Goal: Contribute content: Add original content to the website for others to see

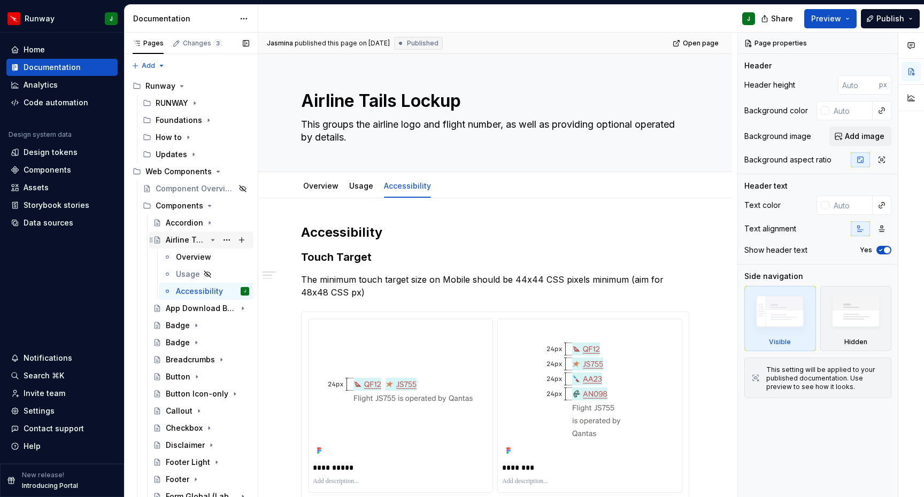
click at [213, 239] on icon "Page tree" at bounding box center [212, 240] width 9 height 9
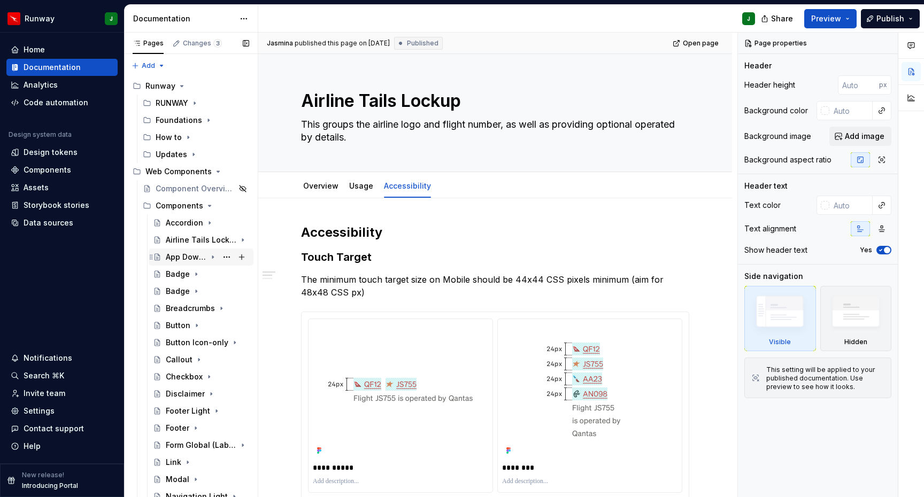
click at [198, 256] on div "App Download Button" at bounding box center [186, 257] width 41 height 11
click at [194, 276] on div "Overview" at bounding box center [193, 274] width 35 height 11
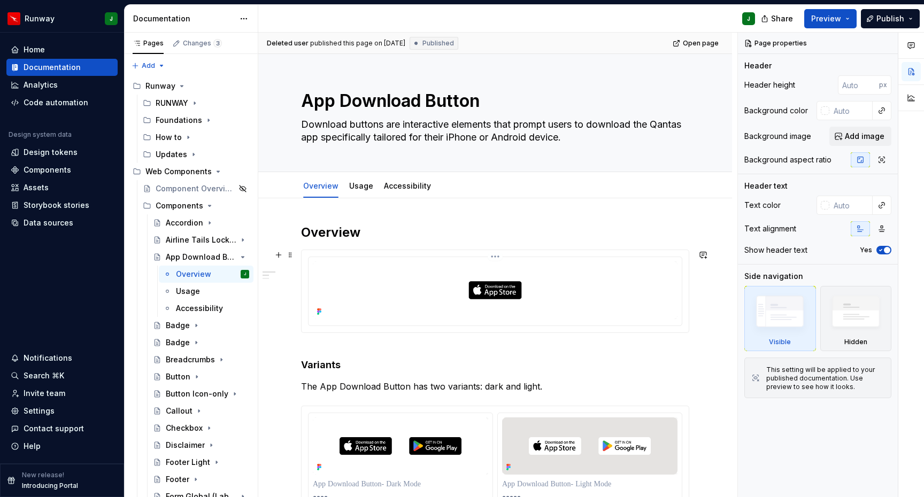
scroll to position [79, 0]
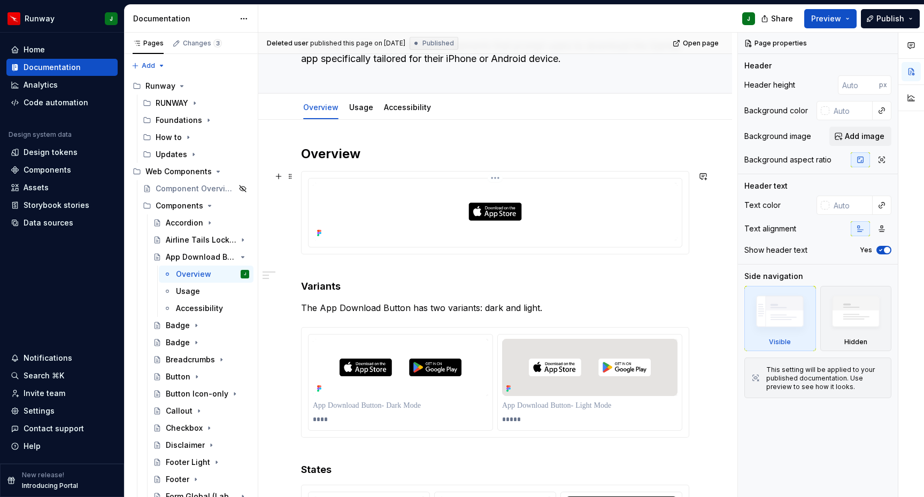
click at [435, 206] on img at bounding box center [495, 212] width 365 height 58
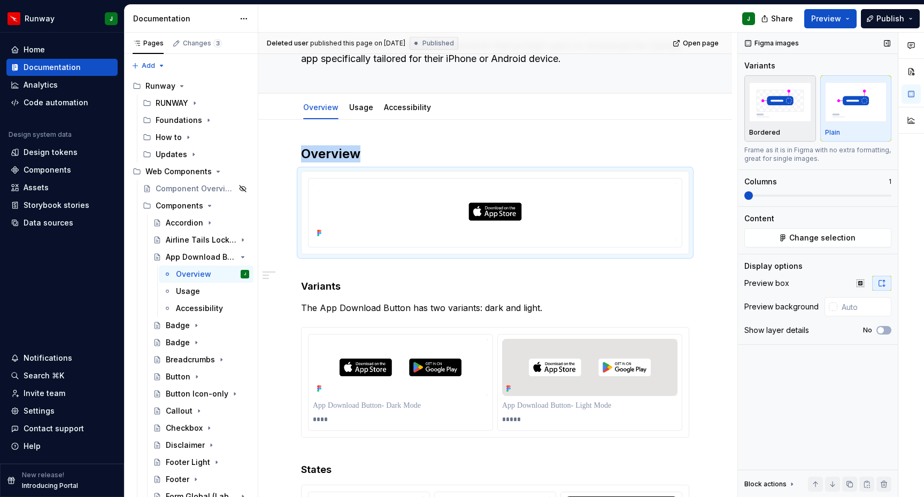
click at [782, 123] on div "button" at bounding box center [780, 102] width 62 height 44
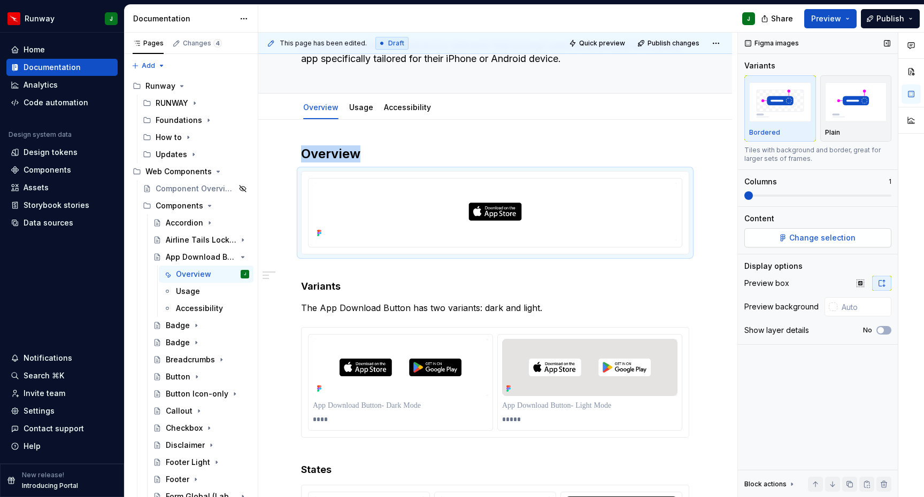
click at [813, 237] on span "Change selection" at bounding box center [822, 238] width 66 height 11
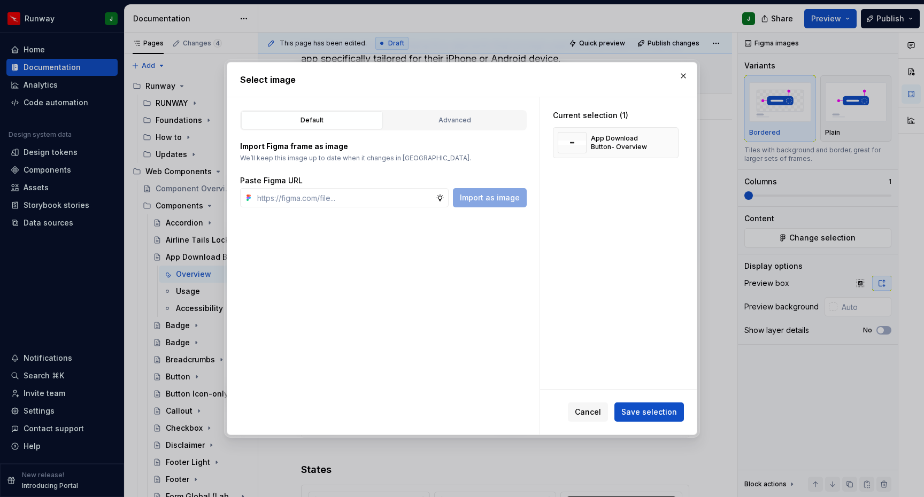
click at [450, 129] on div "Default Advanced" at bounding box center [383, 120] width 287 height 20
click at [445, 118] on div "Advanced" at bounding box center [455, 120] width 134 height 11
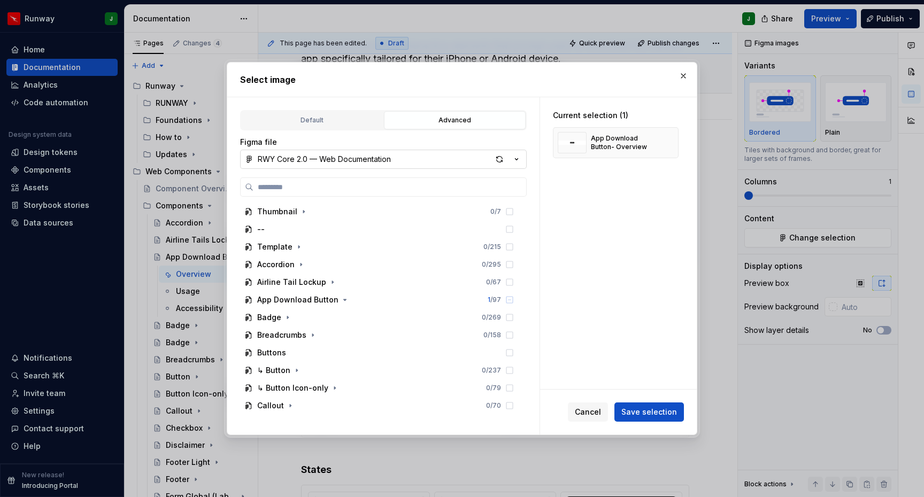
click at [412, 162] on button "RWY Core 2.0 — Web Documentation" at bounding box center [383, 159] width 287 height 19
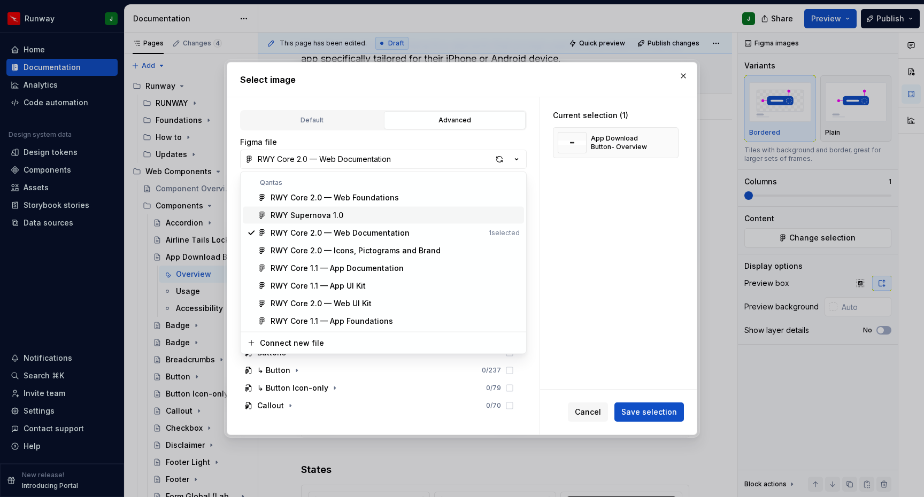
click at [315, 218] on div "RWY Supernova 1.0" at bounding box center [307, 215] width 73 height 11
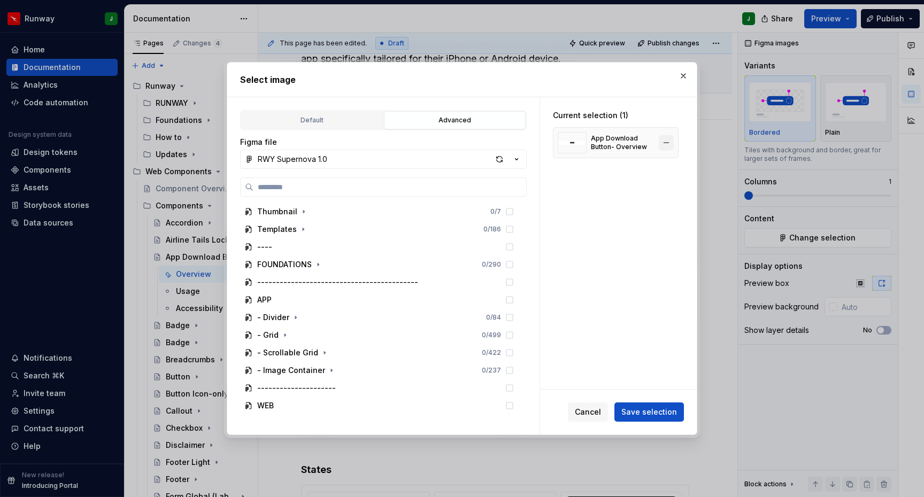
click at [674, 143] on button "button" at bounding box center [666, 142] width 15 height 15
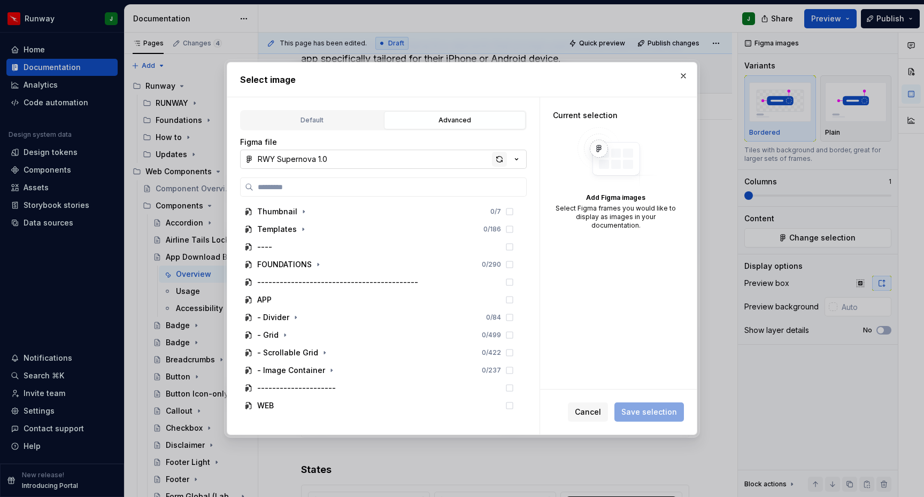
click at [497, 159] on div "button" at bounding box center [499, 159] width 15 height 15
type textarea "*"
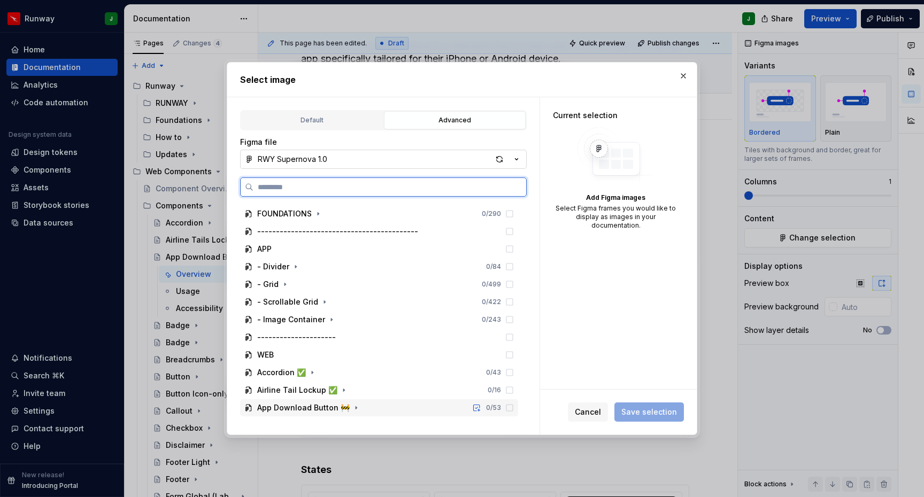
click at [368, 409] on div "App Download Button 🚧 0 / 53" at bounding box center [379, 407] width 278 height 17
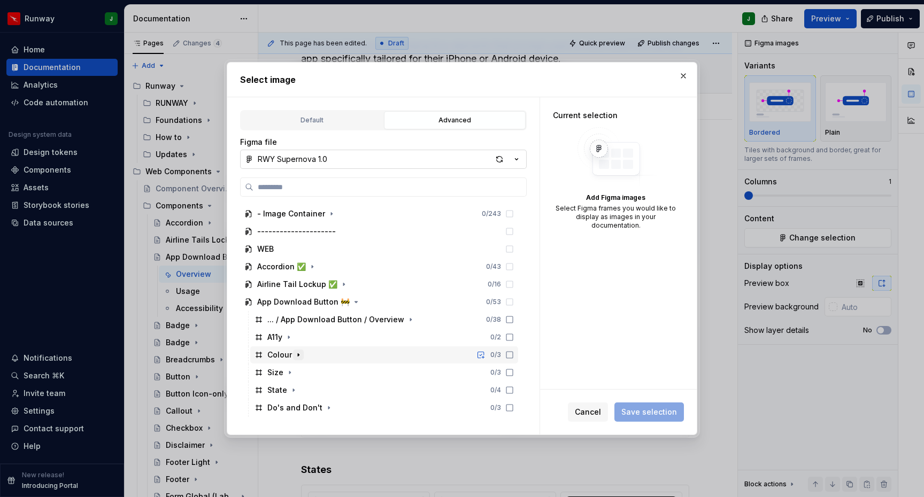
click at [299, 355] on icon "button" at bounding box center [298, 355] width 9 height 9
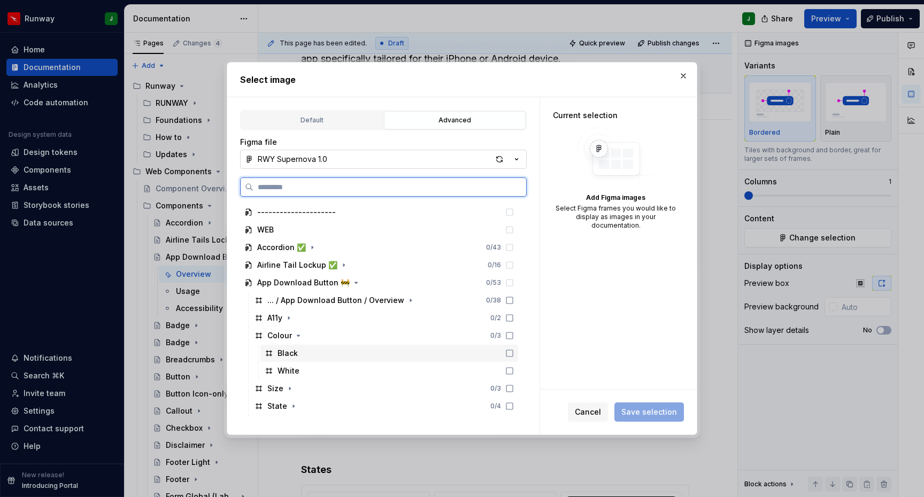
scroll to position [192, 0]
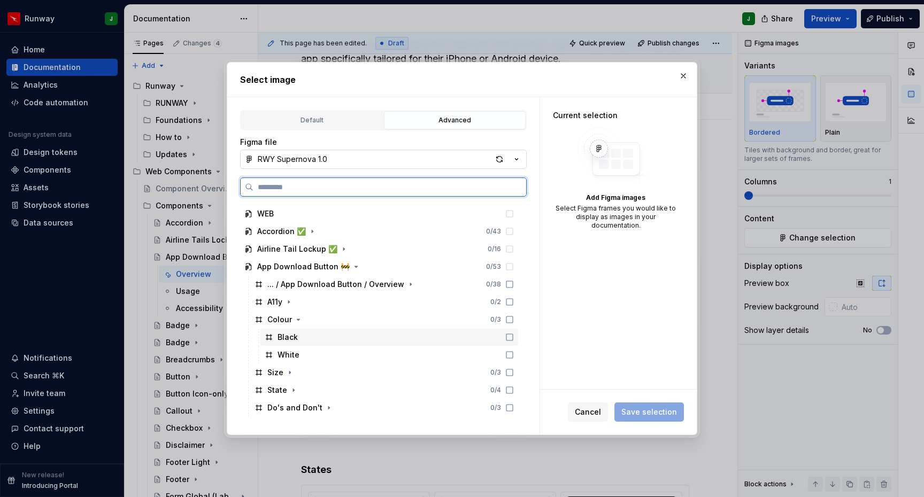
click at [514, 338] on icon at bounding box center [509, 337] width 9 height 9
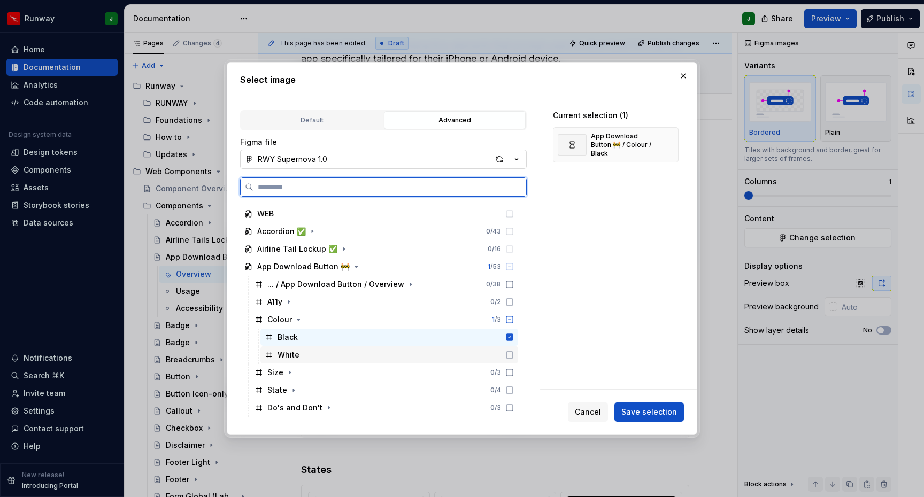
click at [514, 354] on icon at bounding box center [509, 355] width 9 height 9
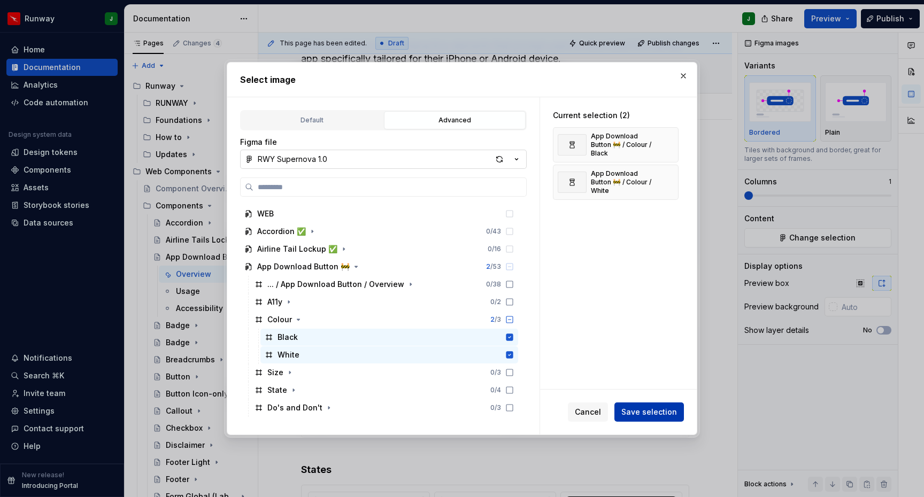
click at [659, 413] on span "Save selection" at bounding box center [649, 412] width 56 height 11
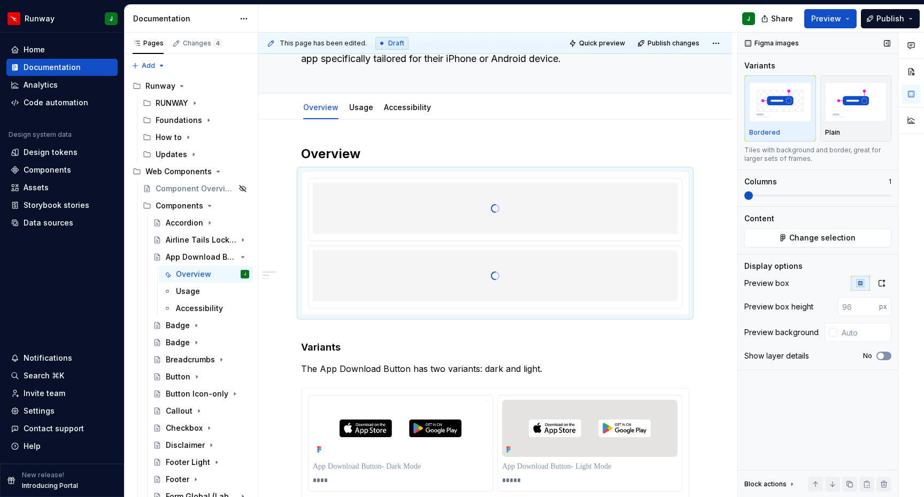
click at [883, 357] on span "button" at bounding box center [880, 356] width 6 height 6
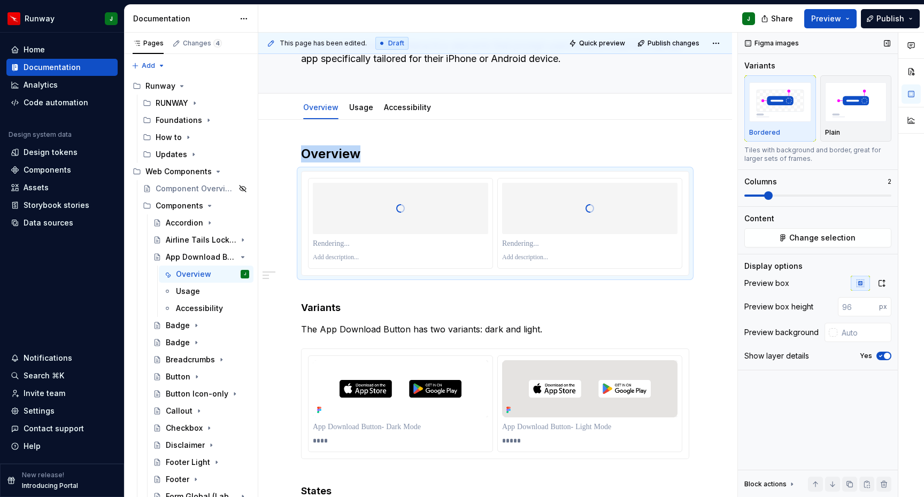
click at [764, 195] on span at bounding box center [768, 195] width 9 height 9
click at [880, 283] on icon "button" at bounding box center [881, 283] width 9 height 9
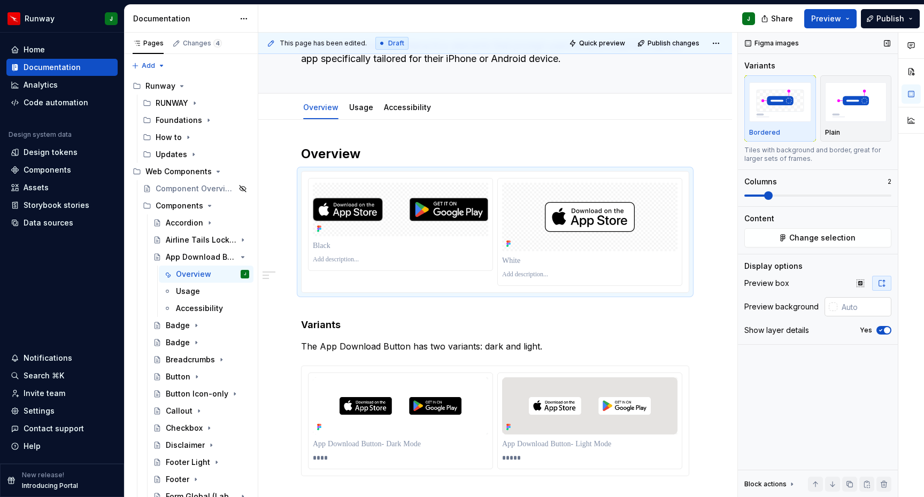
click at [851, 305] on input "text" at bounding box center [864, 306] width 54 height 19
type input "#FFFFFF"
click at [836, 391] on div "Figma images Variants Bordered Plain Tiles with background and border, great fo…" at bounding box center [818, 265] width 160 height 465
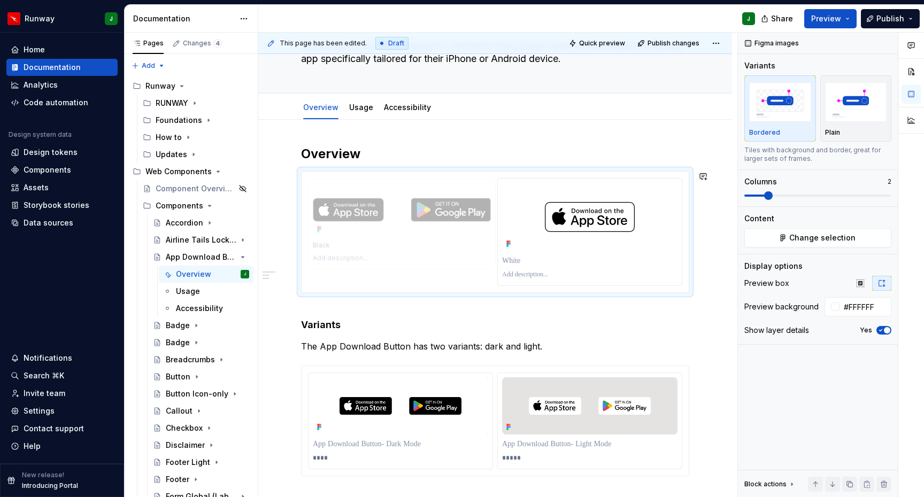
drag, startPoint x: 430, startPoint y: 227, endPoint x: 435, endPoint y: 223, distance: 6.5
click at [435, 223] on body "Runway J Home Documentation Analytics Code automation Design system data Design…" at bounding box center [462, 248] width 924 height 497
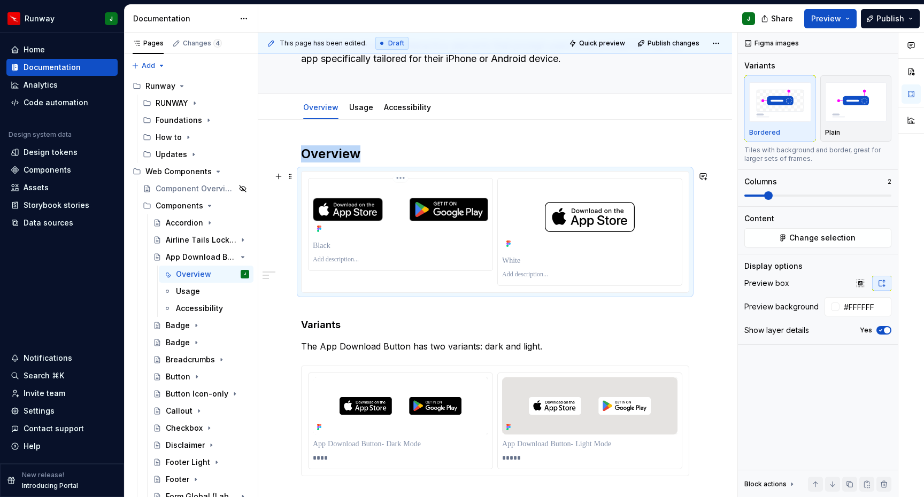
click at [403, 177] on html "Runway J Home Documentation Analytics Code automation Design system data Design…" at bounding box center [462, 248] width 924 height 497
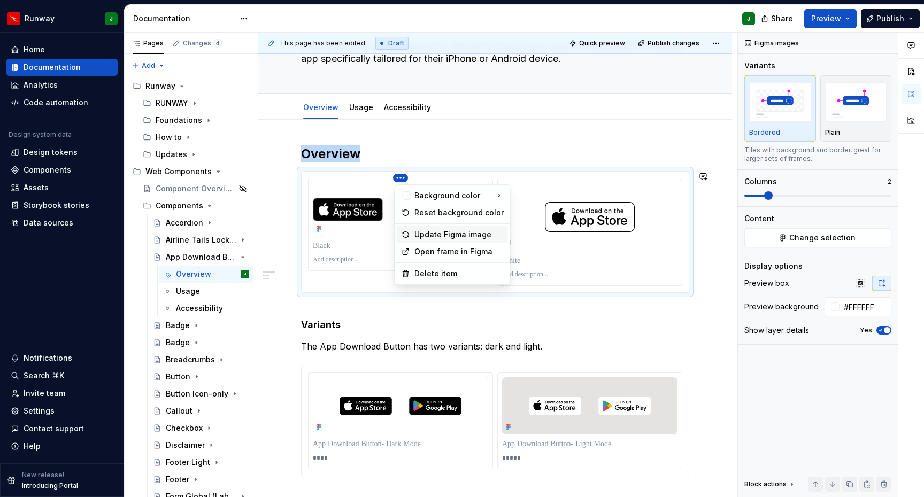
click at [445, 236] on div "Update Figma image" at bounding box center [458, 234] width 89 height 11
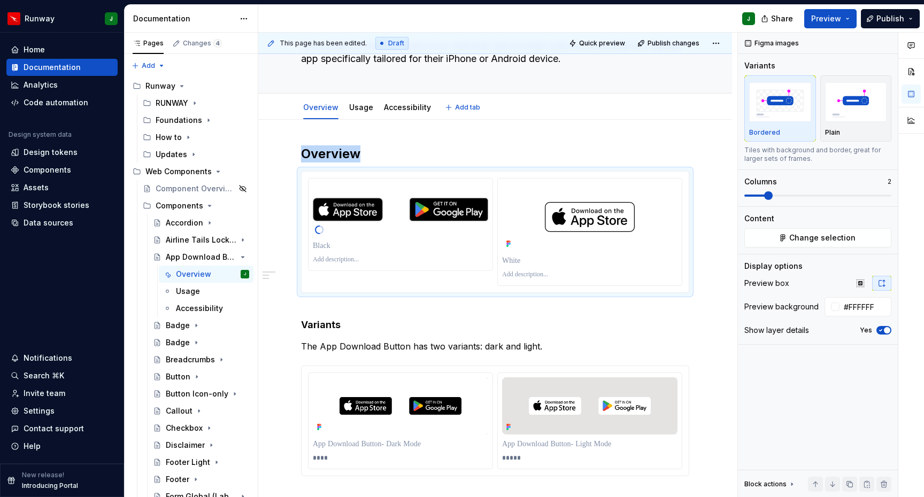
type textarea "*"
click at [594, 178] on html "Runway J Home Documentation Analytics Code automation Design system data Design…" at bounding box center [462, 248] width 924 height 497
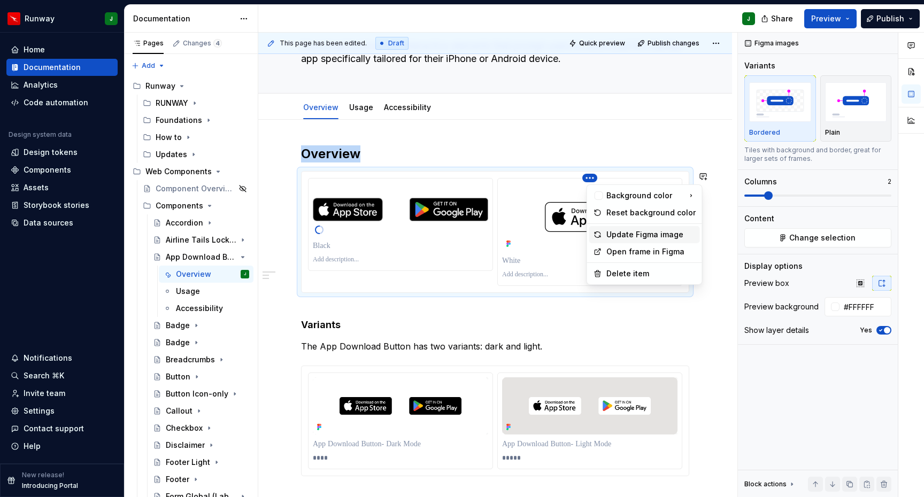
click at [612, 234] on div "Update Figma image" at bounding box center [650, 234] width 89 height 11
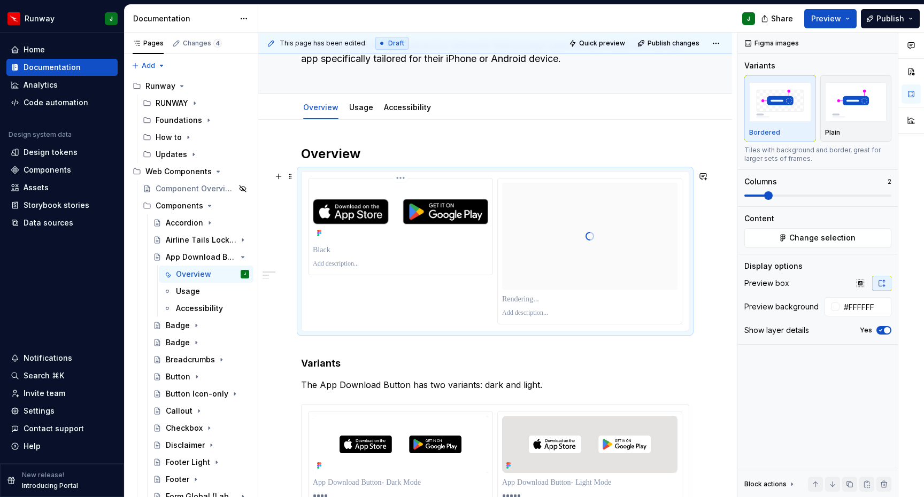
click at [321, 249] on p "To enrich screen reader interactions, please activate Accessibility in Grammarl…" at bounding box center [400, 250] width 175 height 11
click at [517, 299] on p "To enrich screen reader interactions, please activate Accessibility in Grammarl…" at bounding box center [589, 299] width 175 height 11
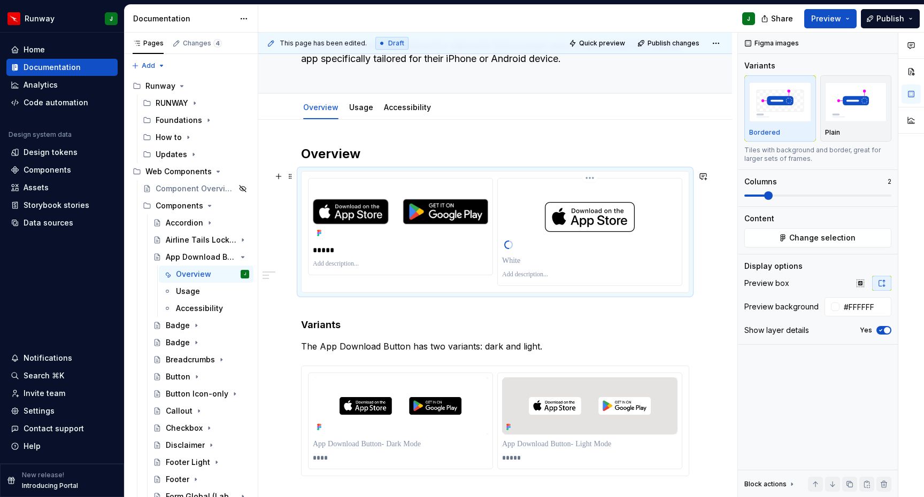
click at [517, 254] on div "To enrich screen reader interactions, please activate Accessibility in Grammarl…" at bounding box center [589, 260] width 175 height 15
click at [517, 261] on p "To enrich screen reader interactions, please activate Accessibility in Grammarl…" at bounding box center [589, 261] width 175 height 11
click at [636, 327] on h4 "Variants" at bounding box center [495, 319] width 388 height 26
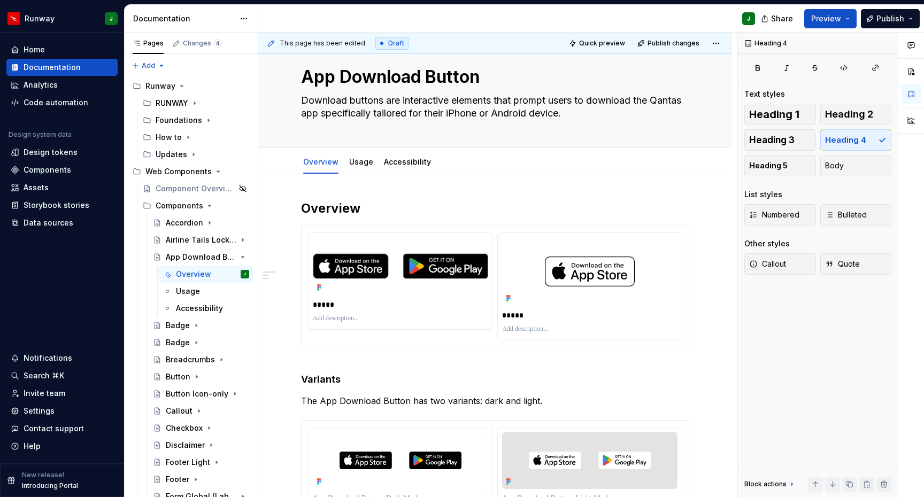
scroll to position [11, 0]
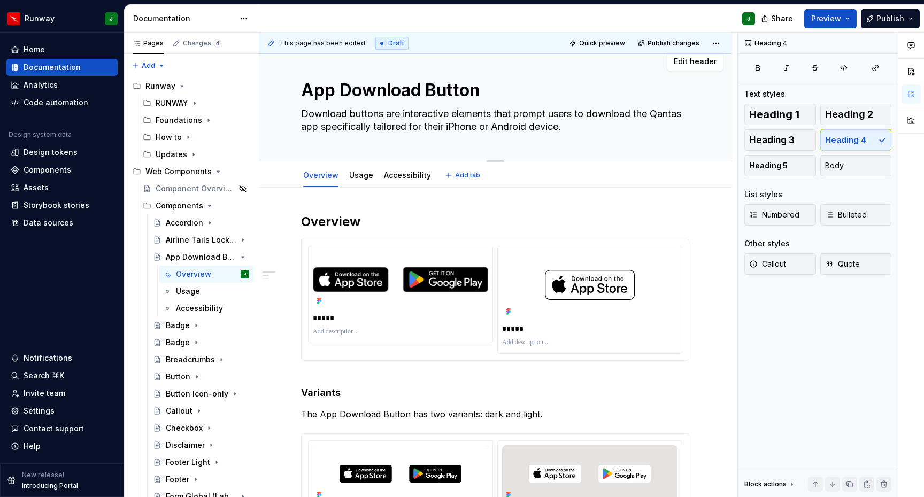
click at [364, 120] on textarea "Download buttons are interactive elements that prompt users to download the Qan…" at bounding box center [493, 120] width 388 height 30
click at [365, 221] on h2 "Overview" at bounding box center [495, 221] width 388 height 17
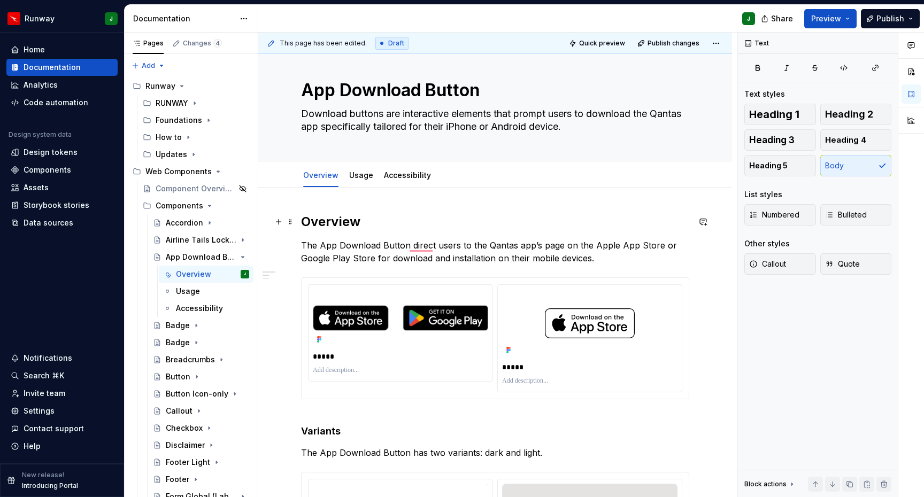
click at [331, 229] on h2 "Overview" at bounding box center [495, 221] width 388 height 17
click at [332, 220] on h2 "Overview" at bounding box center [495, 221] width 388 height 17
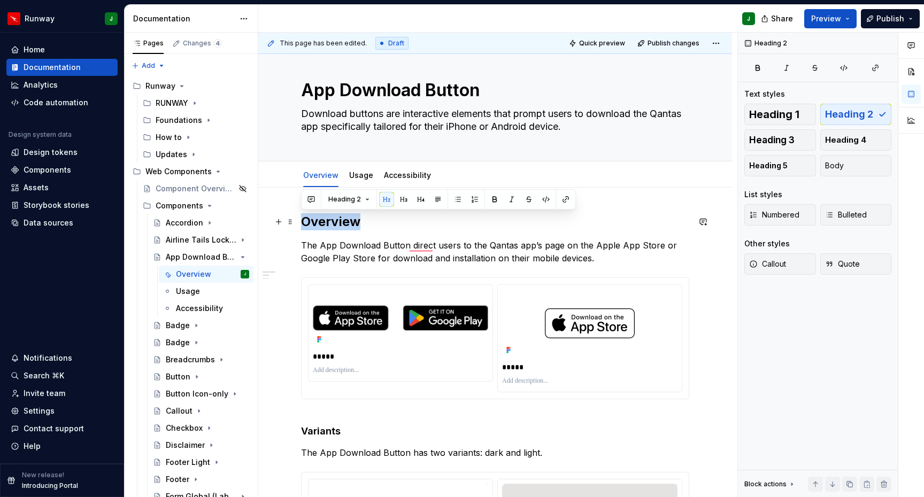
click at [332, 220] on h2 "Overview" at bounding box center [495, 221] width 388 height 17
click at [385, 197] on button "button" at bounding box center [386, 199] width 15 height 15
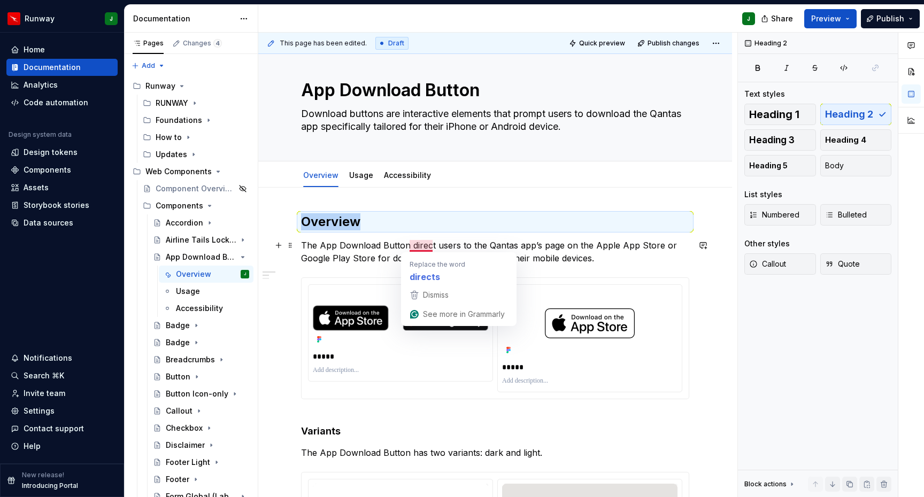
type textarea "*"
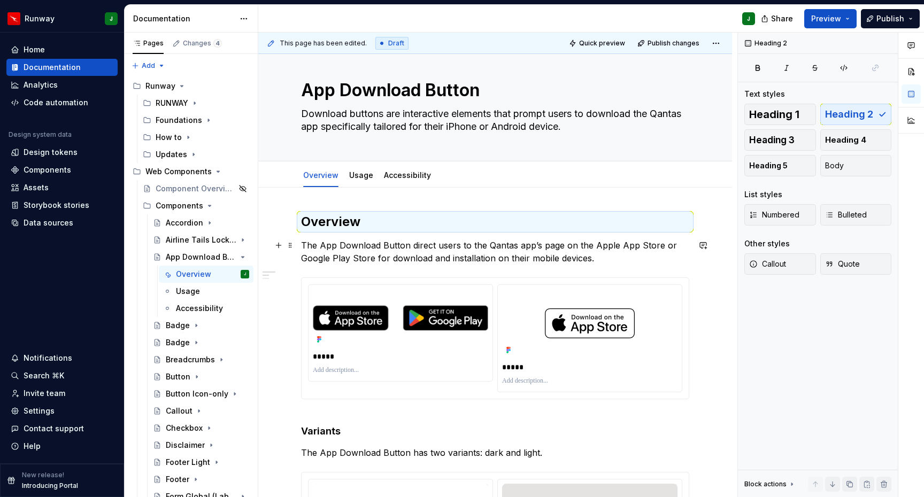
click at [422, 243] on p "The App Download Button direct users to the Qantas app’s page on the Apple App …" at bounding box center [495, 252] width 388 height 26
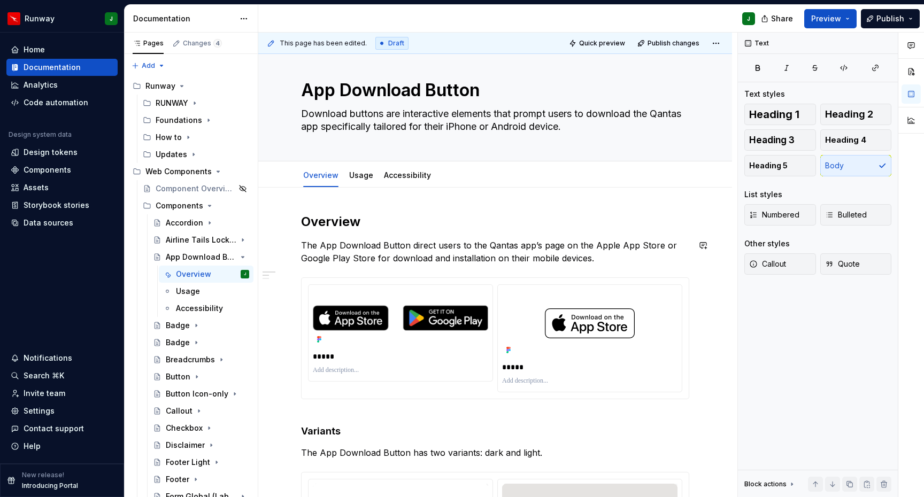
click at [0, 0] on qb-div "**********" at bounding box center [0, 0] width 0 height 0
click at [422, 247] on p "The App Download Button directs users to the Qantas app’s page on the Apple App…" at bounding box center [495, 252] width 388 height 26
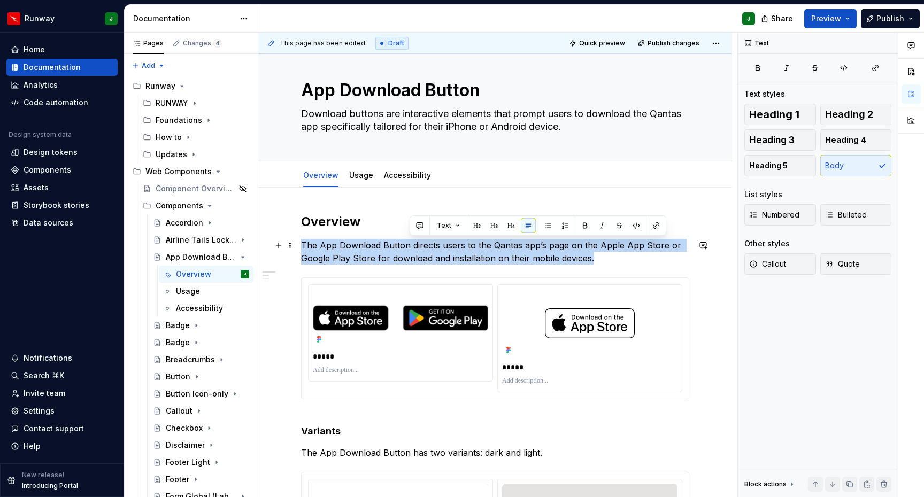
click at [422, 247] on p "The App Download Button directs users to the Qantas app’s page on the Apple App…" at bounding box center [495, 252] width 388 height 26
copy p "The App Download Button directs users to the Qantas app’s page on the Apple App…"
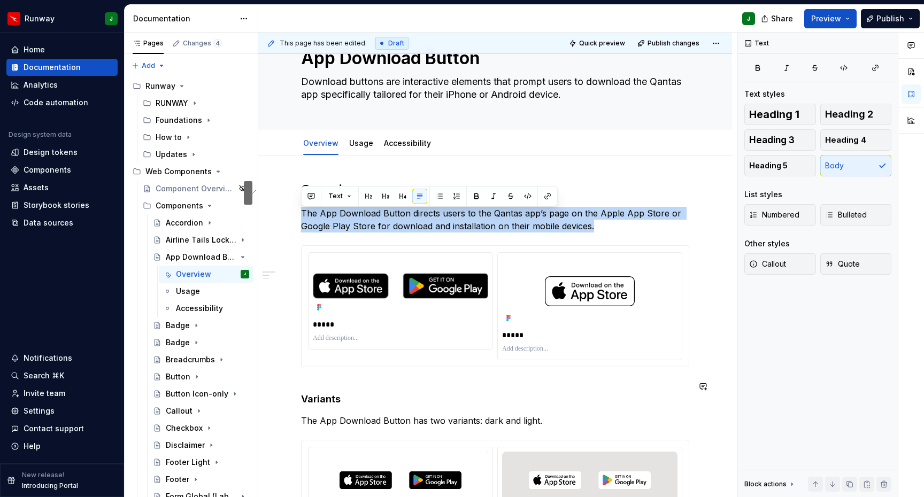
scroll to position [25, 0]
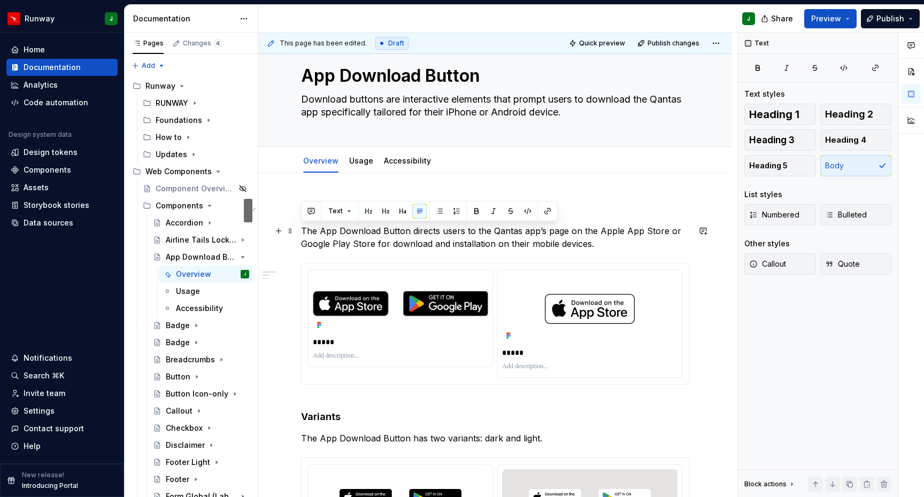
click at [601, 244] on p "The App Download Button directs users to the Qantas app’s page on the Apple App…" at bounding box center [495, 238] width 388 height 26
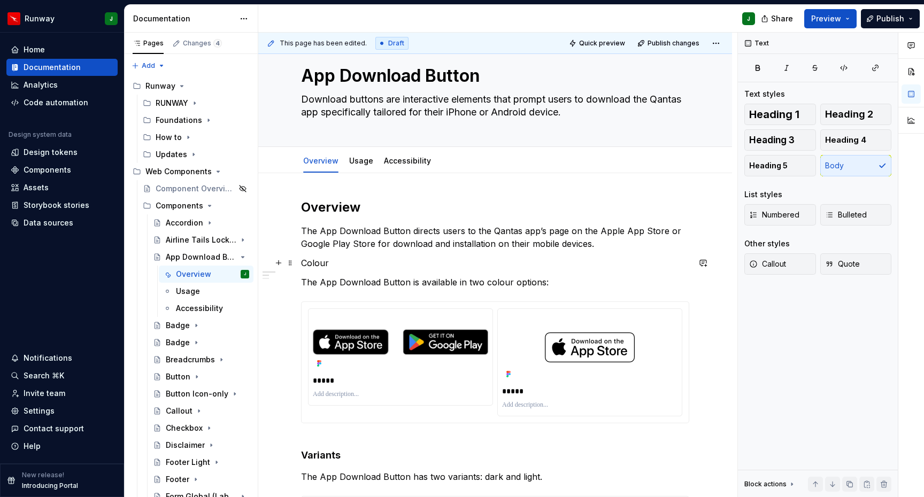
click at [316, 262] on p "Colour" at bounding box center [495, 263] width 388 height 13
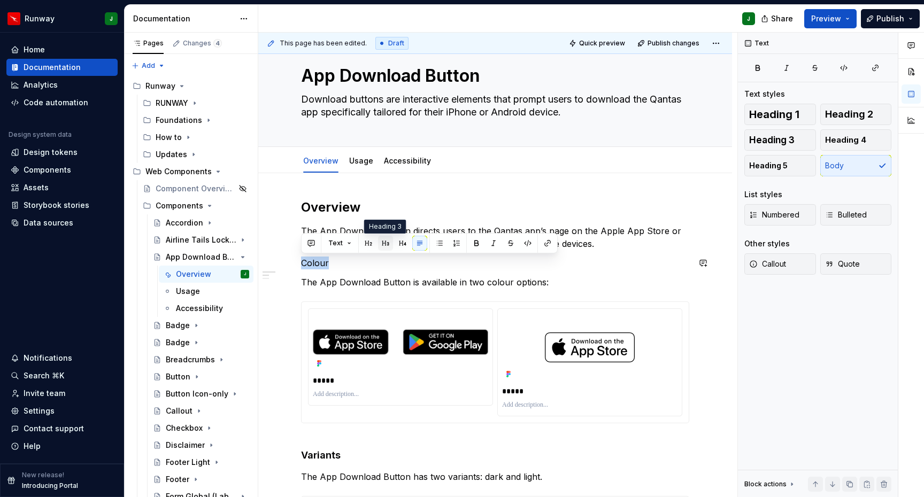
click at [388, 246] on button "button" at bounding box center [385, 243] width 15 height 15
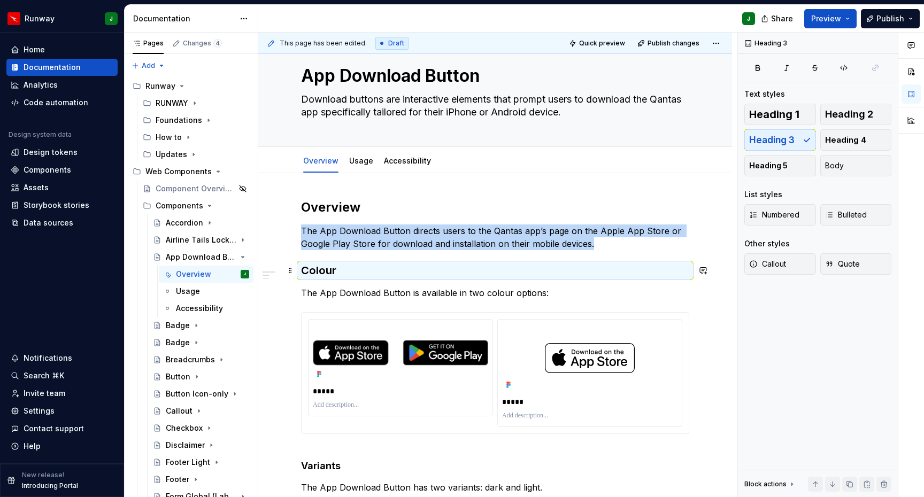
click at [315, 272] on h3 "Colour" at bounding box center [495, 270] width 388 height 15
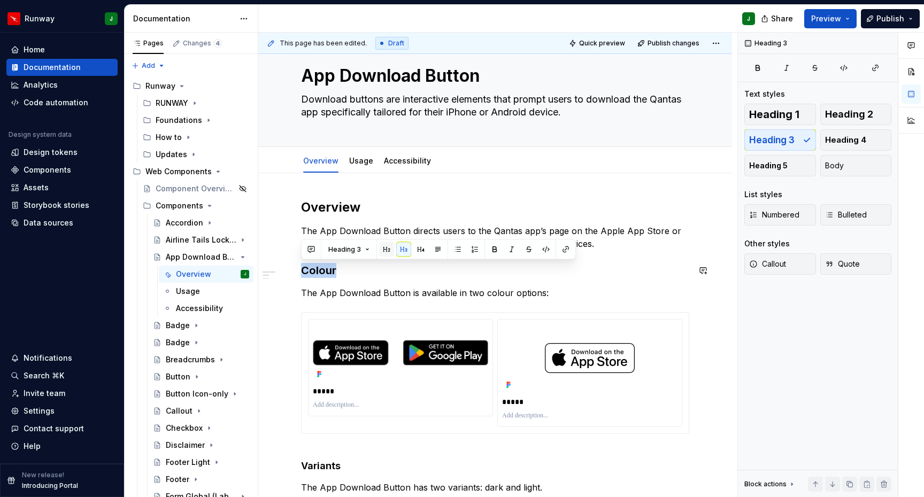
click at [387, 255] on button "button" at bounding box center [386, 249] width 15 height 15
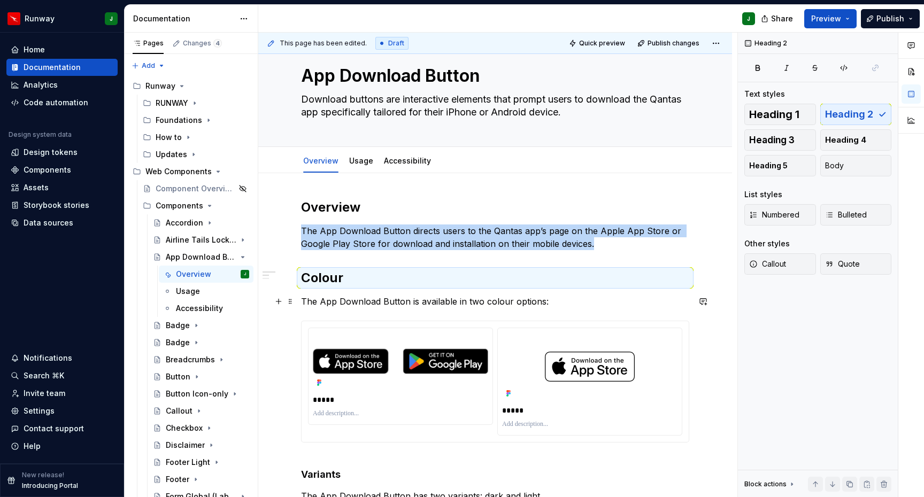
click at [442, 304] on p "The App Download Button is available in two colour options:" at bounding box center [495, 301] width 388 height 13
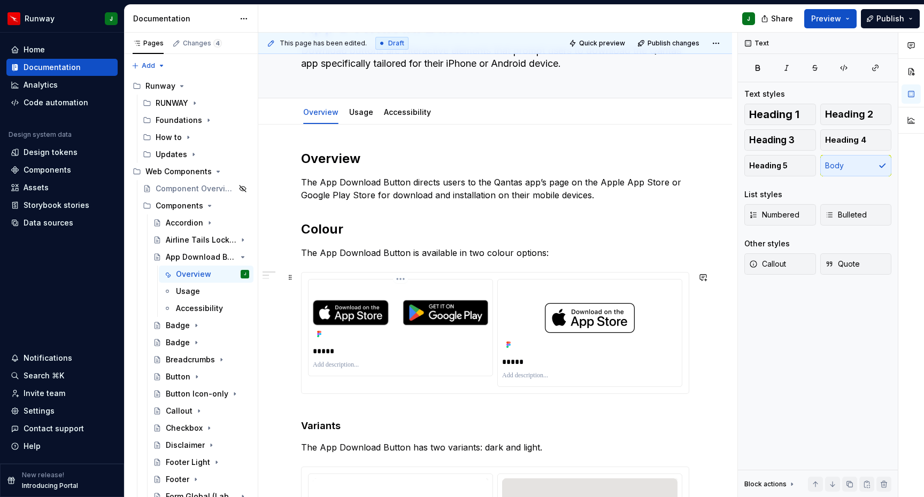
scroll to position [75, 0]
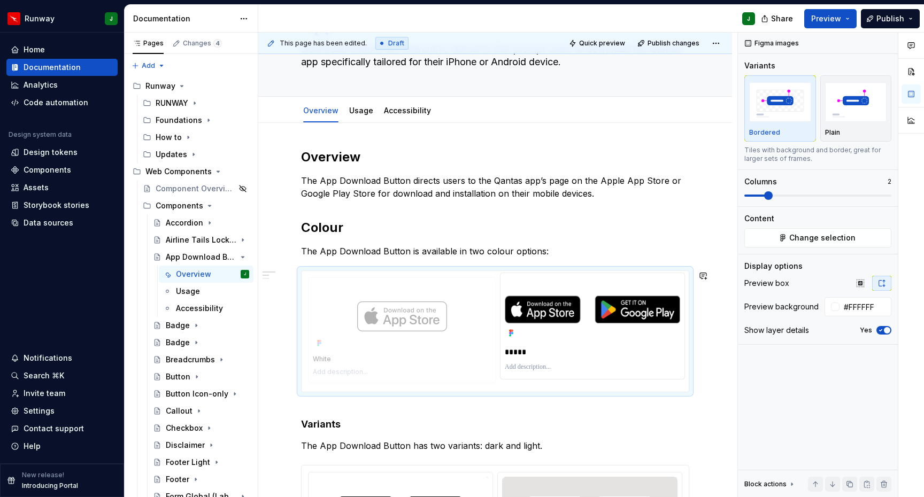
drag, startPoint x: 546, startPoint y: 318, endPoint x: 511, endPoint y: 364, distance: 58.4
click at [511, 364] on body "Runway J Home Documentation Analytics Code automation Design system data Design…" at bounding box center [462, 248] width 924 height 497
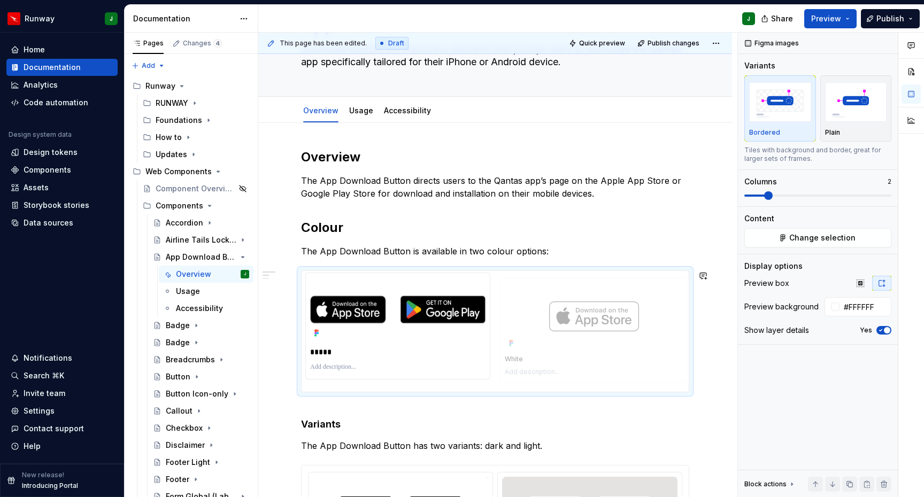
drag, startPoint x: 439, startPoint y: 313, endPoint x: 617, endPoint y: 314, distance: 178.0
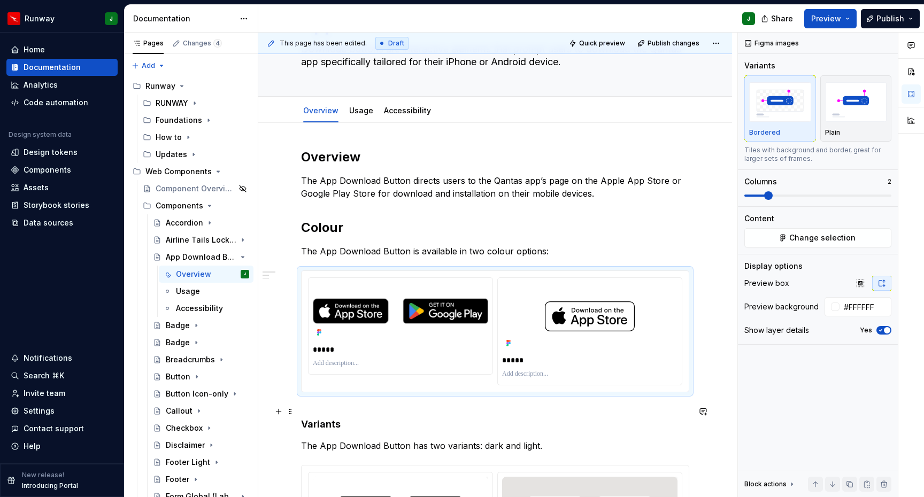
click at [590, 412] on h4 "Variants" at bounding box center [495, 418] width 388 height 26
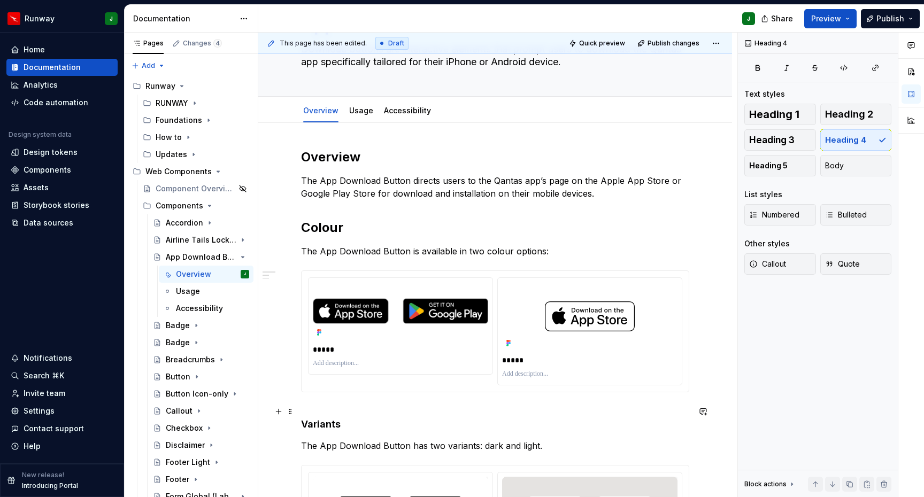
type textarea "*"
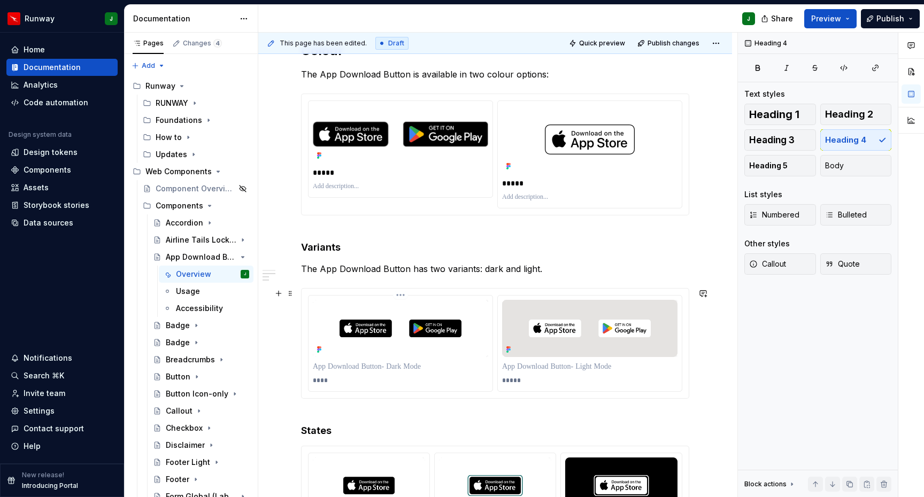
scroll to position [256, 0]
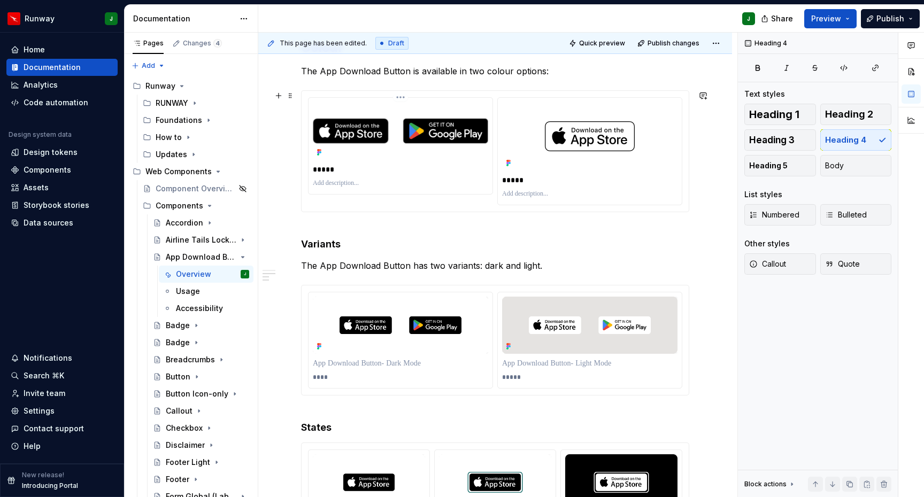
click at [401, 97] on html "Runway J Home Documentation Analytics Code automation Design system data Design…" at bounding box center [462, 248] width 924 height 497
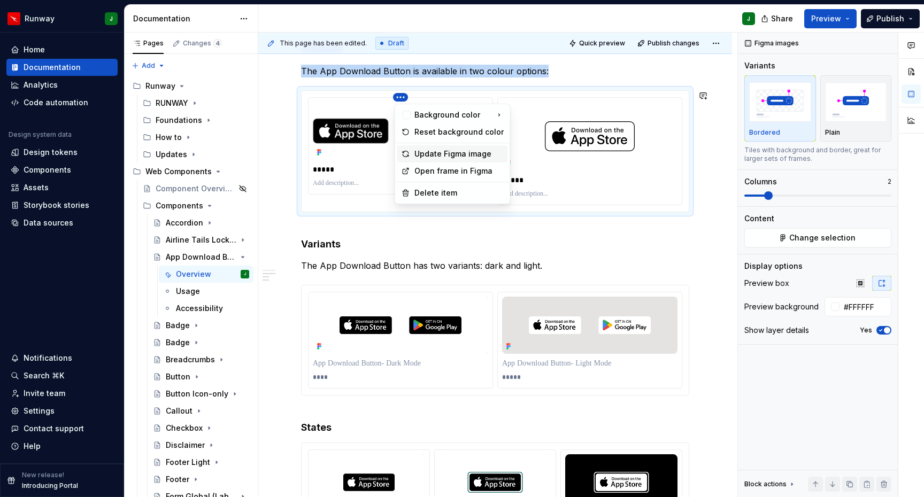
click at [419, 152] on div "Update Figma image" at bounding box center [458, 154] width 89 height 11
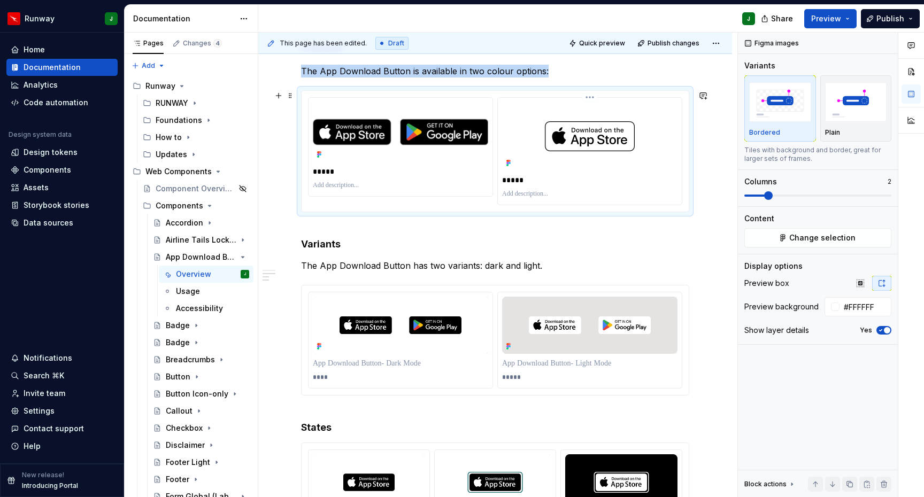
click at [593, 97] on html "Runway J Home Documentation Analytics Code automation Design system data Design…" at bounding box center [462, 248] width 924 height 497
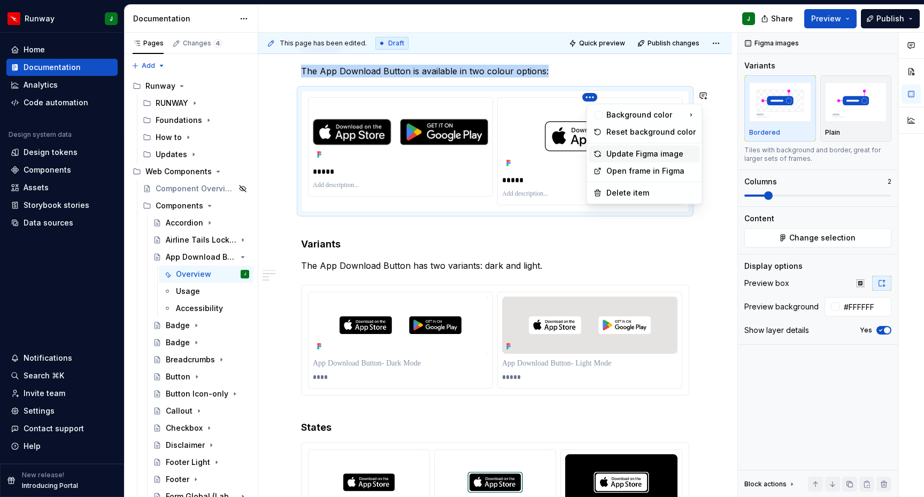
click at [616, 153] on div "Update Figma image" at bounding box center [650, 154] width 89 height 11
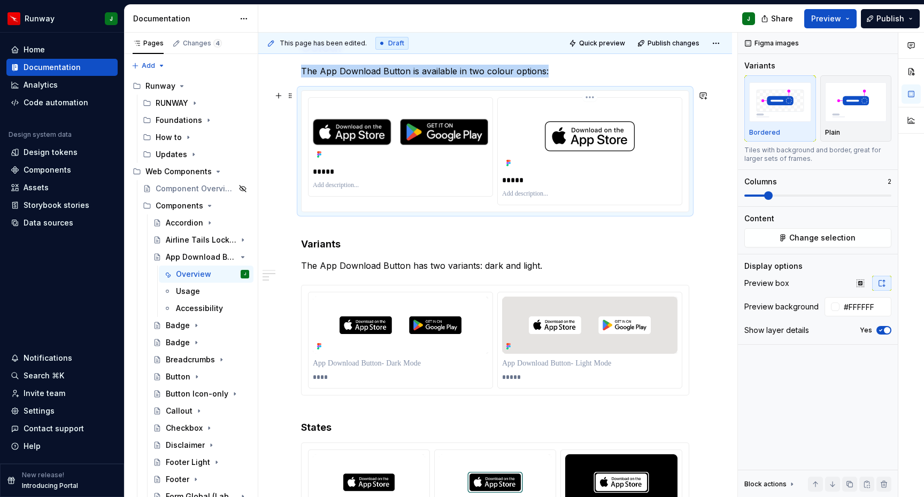
click at [591, 97] on html "Runway J Home Documentation Analytics Code automation Design system data Design…" at bounding box center [462, 248] width 924 height 497
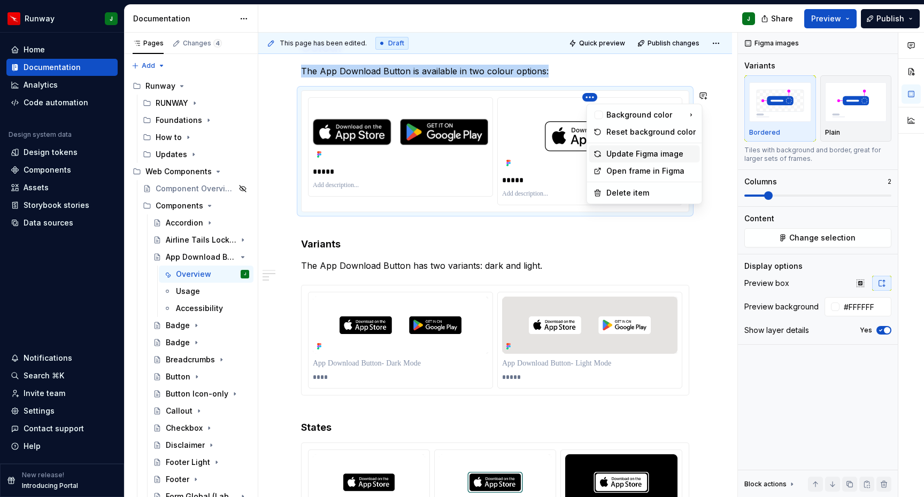
click at [627, 149] on div "Update Figma image" at bounding box center [650, 154] width 89 height 11
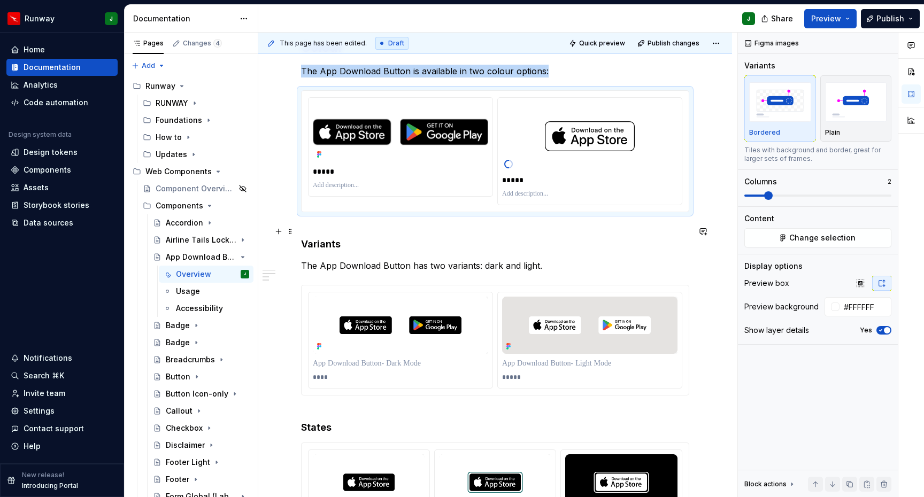
click at [323, 245] on h4 "Variants" at bounding box center [495, 238] width 388 height 26
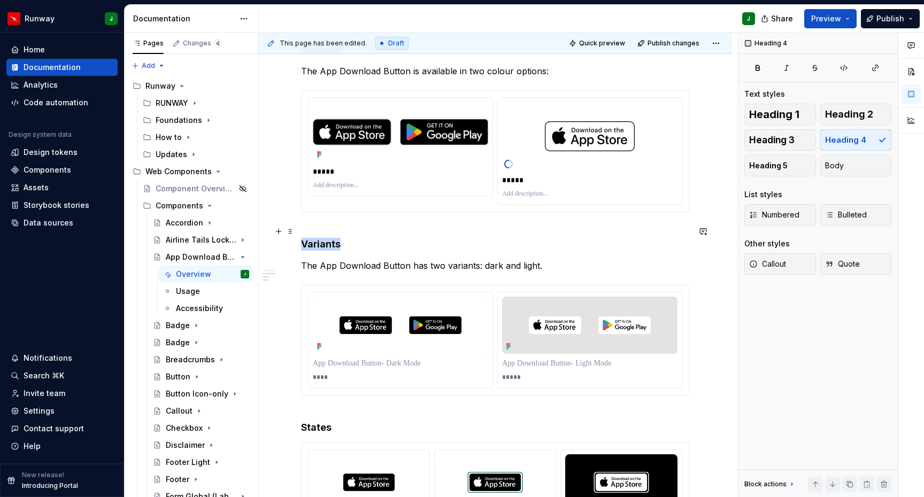
click at [323, 245] on h4 "Variants" at bounding box center [495, 238] width 388 height 26
click at [404, 212] on button "button" at bounding box center [403, 211] width 15 height 15
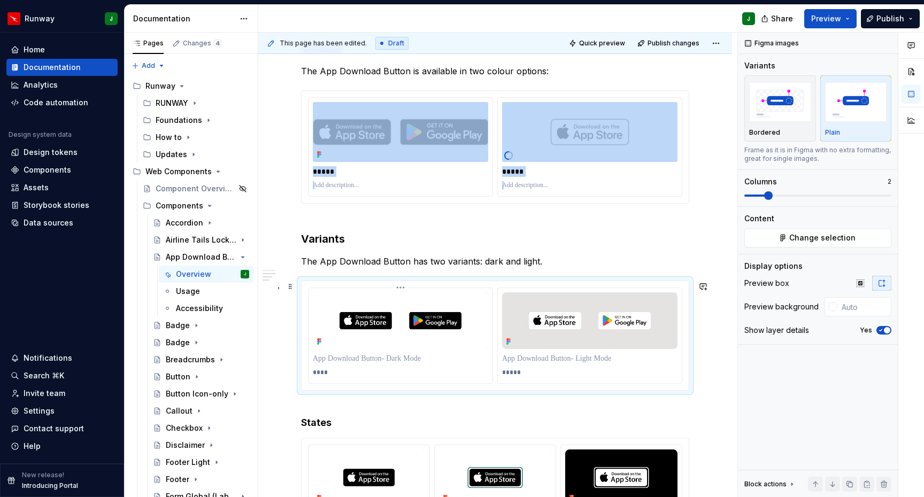
click at [322, 300] on img "To enrich screen reader interactions, please activate Accessibility in Grammarl…" at bounding box center [400, 320] width 175 height 57
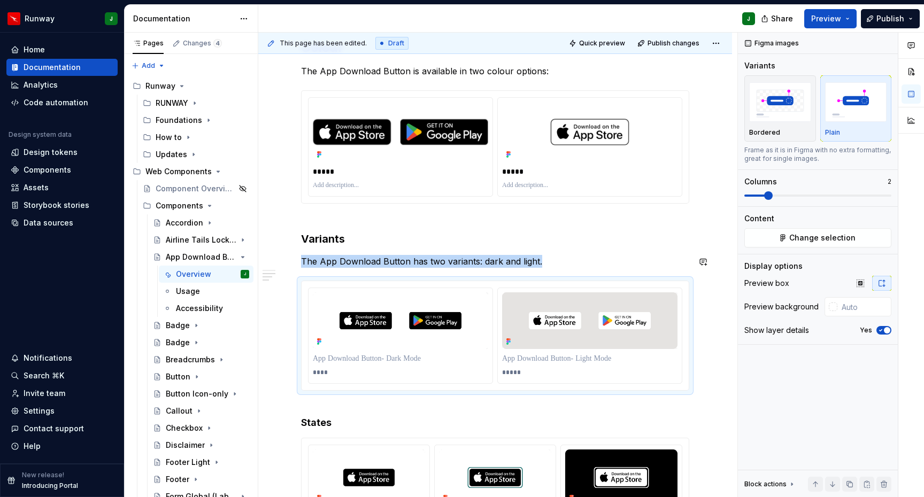
click at [312, 246] on h3 "Variants" at bounding box center [495, 232] width 388 height 30
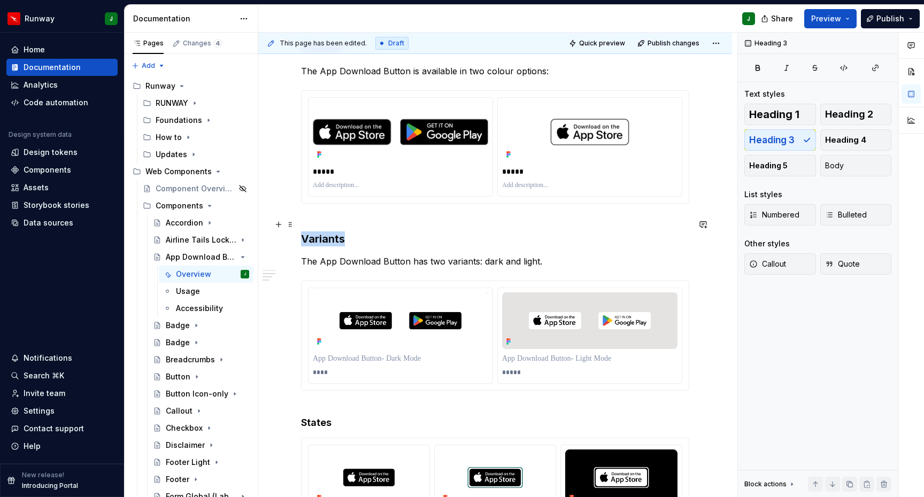
click at [312, 246] on h3 "Variants" at bounding box center [495, 232] width 388 height 30
click at [301, 241] on h3 "Variants" at bounding box center [495, 232] width 388 height 30
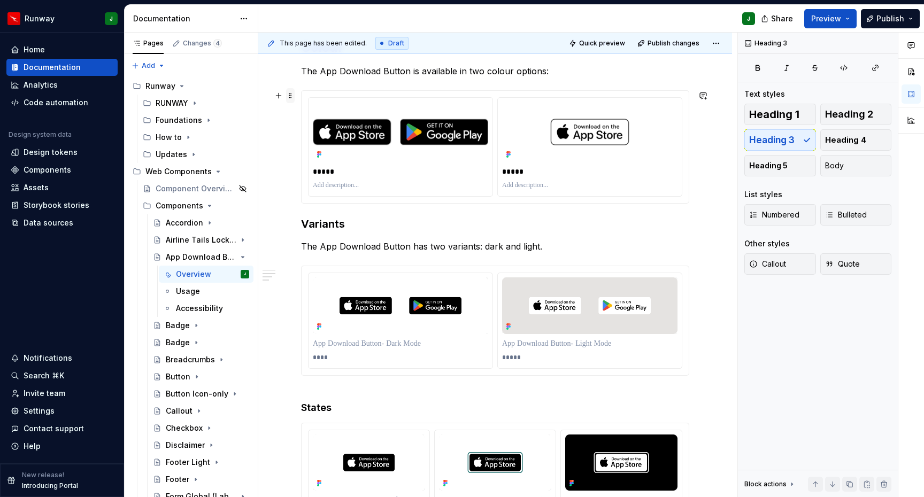
click at [293, 96] on span at bounding box center [290, 95] width 9 height 15
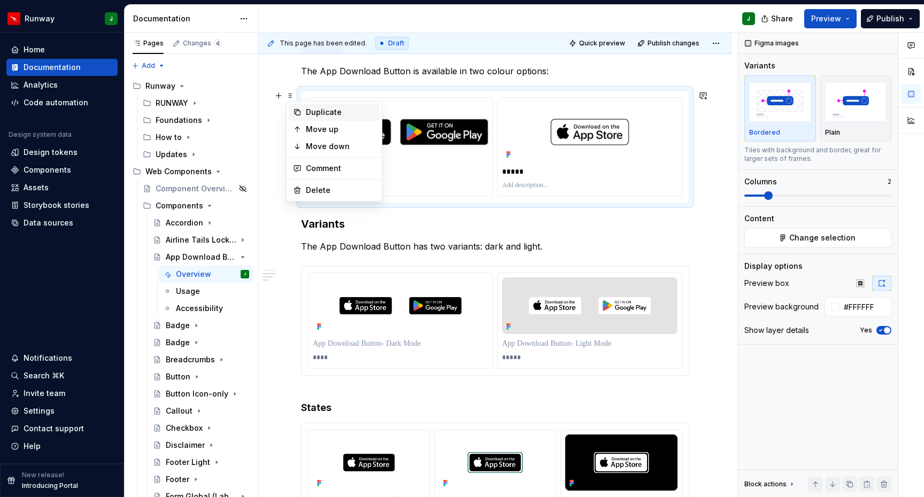
click at [309, 115] on div "Duplicate" at bounding box center [340, 112] width 69 height 11
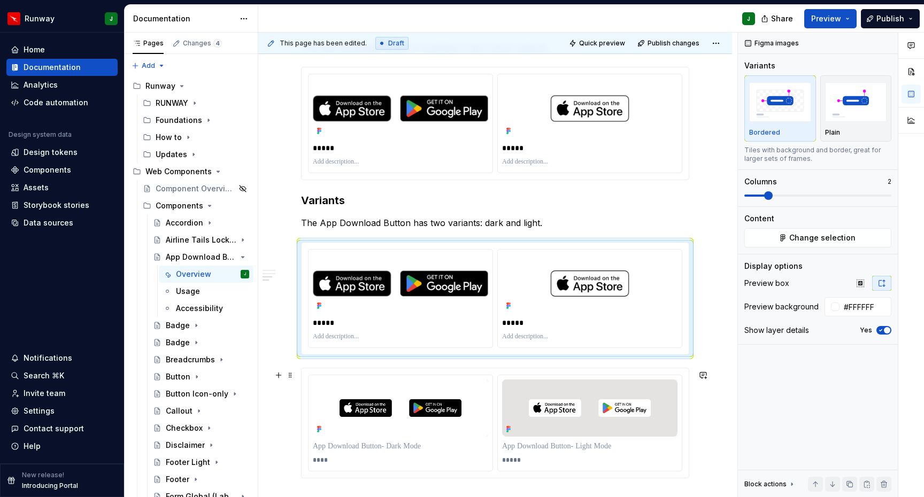
scroll to position [324, 0]
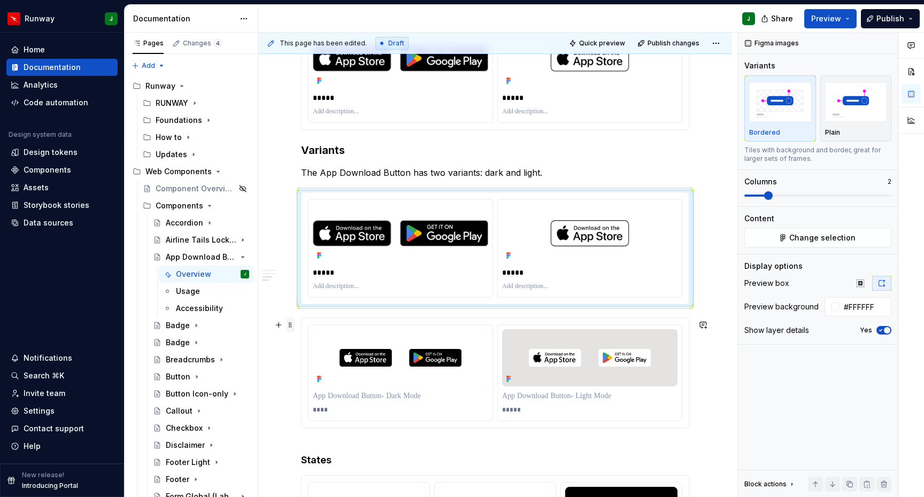
click at [292, 324] on span at bounding box center [290, 325] width 9 height 15
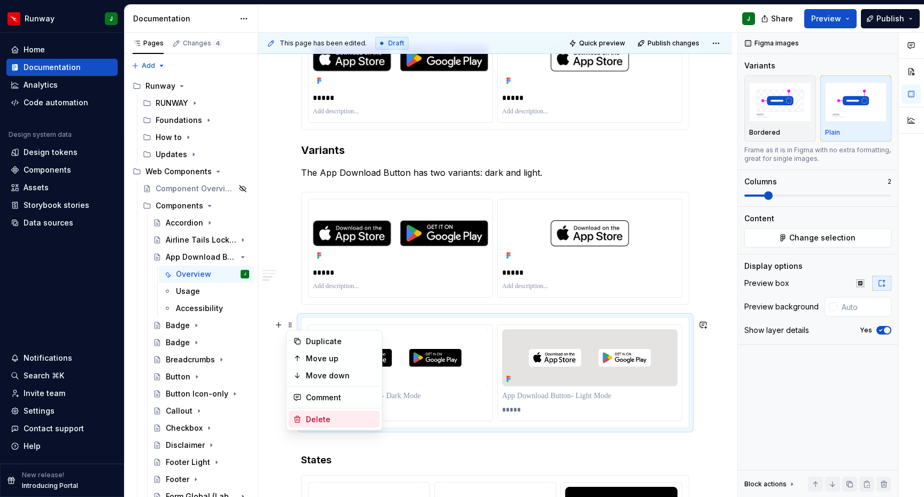
click at [323, 419] on div "Delete" at bounding box center [340, 419] width 69 height 11
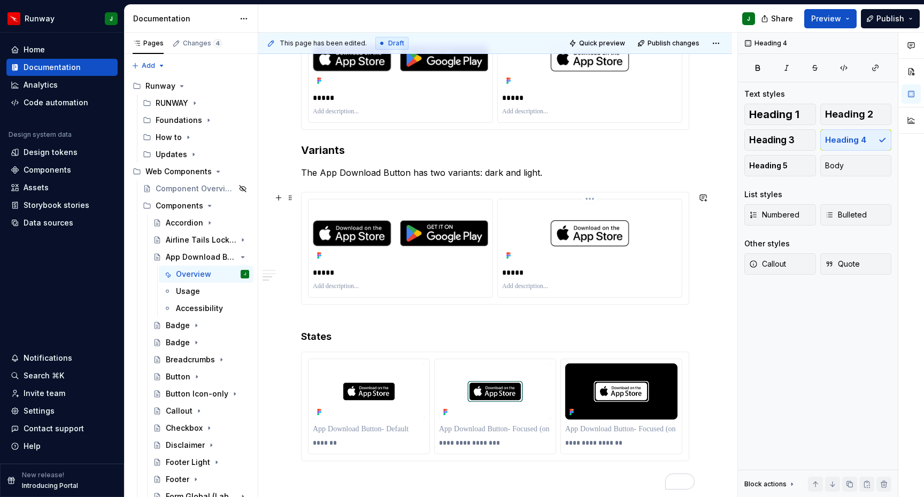
click at [547, 208] on img "To enrich screen reader interactions, please activate Accessibility in Grammarl…" at bounding box center [589, 234] width 175 height 60
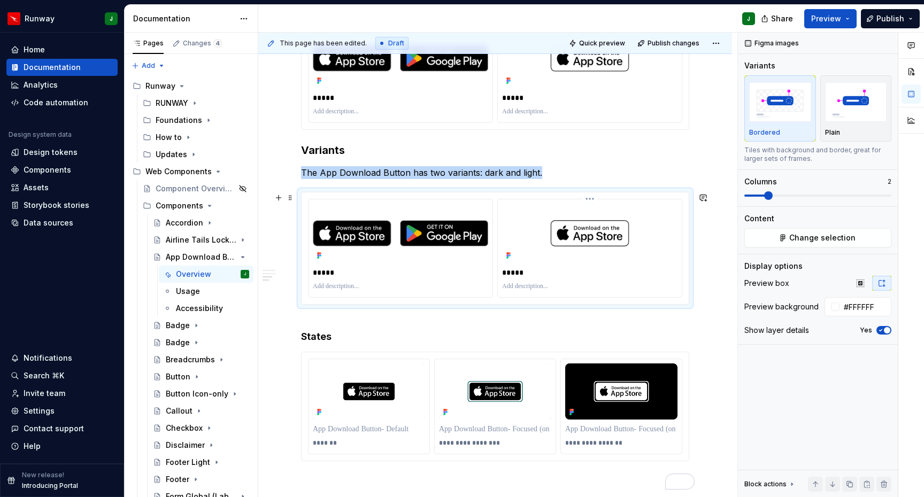
click at [531, 220] on img "To enrich screen reader interactions, please activate Accessibility in Grammarl…" at bounding box center [589, 234] width 175 height 60
click at [802, 245] on button "Change selection" at bounding box center [817, 237] width 147 height 19
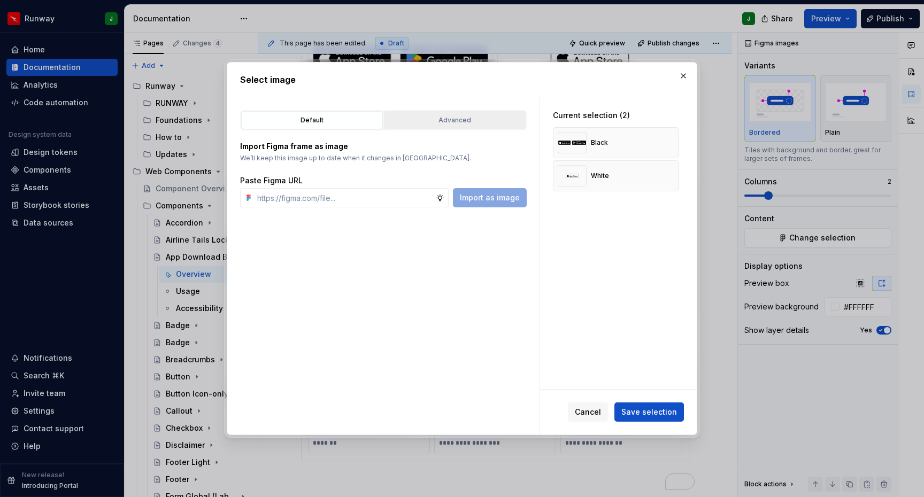
type textarea "*"
click at [458, 121] on div "Advanced" at bounding box center [455, 120] width 134 height 11
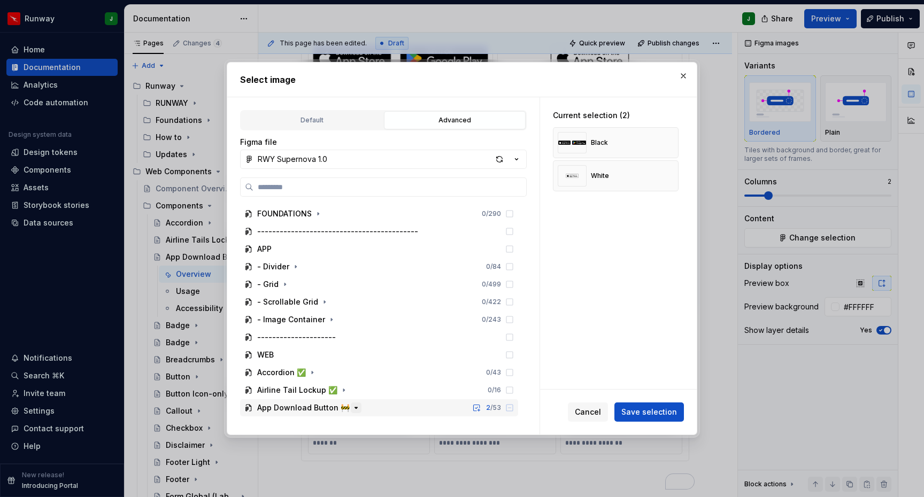
click at [352, 409] on icon "button" at bounding box center [356, 408] width 9 height 9
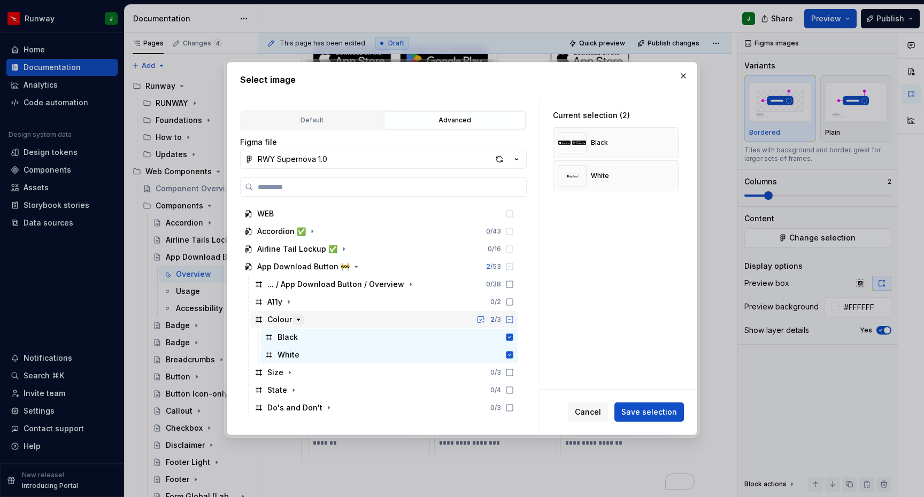
click at [299, 320] on icon "button" at bounding box center [298, 319] width 9 height 9
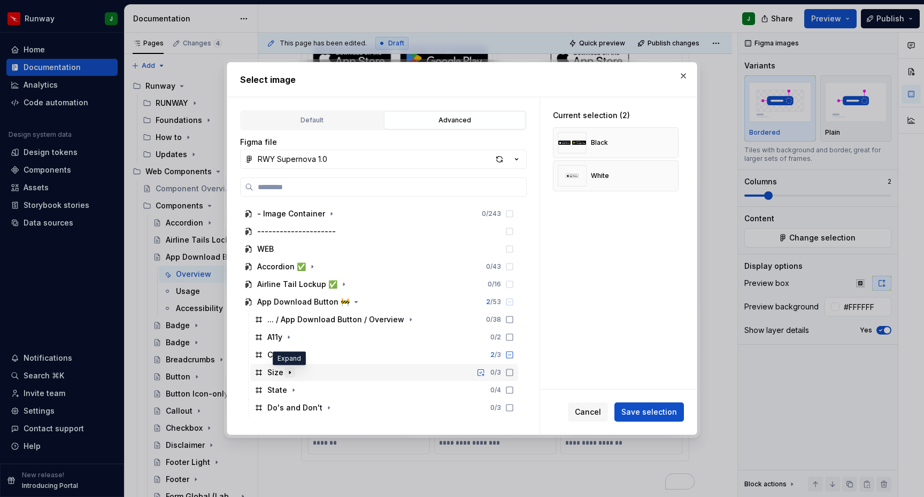
click at [289, 374] on icon "button" at bounding box center [289, 372] width 9 height 9
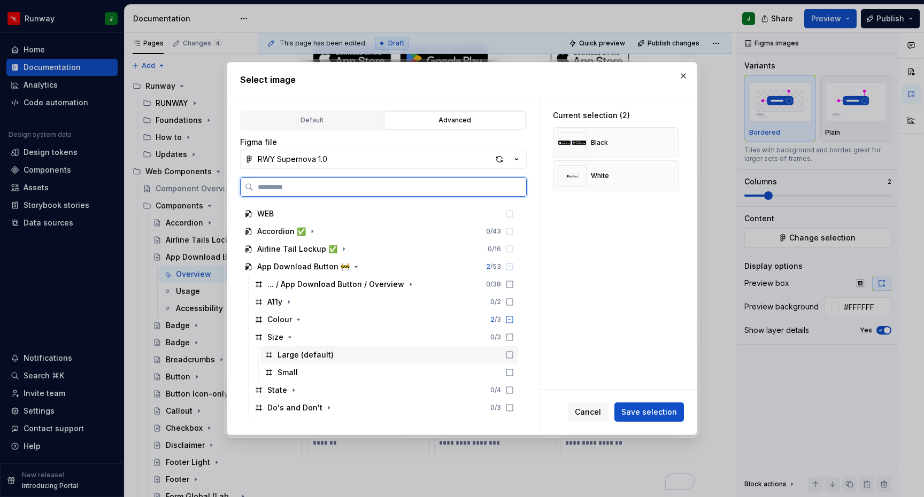
click at [518, 359] on div "Large (default)" at bounding box center [389, 354] width 258 height 17
click at [514, 371] on icon at bounding box center [509, 372] width 9 height 9
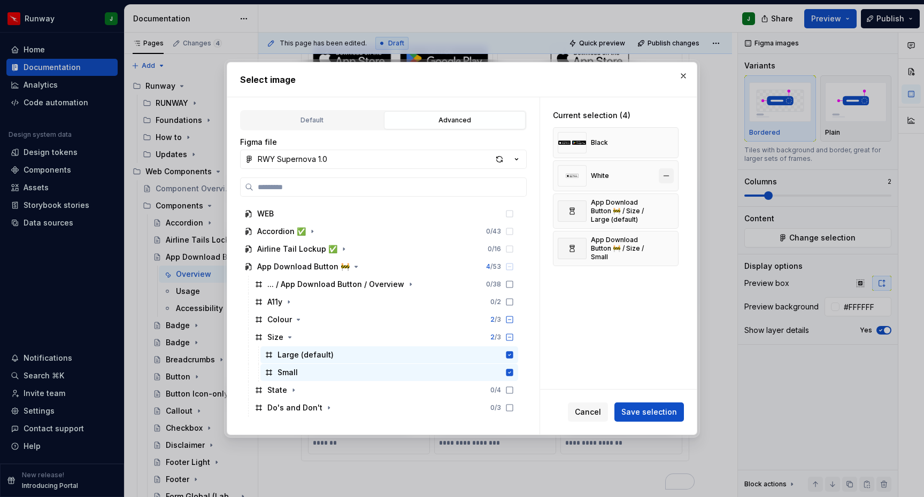
click at [674, 177] on button "button" at bounding box center [666, 175] width 15 height 15
click at [674, 141] on button "button" at bounding box center [666, 142] width 15 height 15
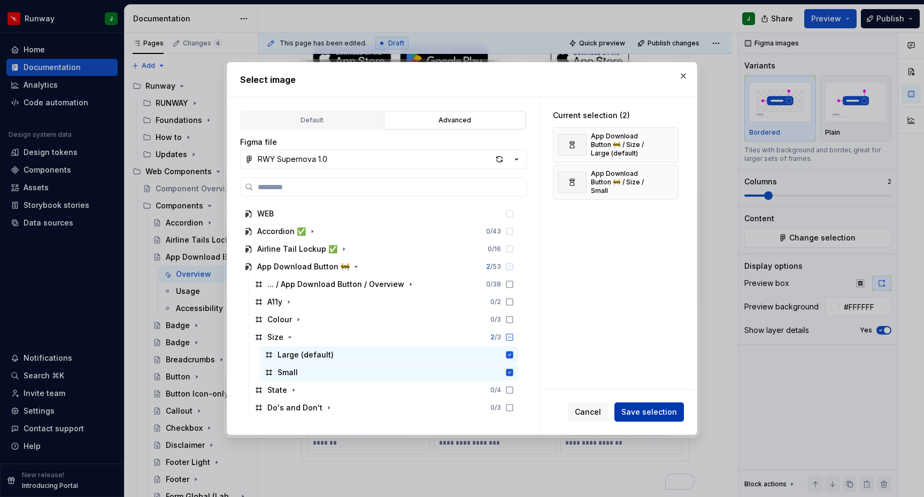
click at [644, 413] on span "Save selection" at bounding box center [649, 412] width 56 height 11
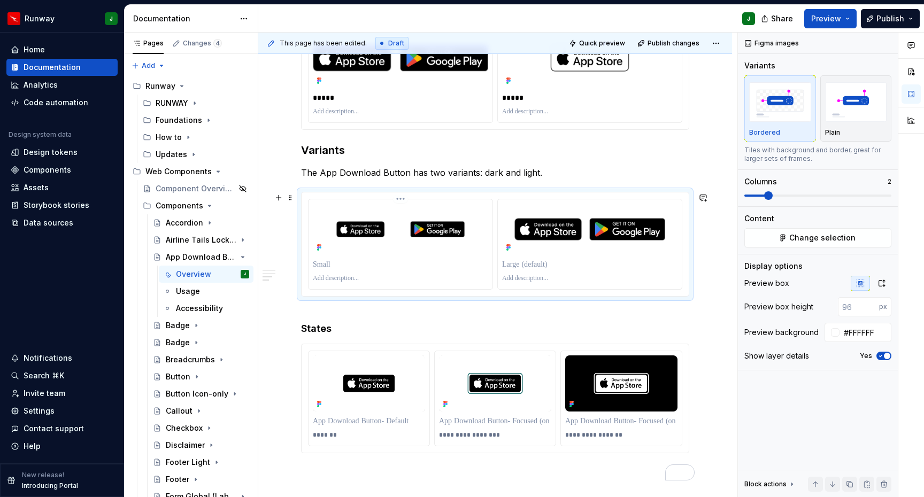
click at [326, 265] on p "To enrich screen reader interactions, please activate Accessibility in Grammarl…" at bounding box center [400, 264] width 175 height 11
click at [360, 258] on div "To enrich screen reader interactions, please activate Accessibility in Grammarl…" at bounding box center [400, 264] width 175 height 15
click at [336, 278] on p "To enrich screen reader interactions, please activate Accessibility in Grammarl…" at bounding box center [400, 278] width 175 height 9
paste div "To enrich screen reader interactions, please activate Accessibility in Grammarl…"
type textarea "*"
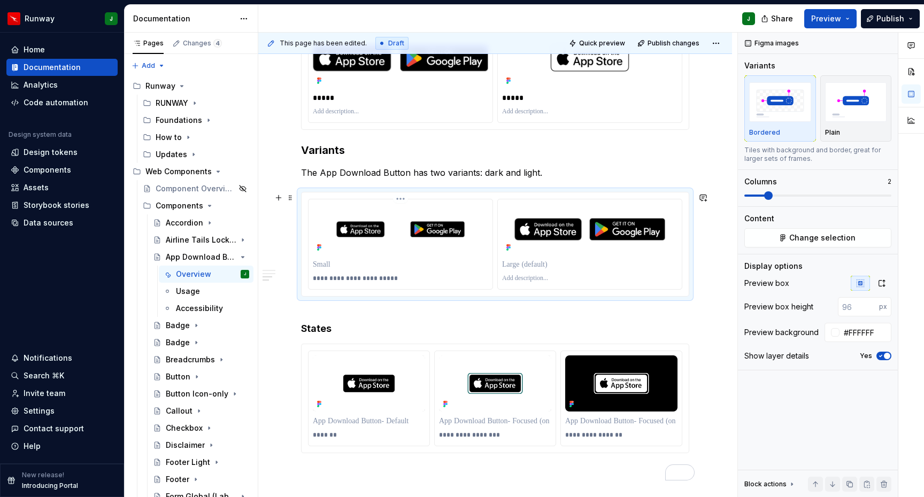
click at [323, 265] on p "To enrich screen reader interactions, please activate Accessibility in Grammarl…" at bounding box center [400, 264] width 175 height 11
click at [528, 266] on p "To enrich screen reader interactions, please activate Accessibility in Grammarl…" at bounding box center [589, 264] width 175 height 11
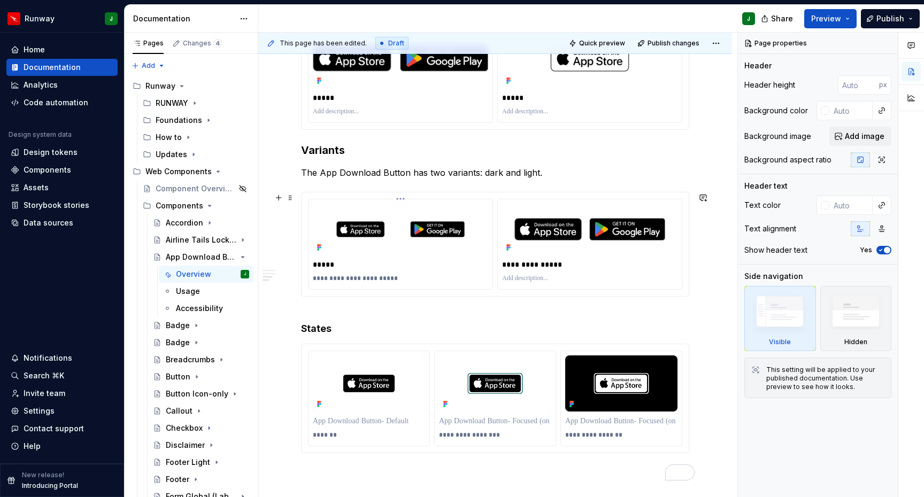
drag, startPoint x: 590, startPoint y: 258, endPoint x: 417, endPoint y: 261, distance: 172.7
click at [417, 261] on div "**********" at bounding box center [495, 244] width 374 height 91
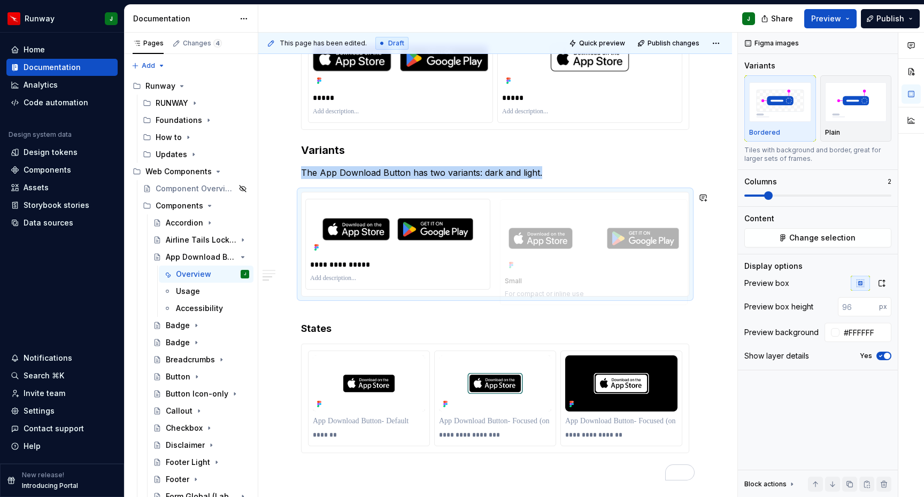
drag, startPoint x: 376, startPoint y: 246, endPoint x: 567, endPoint y: 242, distance: 191.4
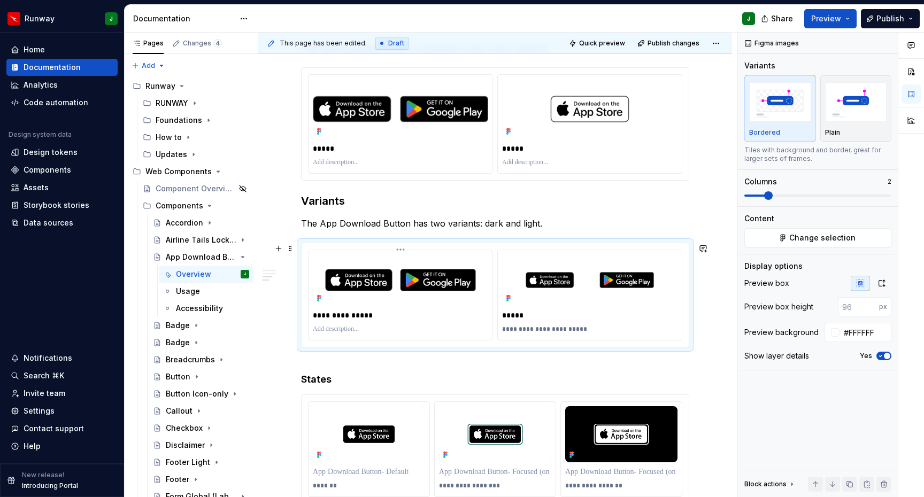
scroll to position [154, 0]
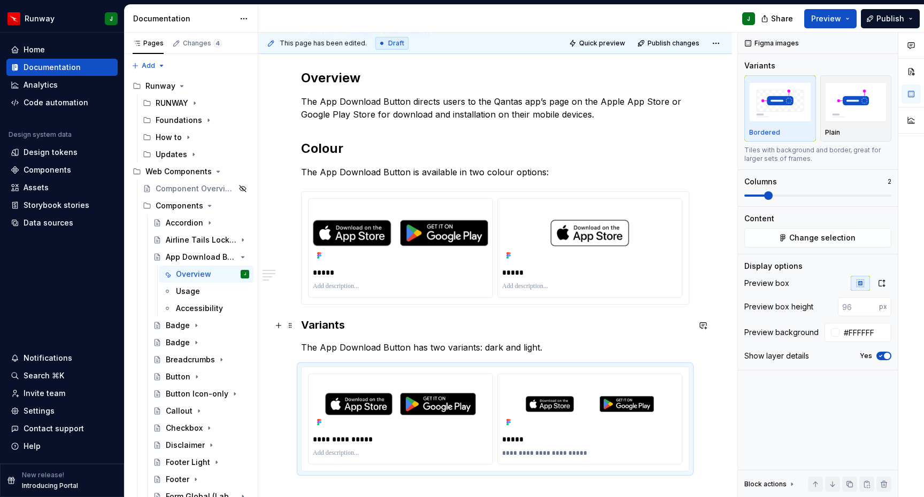
click at [323, 327] on h3 "Variants" at bounding box center [495, 325] width 388 height 15
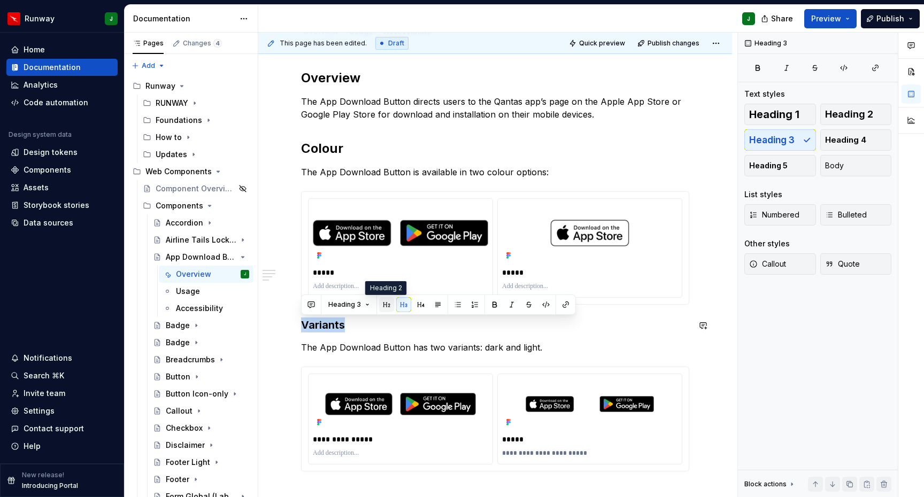
click at [385, 304] on button "button" at bounding box center [386, 304] width 15 height 15
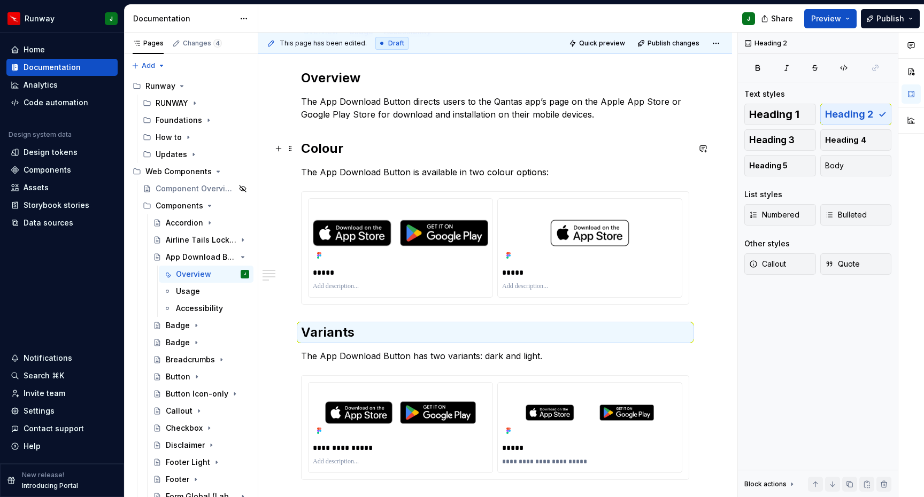
click at [322, 148] on h2 "Colour" at bounding box center [495, 148] width 388 height 17
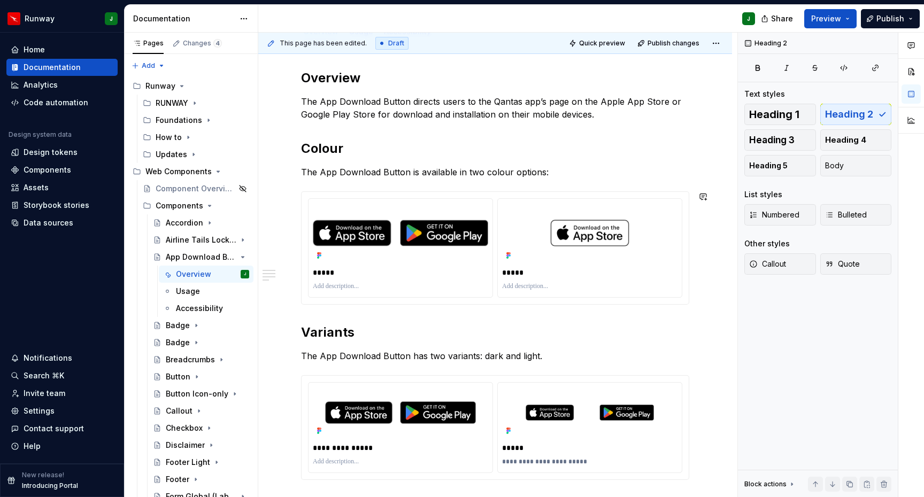
click at [319, 315] on div "**********" at bounding box center [495, 365] width 388 height 593
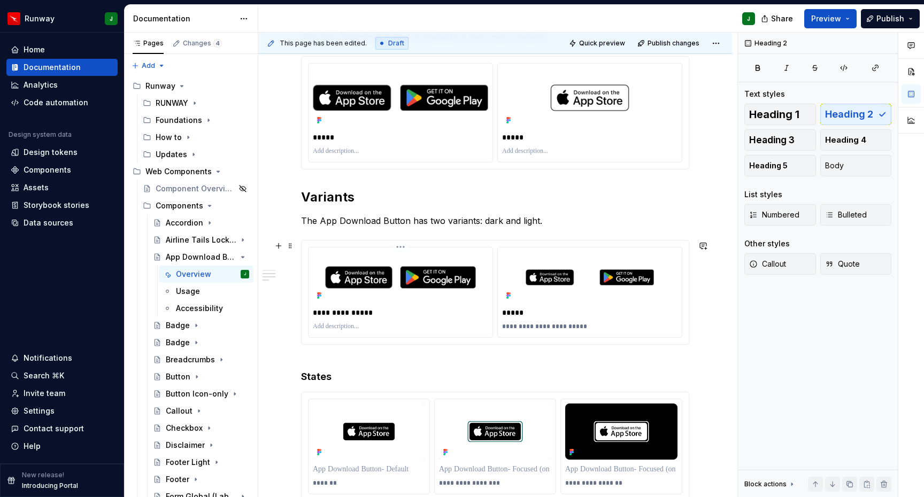
scroll to position [290, 0]
click at [320, 378] on h4 "States" at bounding box center [495, 370] width 388 height 26
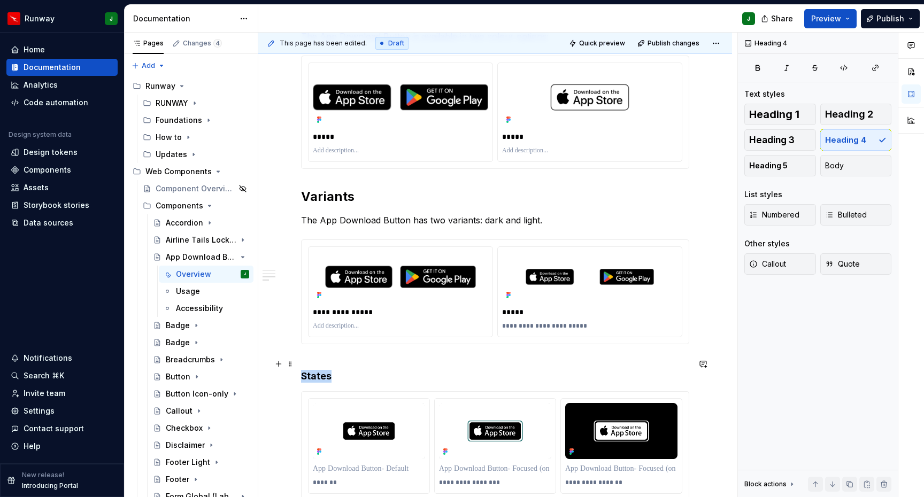
click at [320, 378] on h4 "States" at bounding box center [495, 370] width 388 height 26
click at [382, 358] on button "button" at bounding box center [386, 357] width 15 height 15
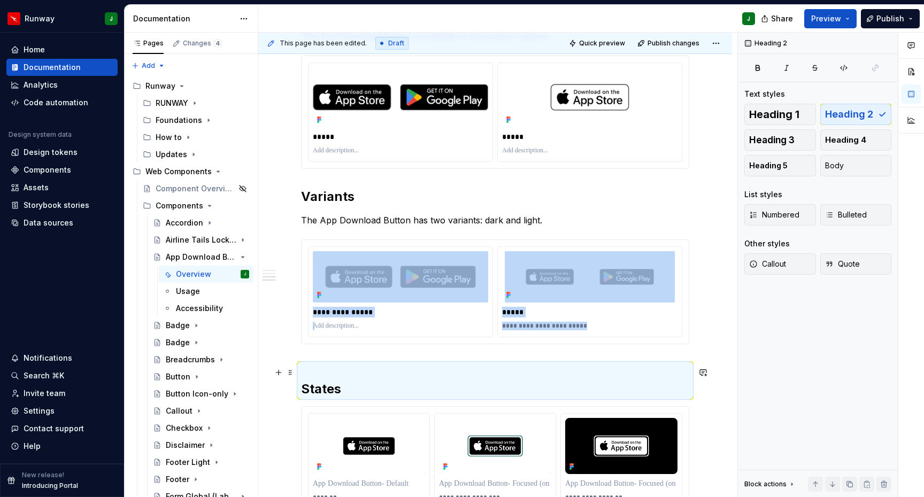
click at [325, 369] on h2 "States" at bounding box center [495, 381] width 388 height 34
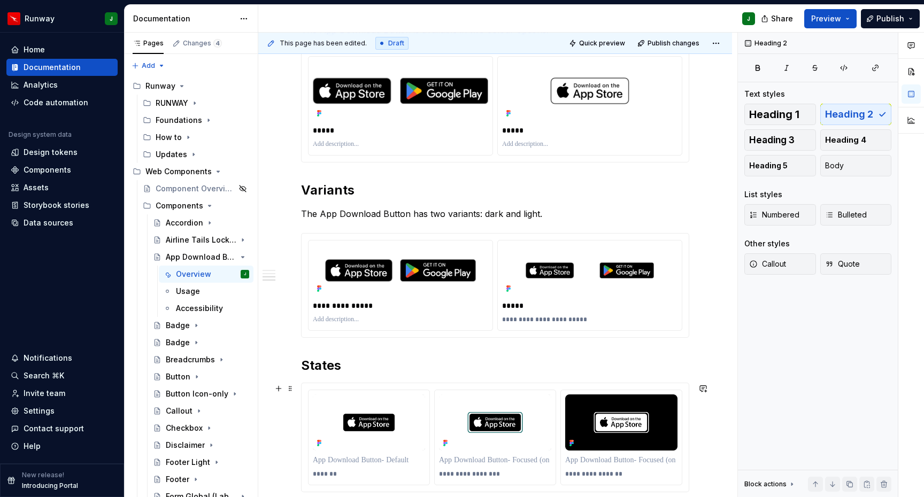
scroll to position [329, 0]
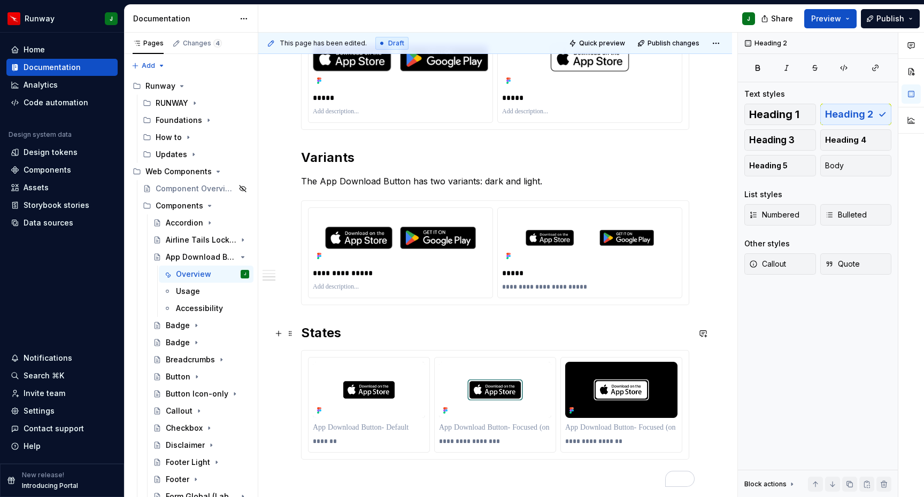
click at [360, 334] on h2 "States" at bounding box center [495, 332] width 388 height 17
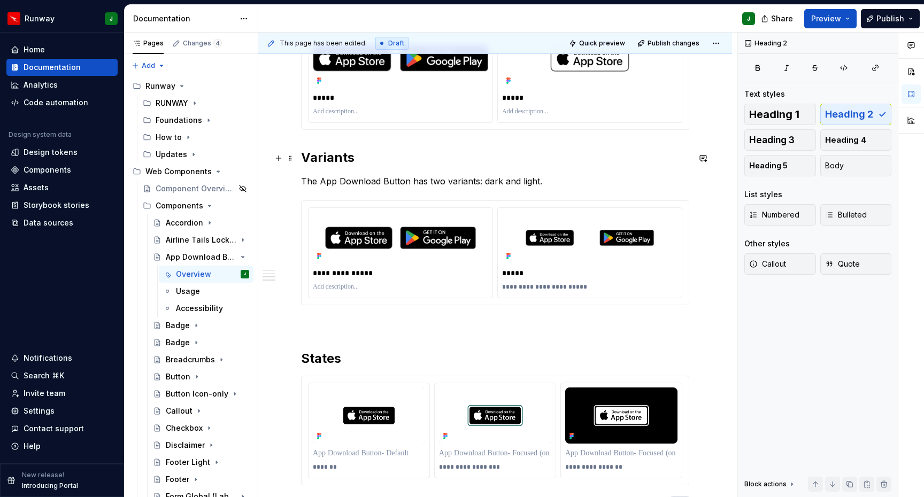
scroll to position [236, 0]
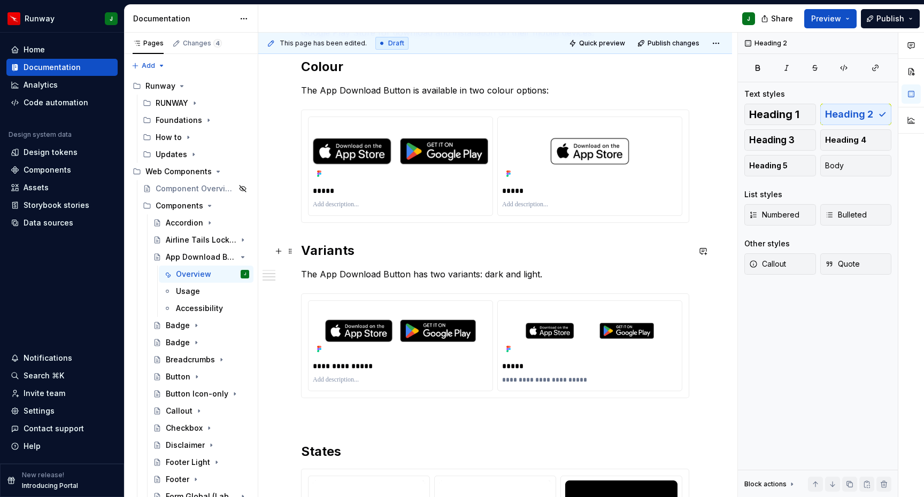
click at [329, 252] on h2 "Variants" at bounding box center [495, 250] width 388 height 17
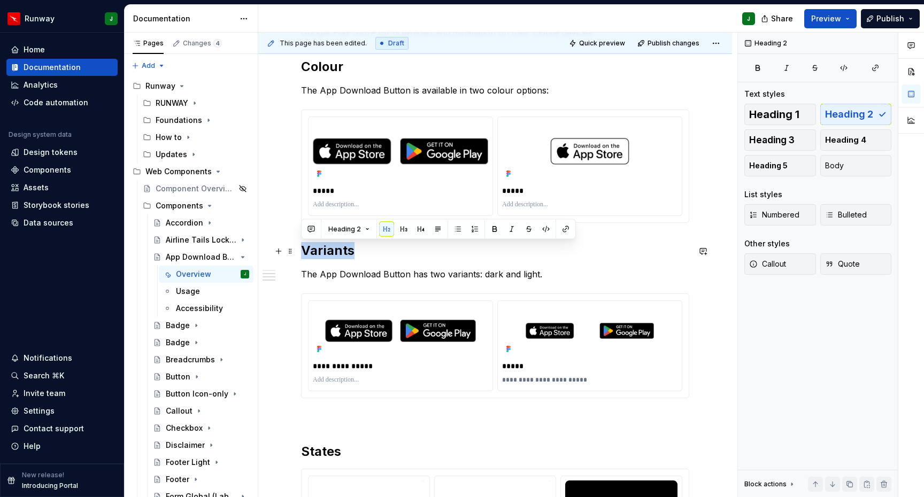
click at [329, 252] on h2 "Variants" at bounding box center [495, 250] width 388 height 17
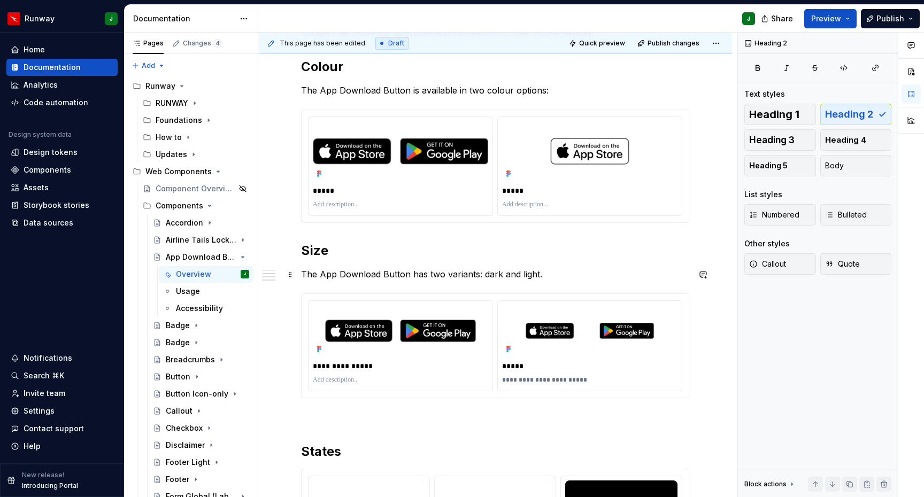
click at [359, 274] on p "The App Download Button has two variants: dark and light." at bounding box center [495, 274] width 388 height 13
click at [459, 382] on p "To enrich screen reader interactions, please activate Accessibility in Grammarl…" at bounding box center [400, 380] width 175 height 9
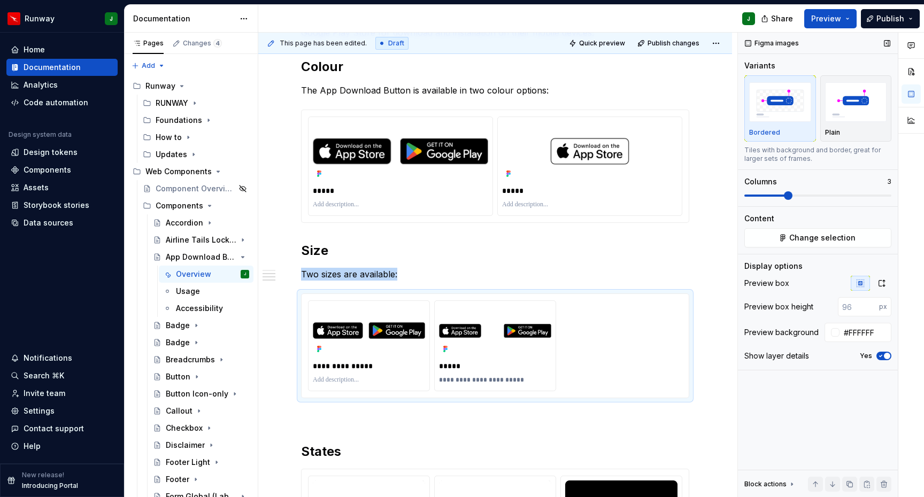
click at [784, 194] on span at bounding box center [788, 195] width 9 height 9
click at [880, 280] on icon "button" at bounding box center [881, 283] width 9 height 9
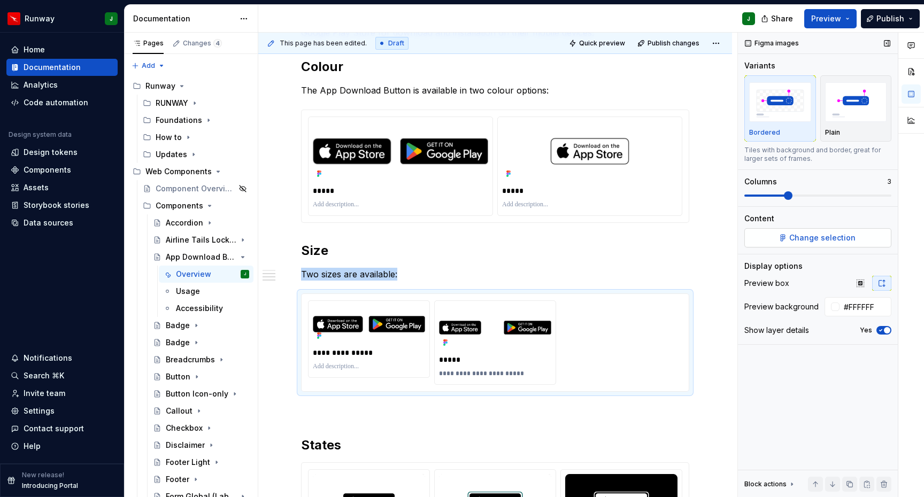
click at [789, 238] on button "Change selection" at bounding box center [817, 237] width 147 height 19
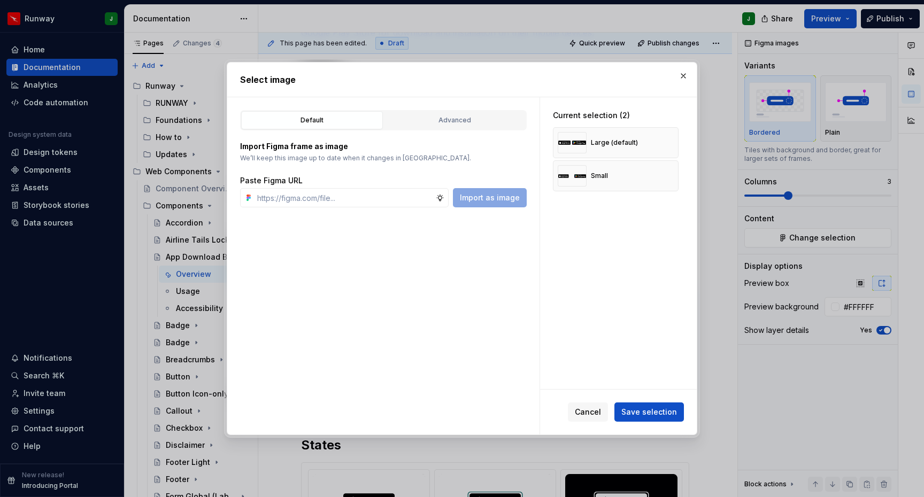
type textarea "*"
click at [415, 120] on div "Advanced" at bounding box center [455, 120] width 134 height 11
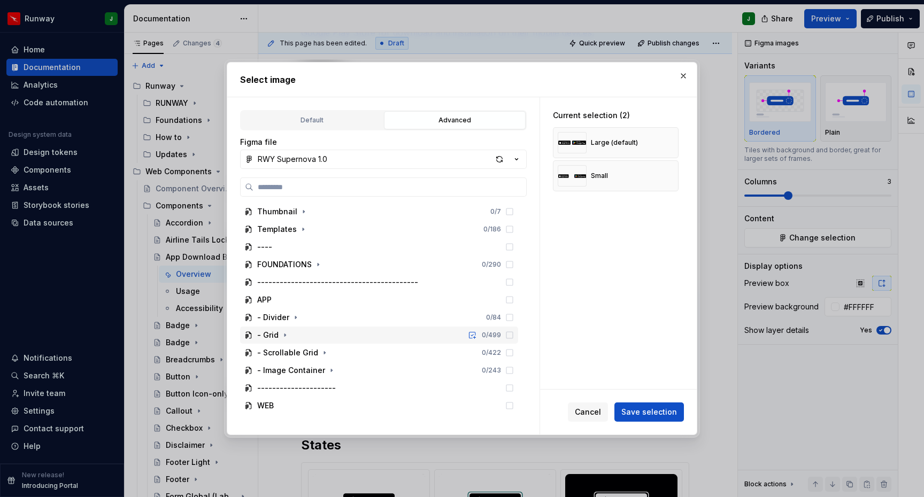
scroll to position [51, 0]
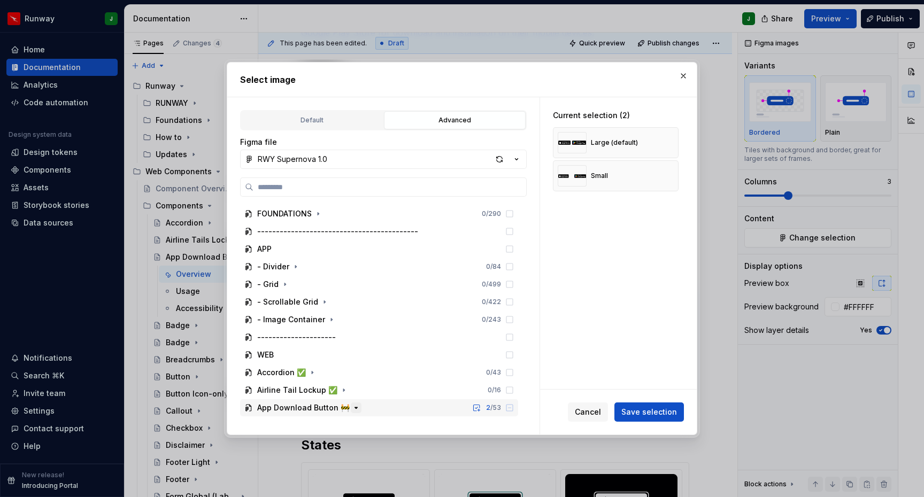
click at [352, 409] on icon "button" at bounding box center [356, 408] width 9 height 9
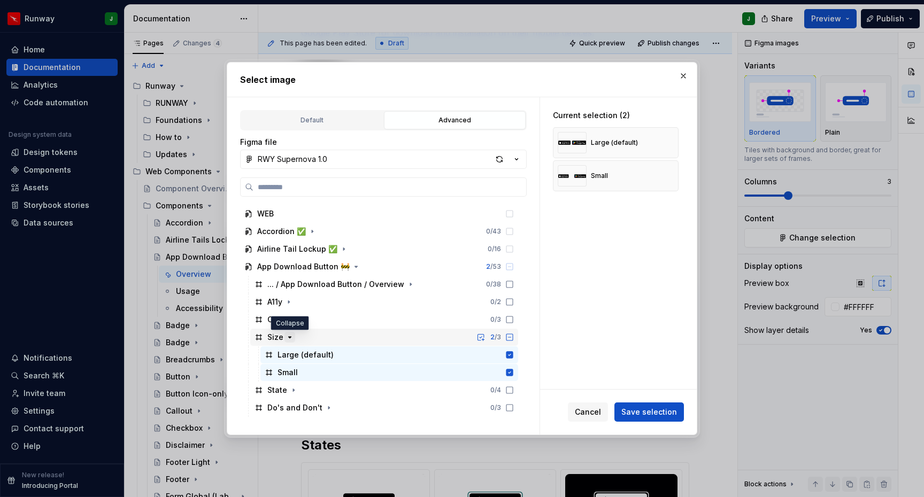
click at [290, 338] on icon "button" at bounding box center [289, 337] width 9 height 9
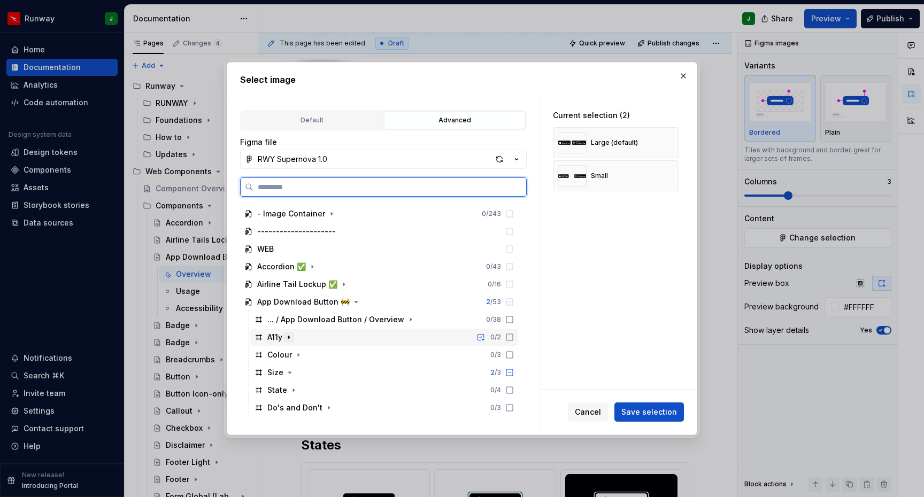
scroll to position [157, 0]
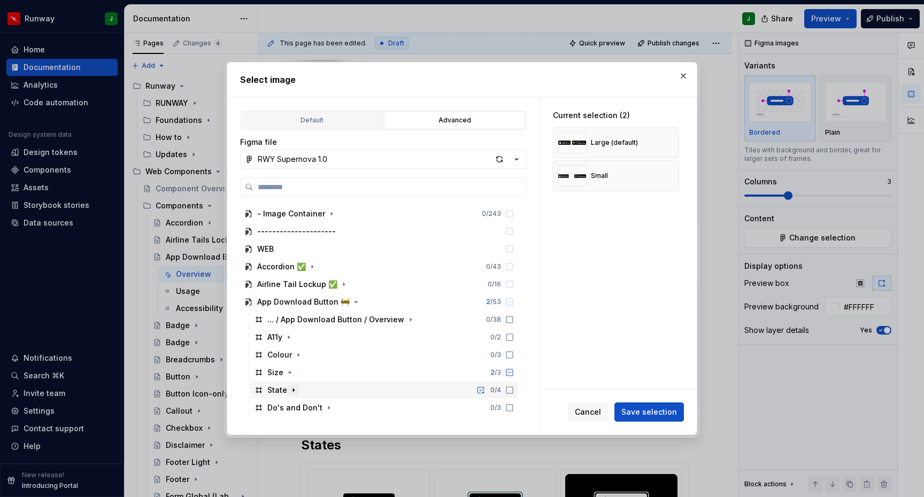
click at [293, 389] on icon "button" at bounding box center [293, 390] width 1 height 3
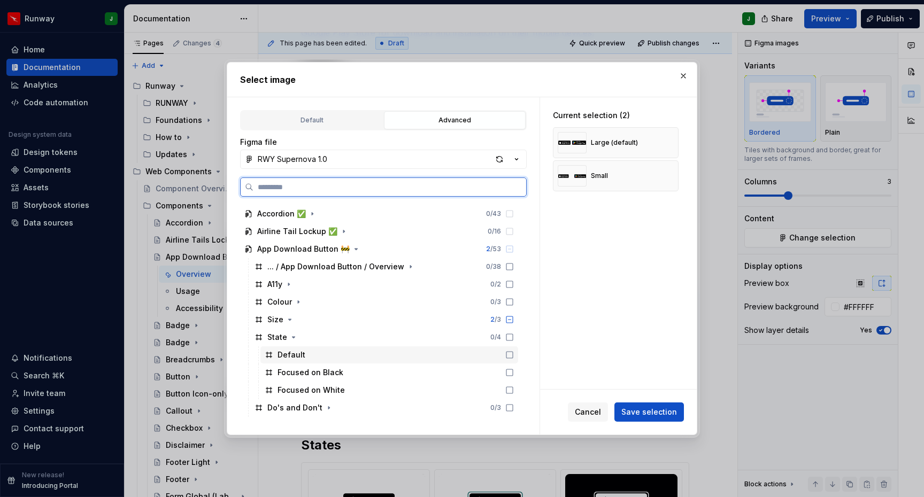
click at [514, 357] on icon at bounding box center [509, 355] width 9 height 9
click at [514, 370] on icon at bounding box center [509, 372] width 9 height 9
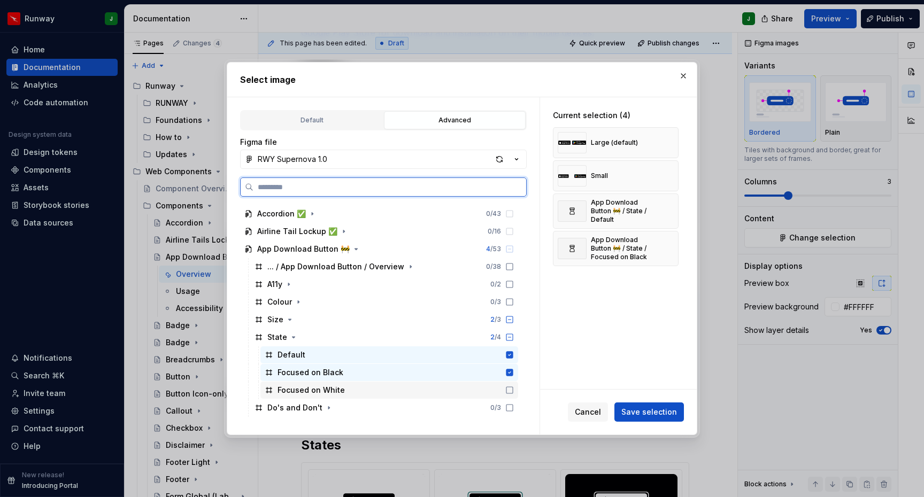
click at [514, 389] on icon at bounding box center [509, 390] width 9 height 9
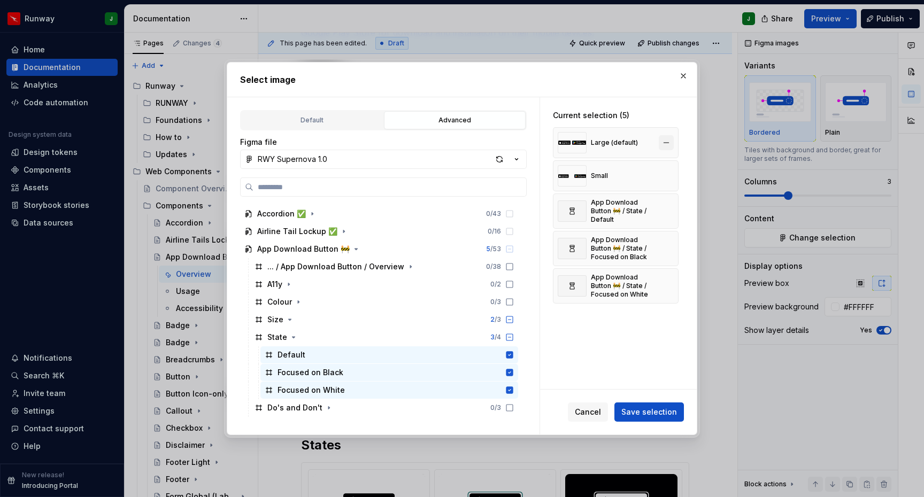
click at [671, 144] on button "button" at bounding box center [666, 142] width 15 height 15
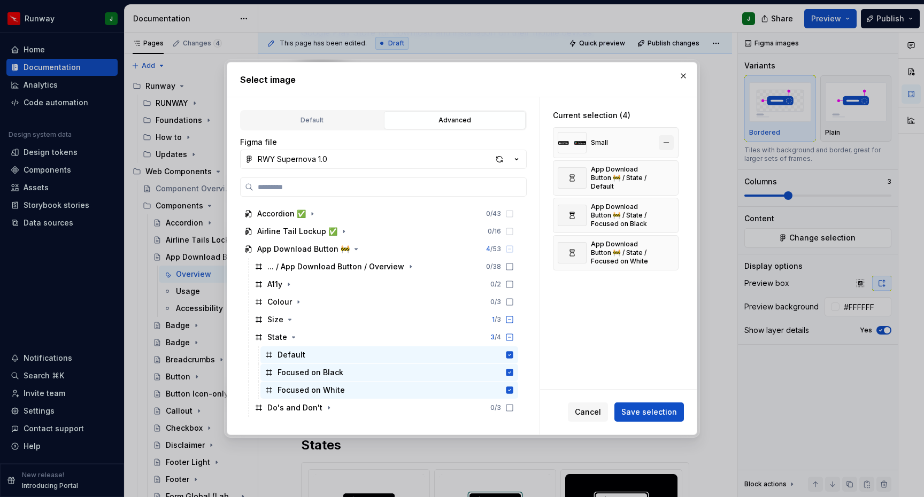
click at [673, 143] on button "button" at bounding box center [666, 142] width 15 height 15
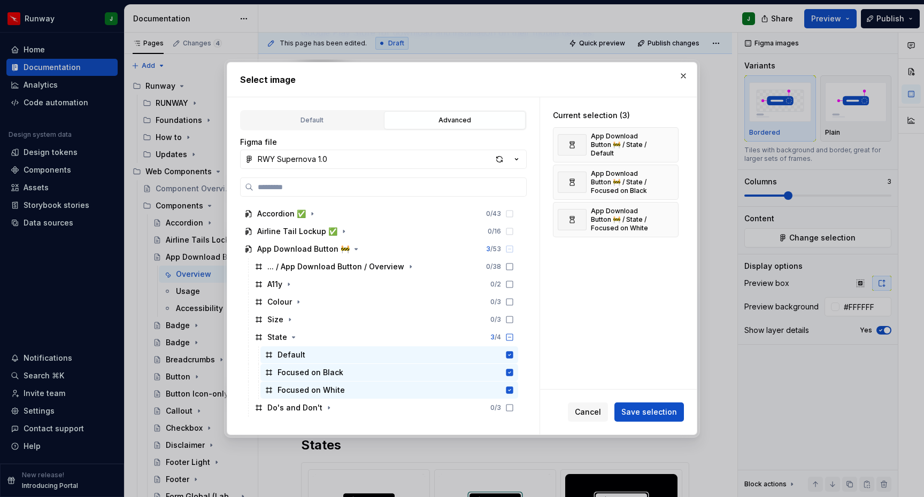
click at [639, 413] on span "Save selection" at bounding box center [649, 412] width 56 height 11
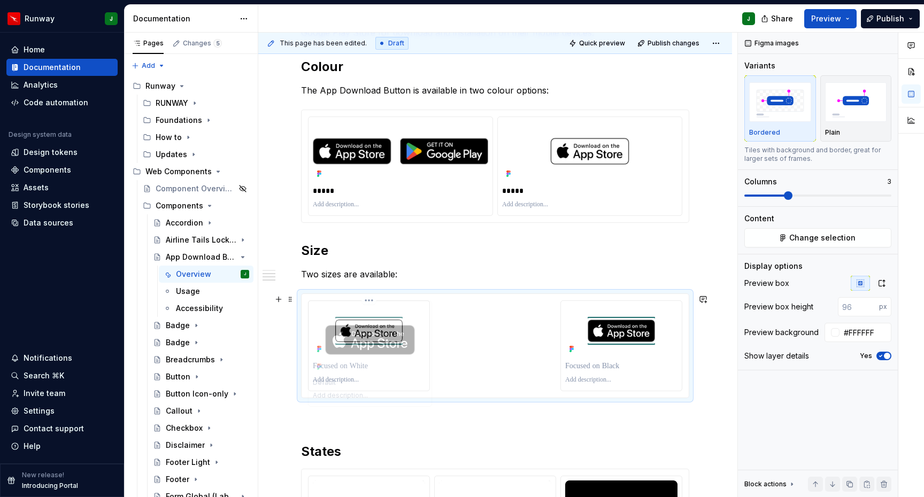
click at [345, 336] on body "Runway J Home Documentation Analytics Code automation Design system data Design…" at bounding box center [462, 248] width 924 height 497
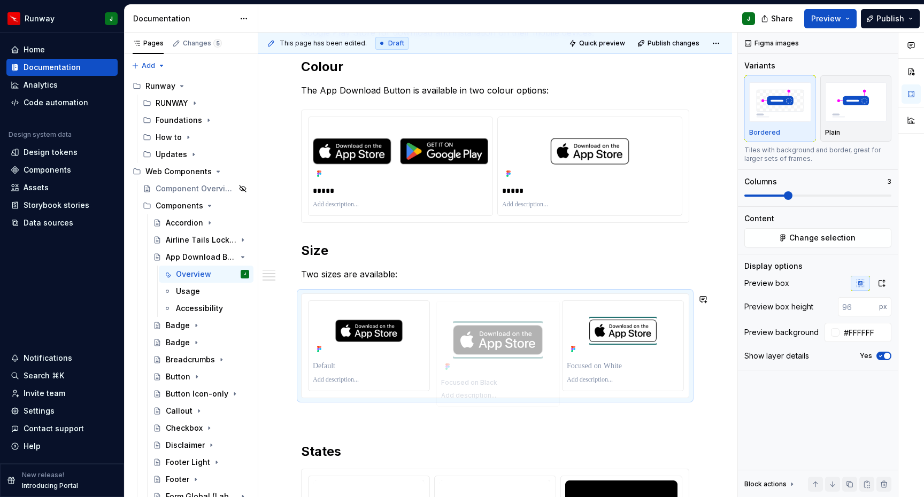
drag, startPoint x: 605, startPoint y: 336, endPoint x: 462, endPoint y: 334, distance: 142.8
click at [462, 334] on body "Runway J Home Documentation Analytics Code automation Design system data Design…" at bounding box center [462, 248] width 924 height 497
click at [329, 369] on p "To enrich screen reader interactions, please activate Accessibility in Grammarl…" at bounding box center [369, 366] width 112 height 11
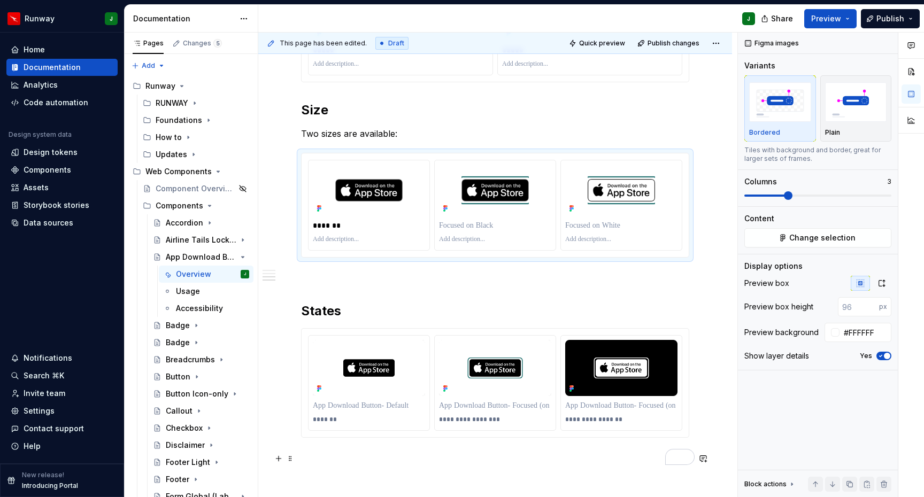
scroll to position [388, 0]
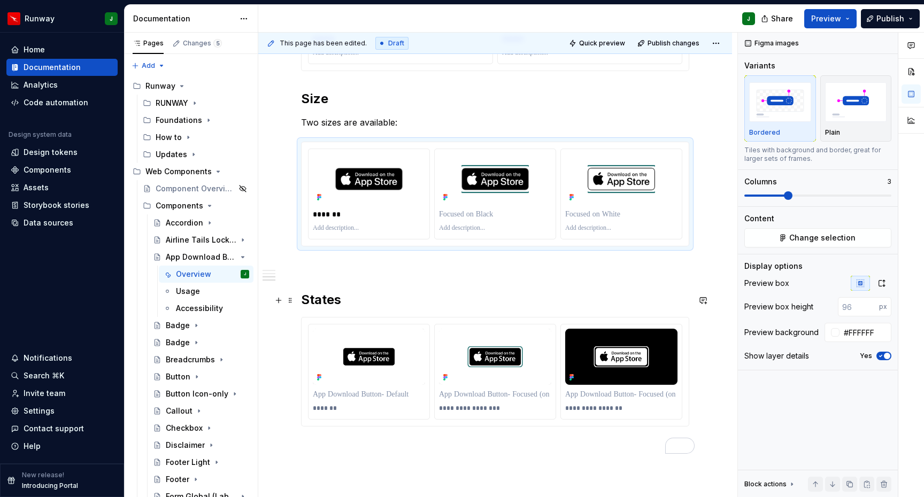
click at [441, 290] on div "**********" at bounding box center [495, 144] width 388 height 616
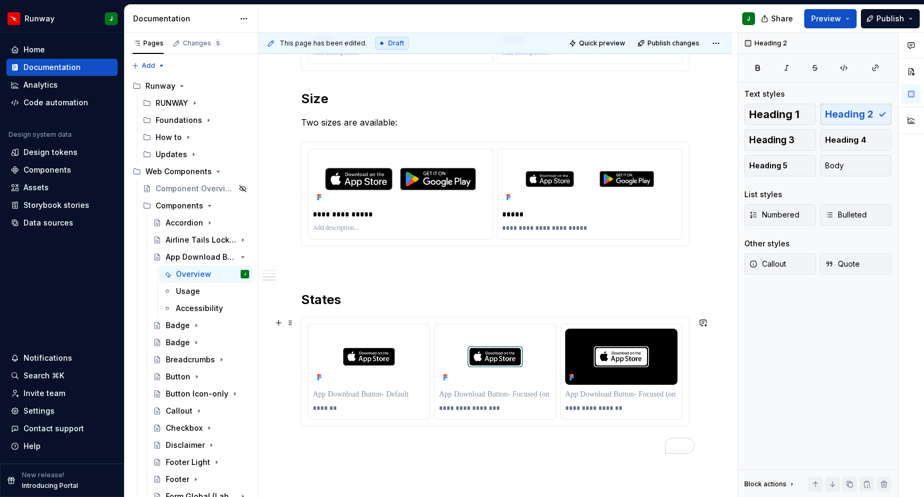
click at [429, 323] on div "**********" at bounding box center [495, 372] width 387 height 109
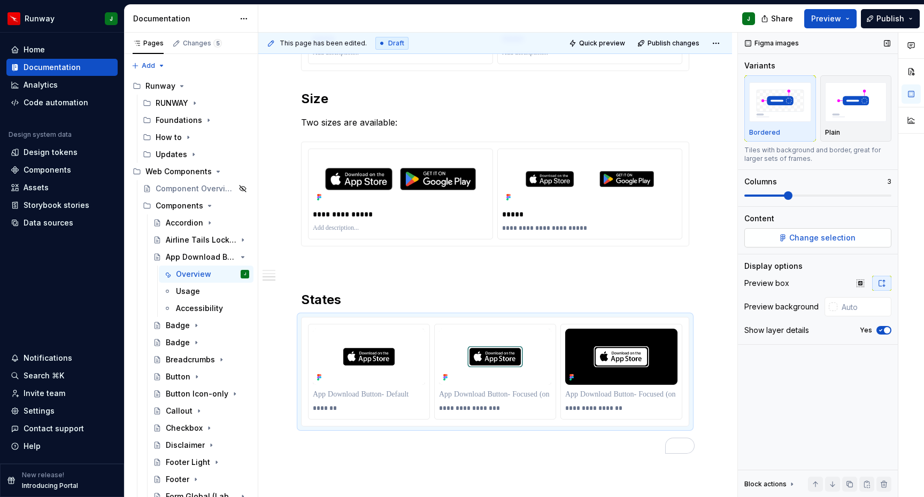
click at [795, 235] on span "Change selection" at bounding box center [822, 238] width 66 height 11
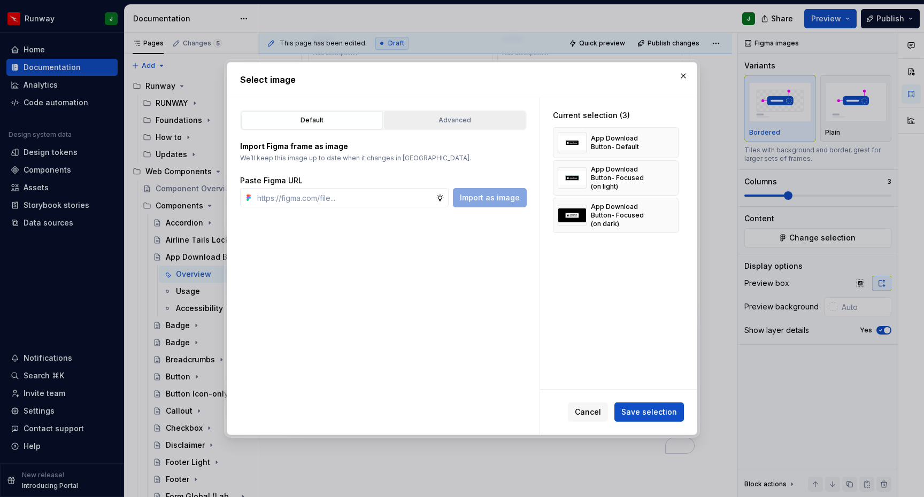
click at [474, 121] on div "Advanced" at bounding box center [455, 120] width 134 height 11
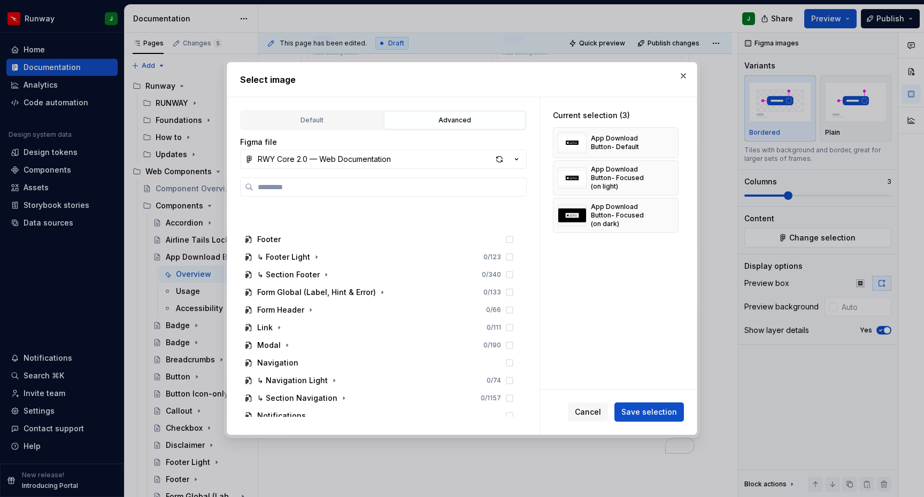
scroll to position [457, 0]
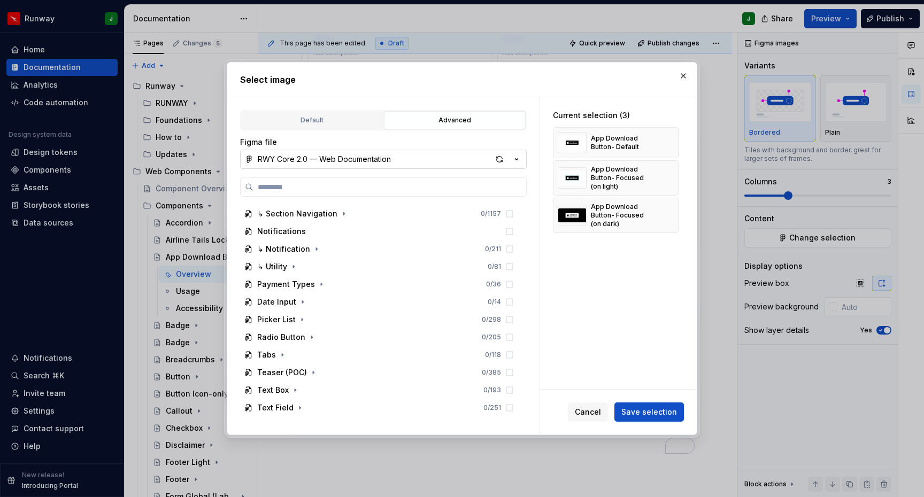
click at [445, 156] on button "RWY Core 2.0 — Web Documentation" at bounding box center [383, 159] width 287 height 19
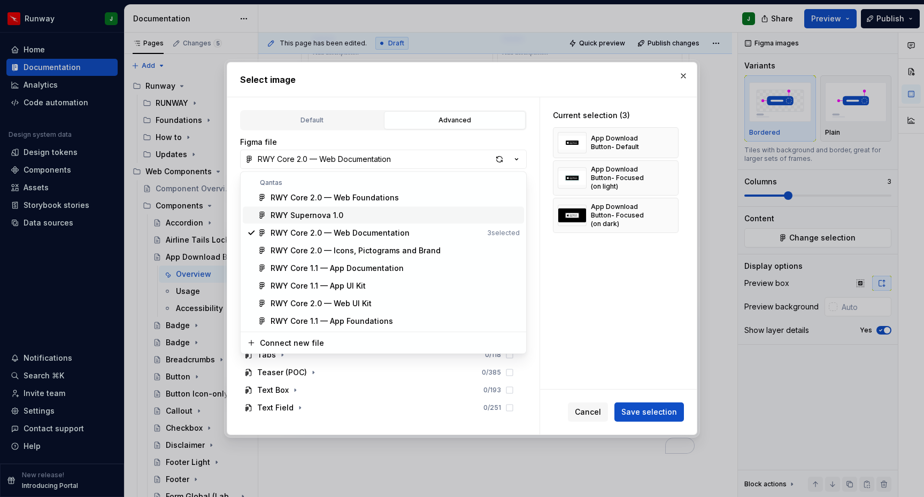
click at [311, 213] on div "RWY Supernova 1.0" at bounding box center [307, 215] width 73 height 11
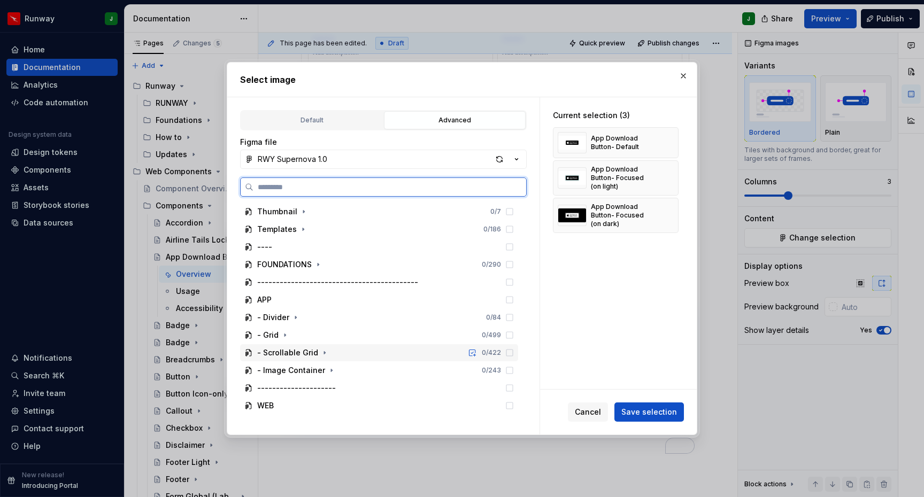
scroll to position [51, 0]
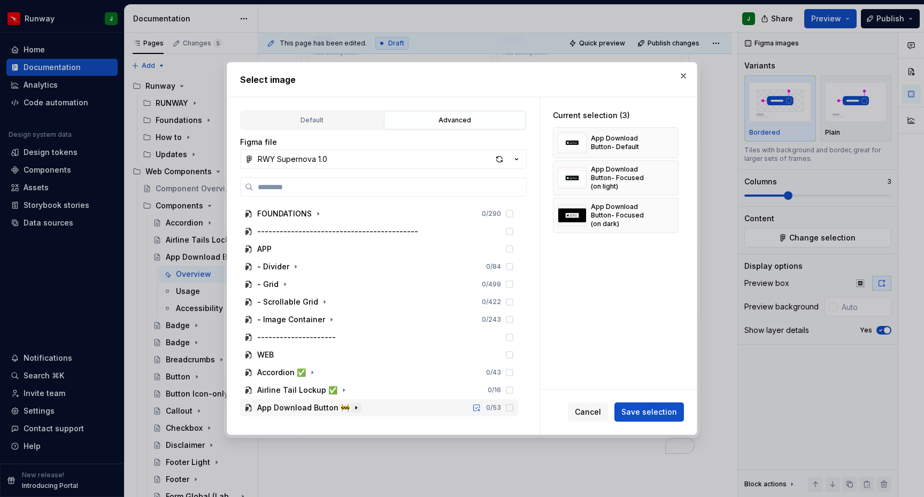
click at [352, 410] on icon "button" at bounding box center [356, 408] width 9 height 9
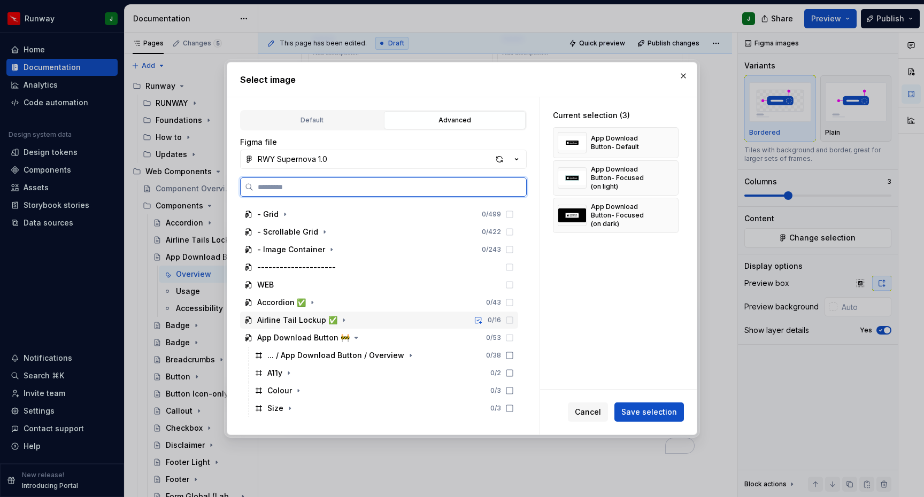
scroll to position [157, 0]
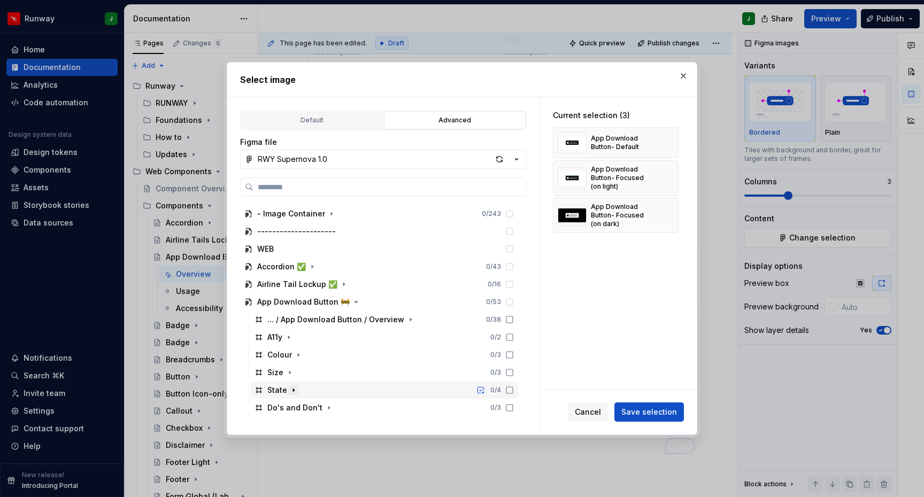
click at [292, 393] on icon "button" at bounding box center [293, 390] width 9 height 9
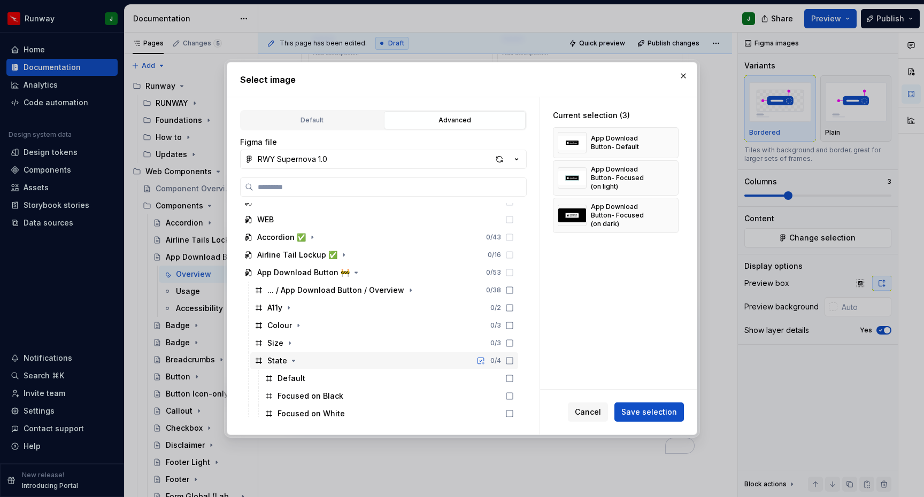
scroll to position [210, 0]
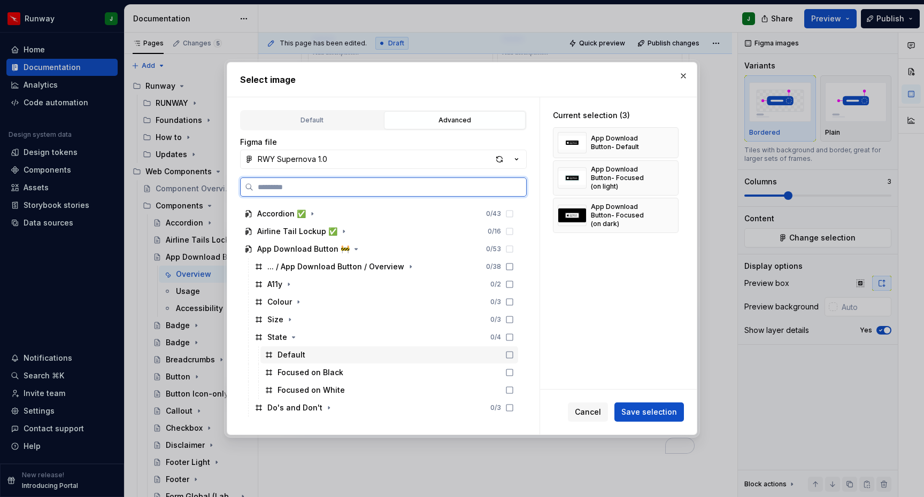
click at [513, 358] on icon at bounding box center [509, 355] width 6 height 6
click at [514, 373] on icon at bounding box center [509, 372] width 9 height 9
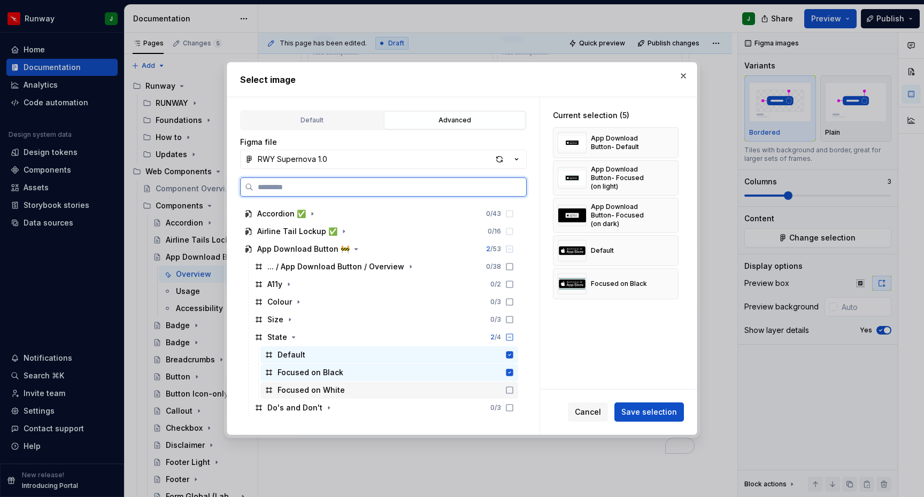
click at [518, 384] on div "Focused on White" at bounding box center [389, 390] width 258 height 17
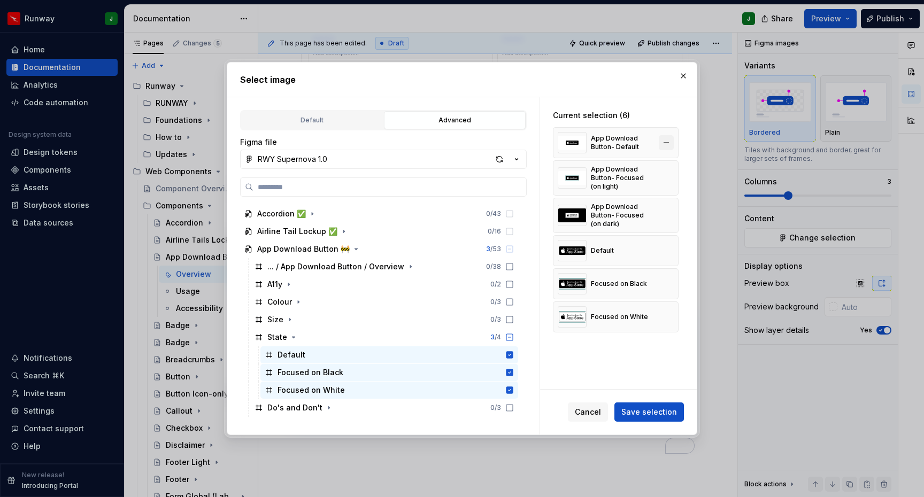
click at [674, 142] on button "button" at bounding box center [666, 142] width 15 height 15
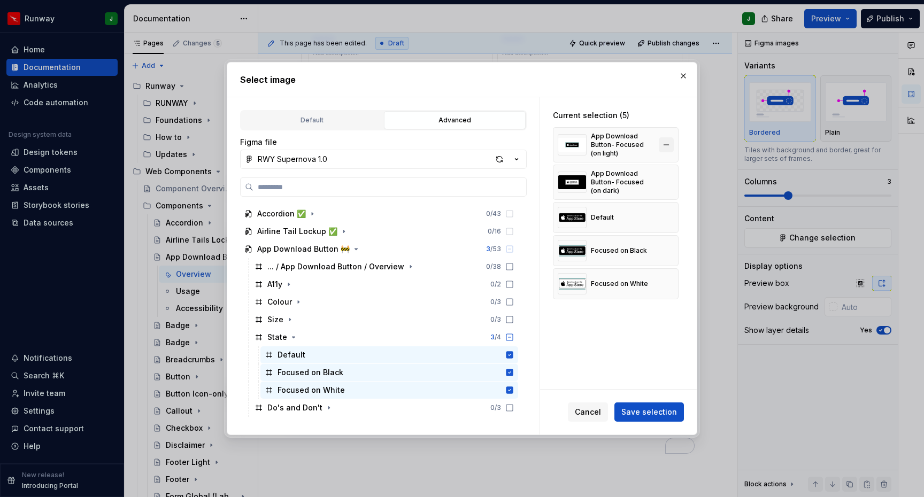
click at [672, 143] on button "button" at bounding box center [666, 144] width 15 height 15
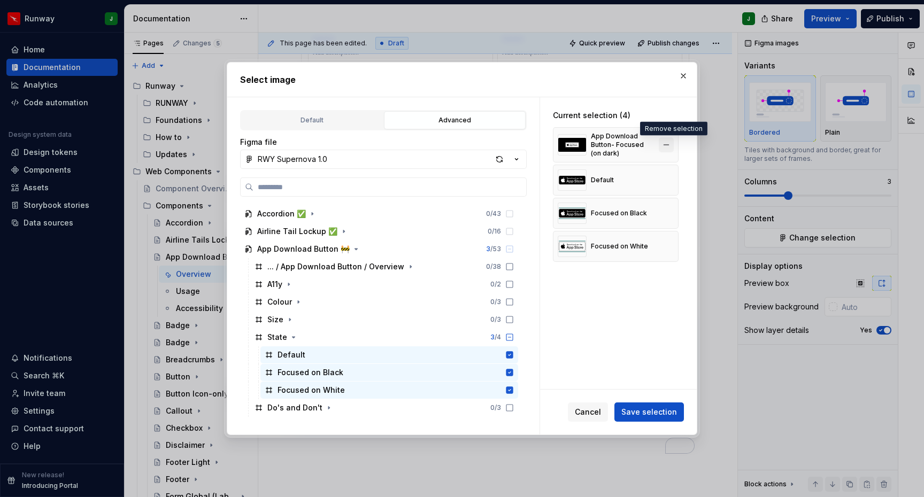
click at [674, 144] on button "button" at bounding box center [666, 144] width 15 height 15
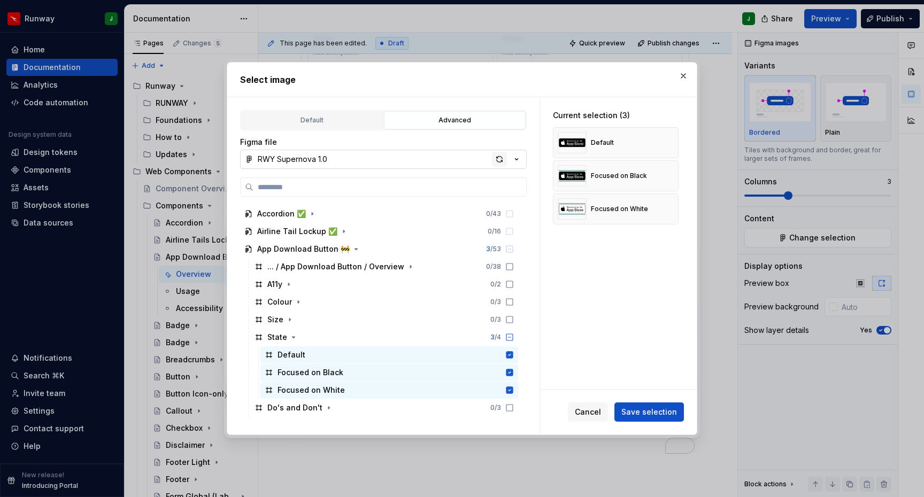
click at [506, 159] on div "button" at bounding box center [499, 159] width 15 height 15
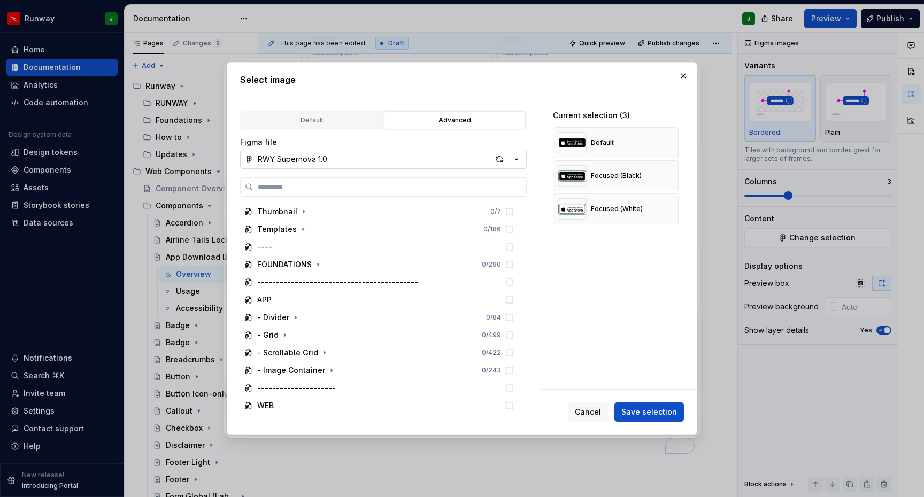
type textarea "*"
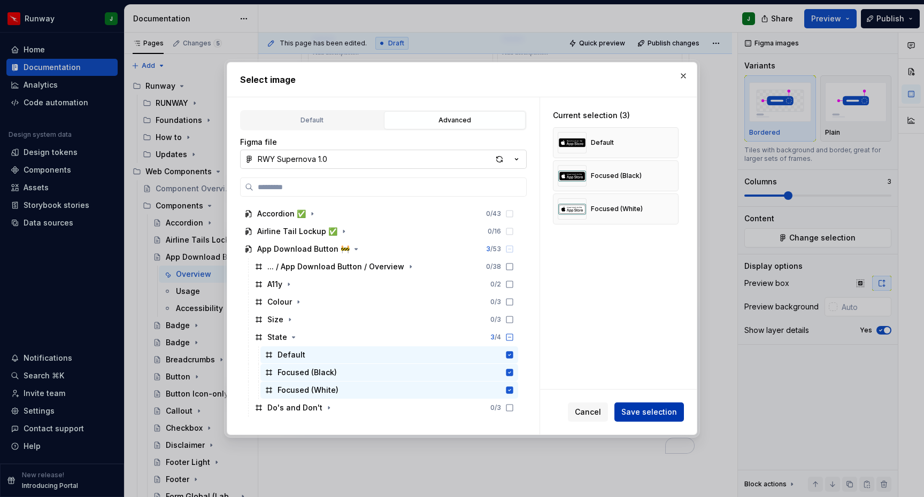
click at [639, 414] on span "Save selection" at bounding box center [649, 412] width 56 height 11
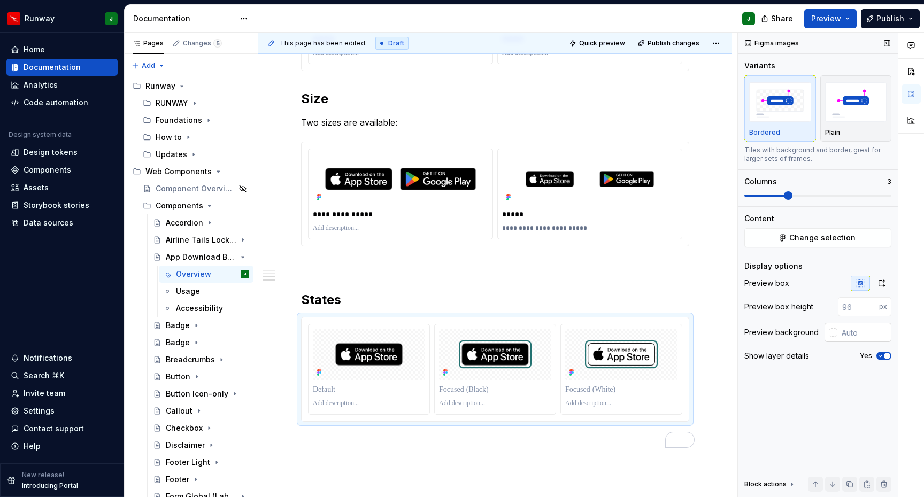
click at [847, 328] on input "text" at bounding box center [864, 332] width 54 height 19
type input "#FFFFFF"
click at [880, 285] on icon "button" at bounding box center [881, 283] width 9 height 9
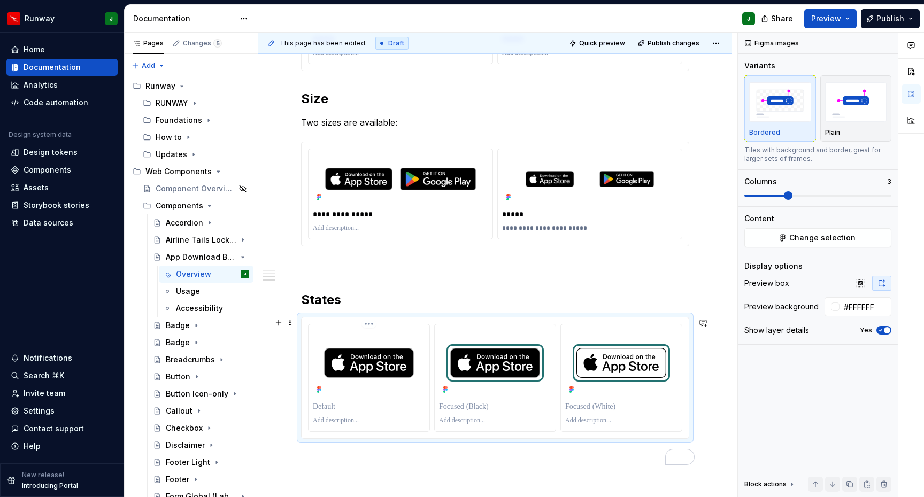
click at [321, 405] on p "To enrich screen reader interactions, please activate Accessibility in Grammarl…" at bounding box center [369, 406] width 112 height 11
click at [453, 406] on p "To enrich screen reader interactions, please activate Accessibility in Grammarl…" at bounding box center [495, 406] width 112 height 11
click at [579, 407] on p "To enrich screen reader interactions, please activate Accessibility in Grammarl…" at bounding box center [621, 406] width 112 height 11
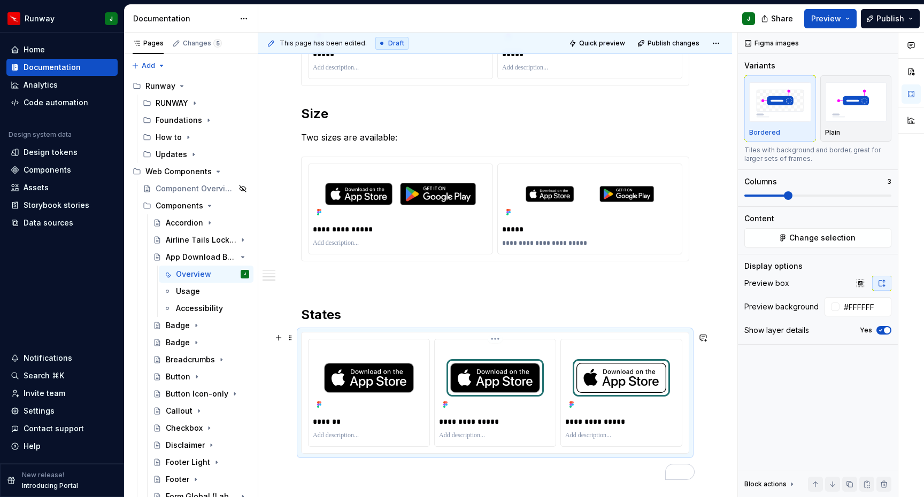
scroll to position [411, 0]
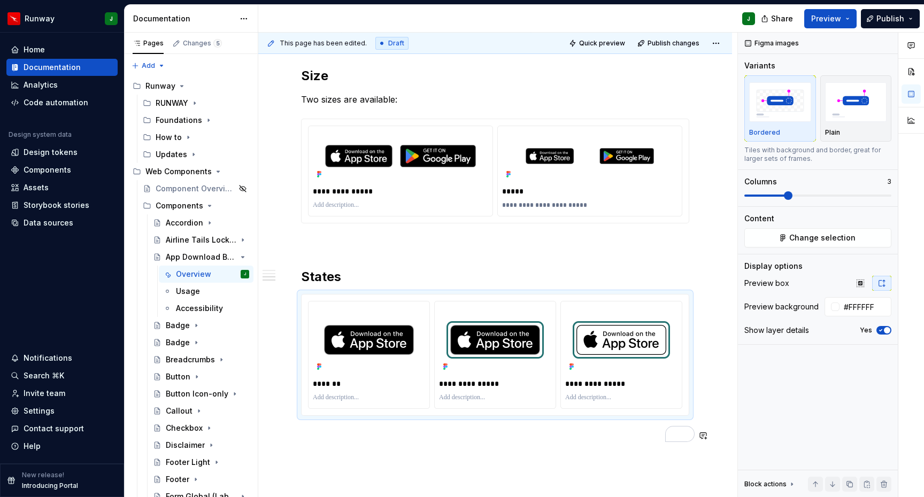
click at [557, 451] on div "**********" at bounding box center [495, 134] width 388 height 642
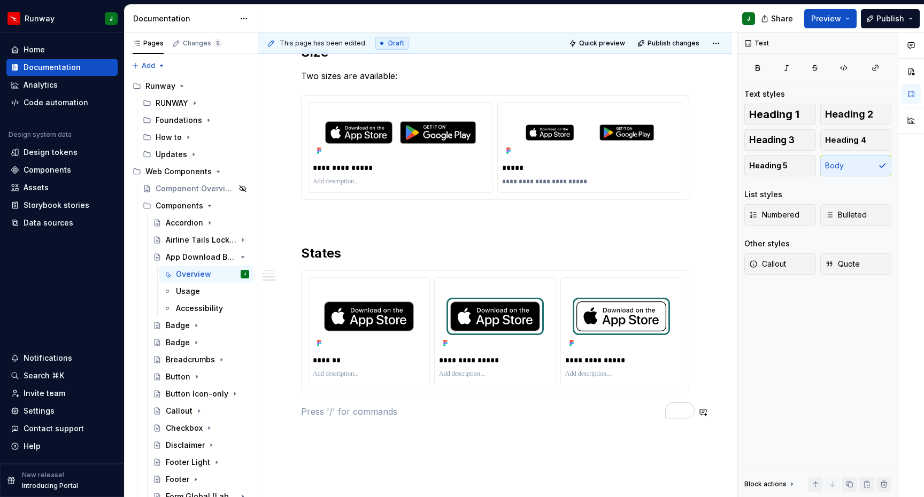
scroll to position [432, 0]
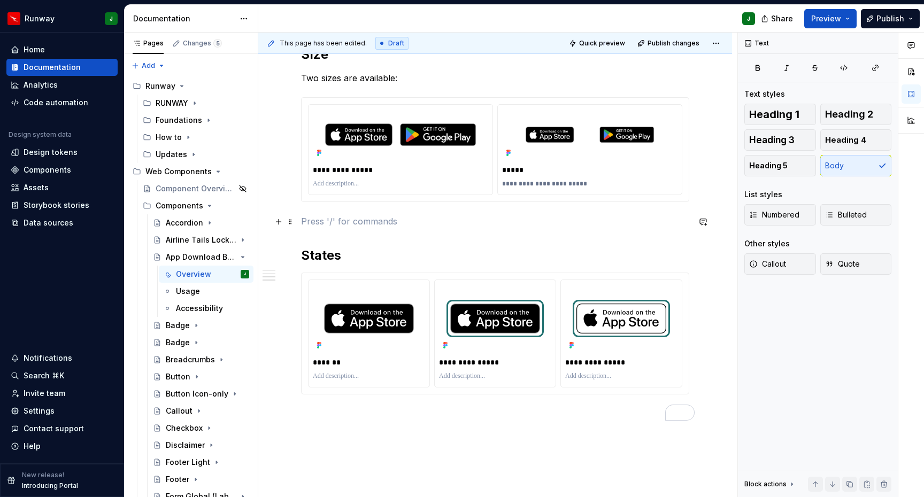
click at [327, 227] on p "To enrich screen reader interactions, please activate Accessibility in Grammarl…" at bounding box center [495, 221] width 388 height 13
click at [290, 221] on span at bounding box center [290, 221] width 9 height 15
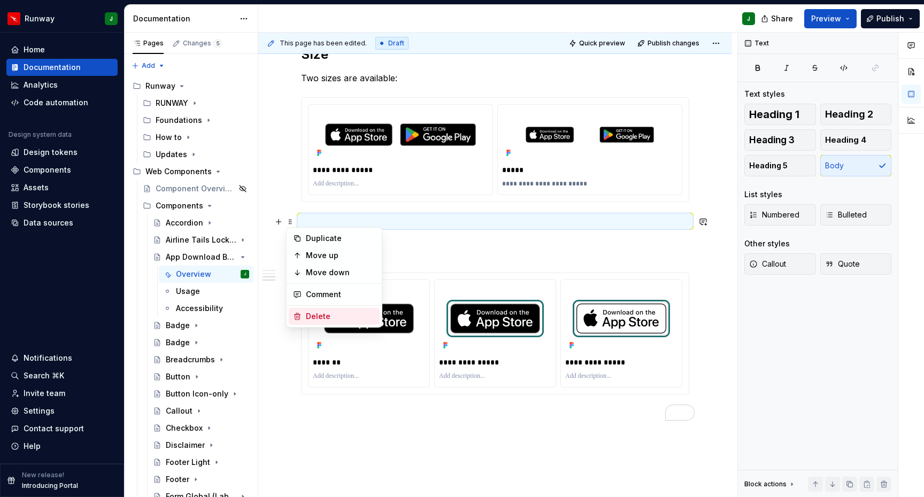
click at [320, 319] on div "Delete" at bounding box center [340, 316] width 69 height 11
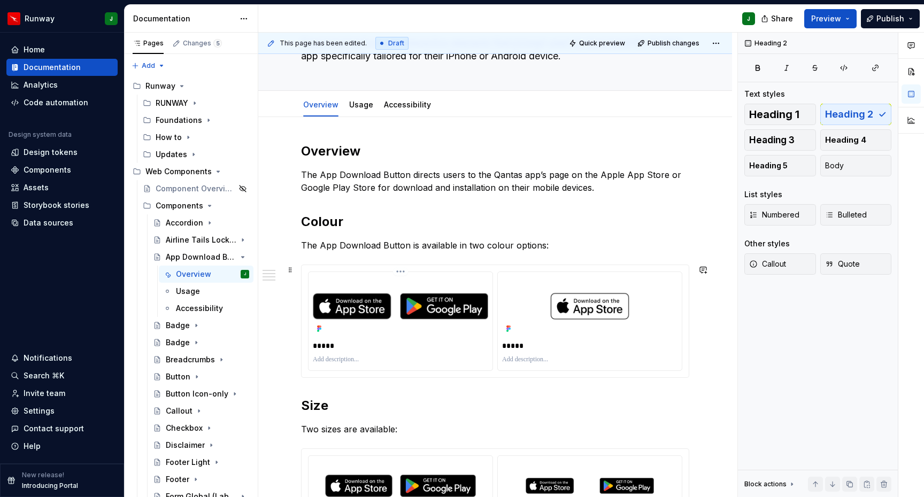
scroll to position [12, 0]
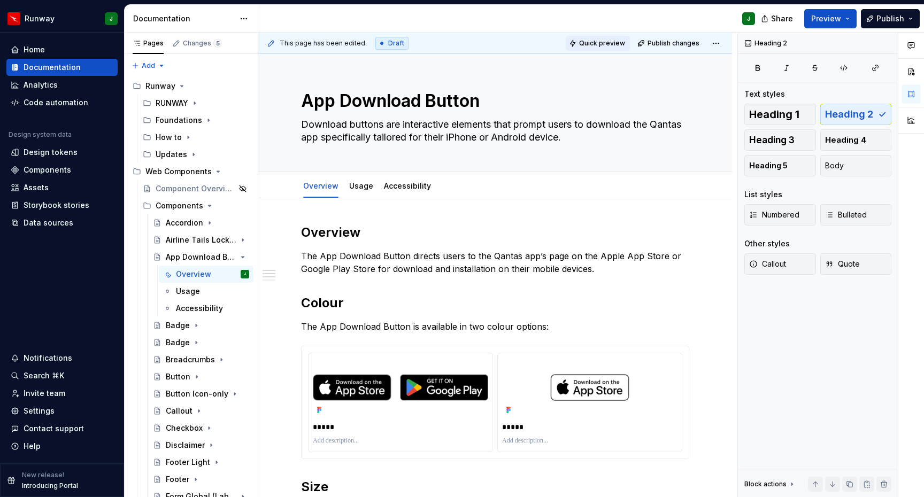
click at [610, 40] on span "Quick preview" at bounding box center [602, 43] width 46 height 9
click at [366, 190] on link "Usage" at bounding box center [361, 185] width 24 height 9
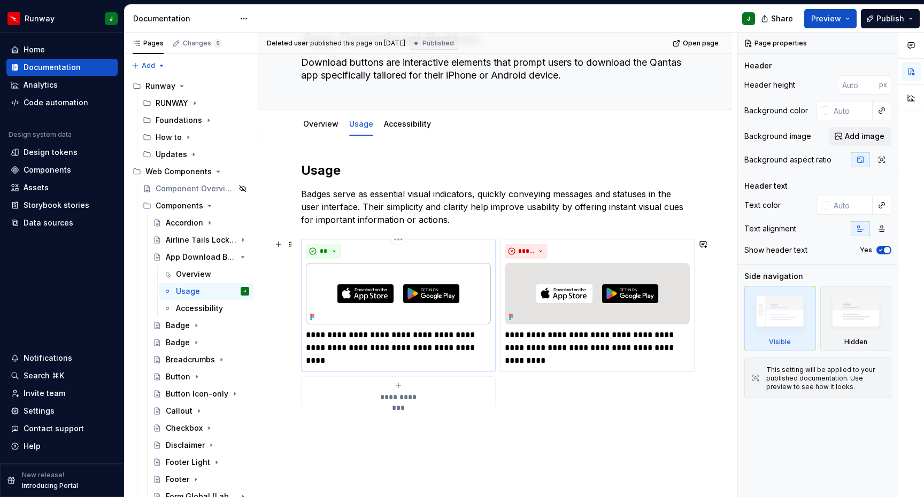
click at [376, 338] on p "**********" at bounding box center [398, 342] width 185 height 26
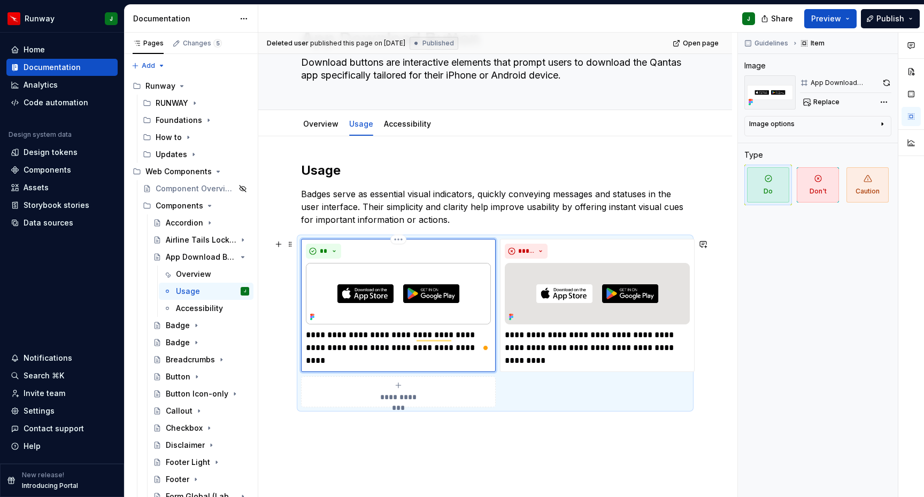
click at [389, 352] on p "**********" at bounding box center [398, 342] width 185 height 26
click at [387, 342] on p "**********" at bounding box center [398, 342] width 185 height 26
click at [382, 344] on p "**********" at bounding box center [398, 342] width 185 height 26
click at [413, 332] on p "**********" at bounding box center [398, 342] width 185 height 26
click at [544, 346] on p "**********" at bounding box center [597, 348] width 185 height 38
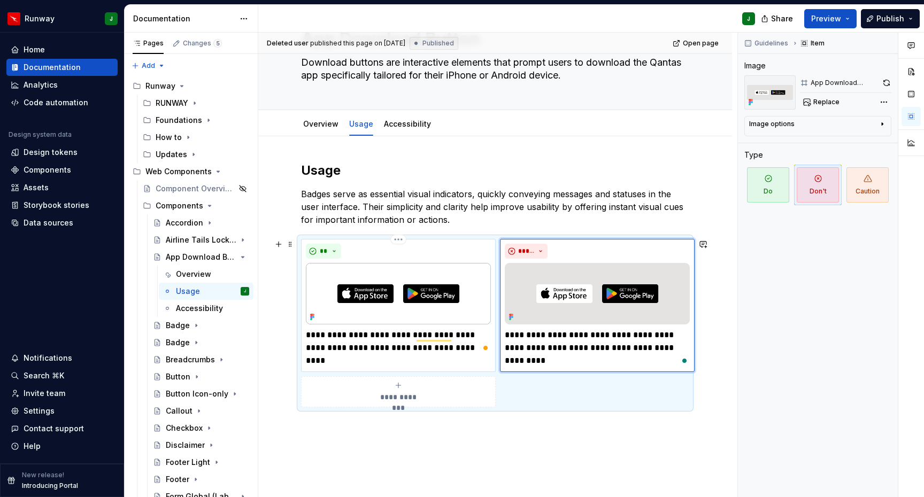
click at [443, 273] on img at bounding box center [398, 293] width 185 height 61
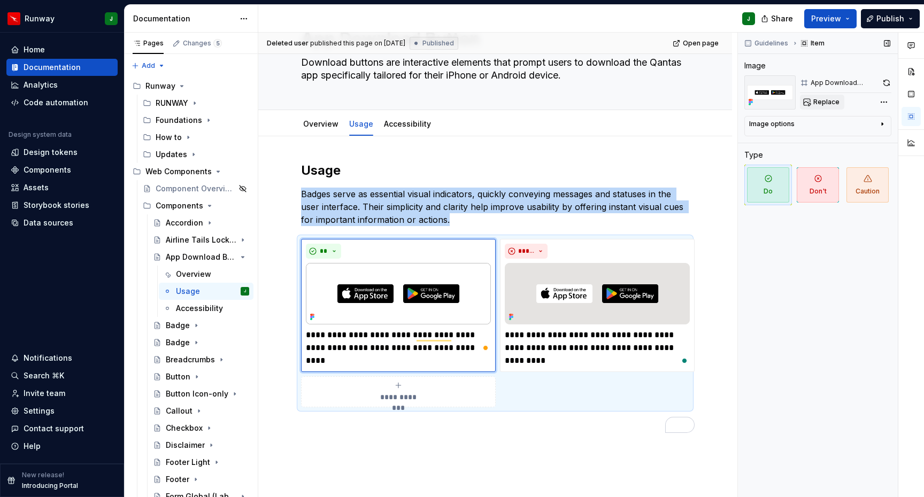
click at [816, 102] on span "Replace" at bounding box center [826, 102] width 26 height 9
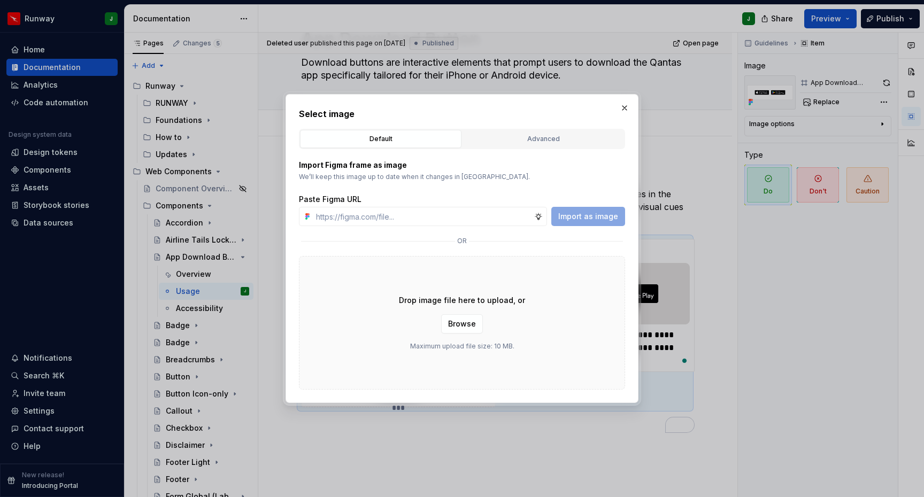
click at [517, 140] on div "Advanced" at bounding box center [543, 139] width 154 height 11
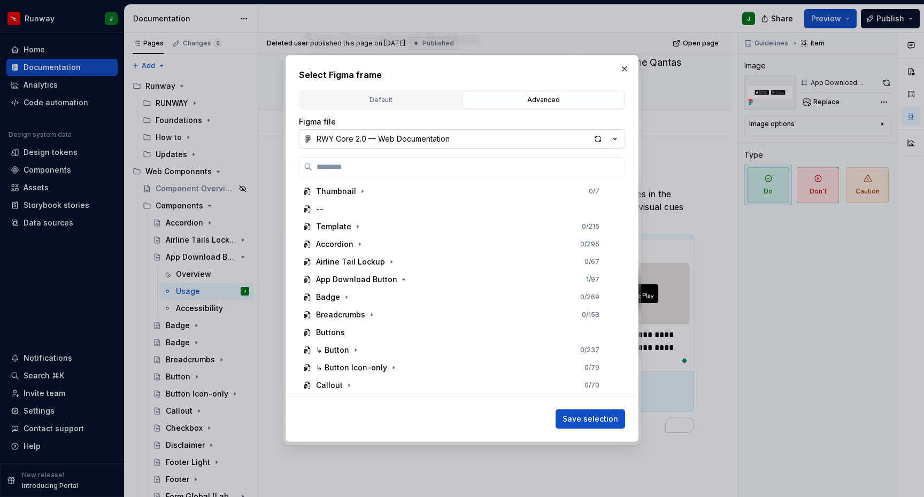
click at [443, 139] on div "RWY Core 2.0 — Web Documentation" at bounding box center [382, 139] width 133 height 11
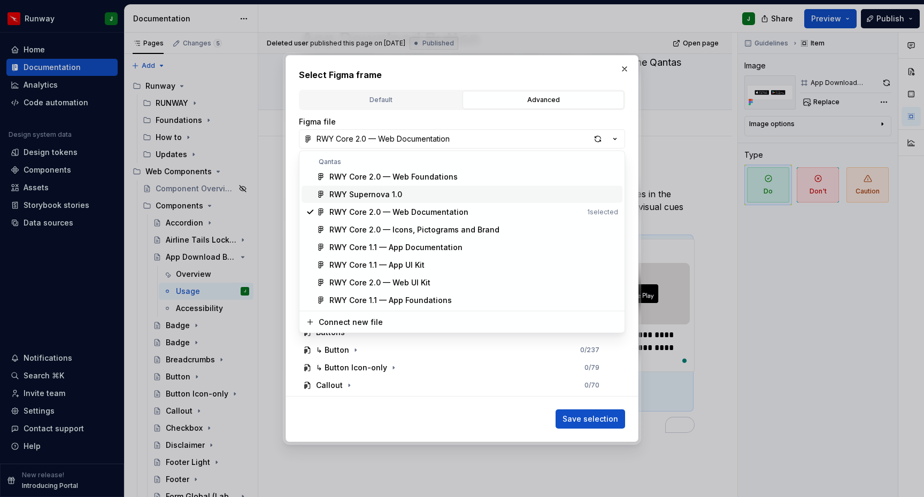
click at [369, 192] on div "RWY Supernova 1.0" at bounding box center [365, 194] width 73 height 11
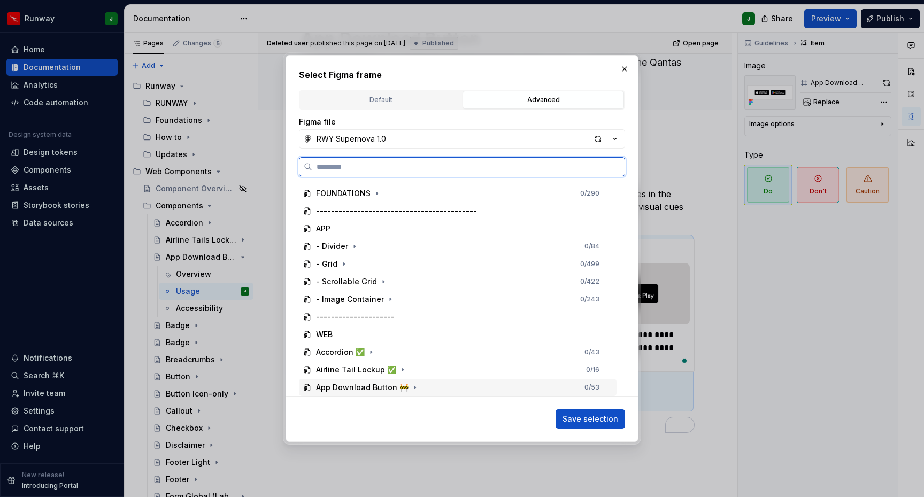
click at [402, 387] on div "App Download Button 🚧" at bounding box center [362, 387] width 92 height 11
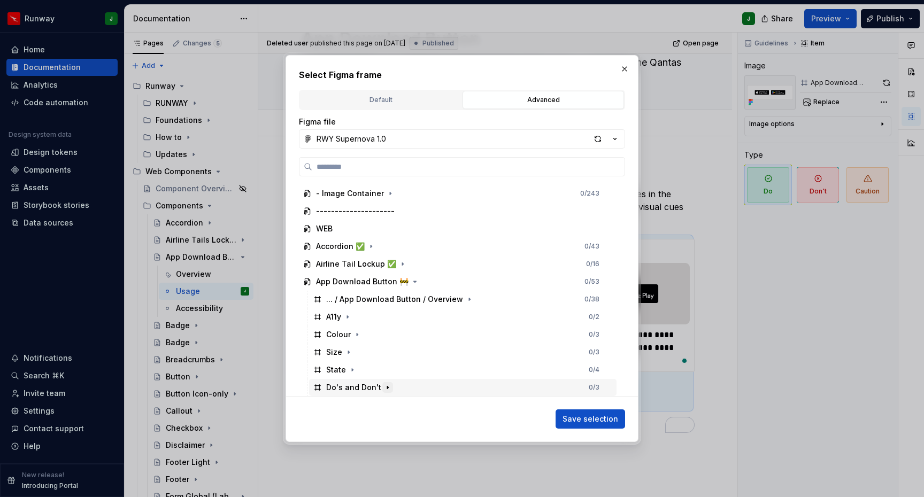
click at [383, 388] on icon "button" at bounding box center [387, 387] width 9 height 9
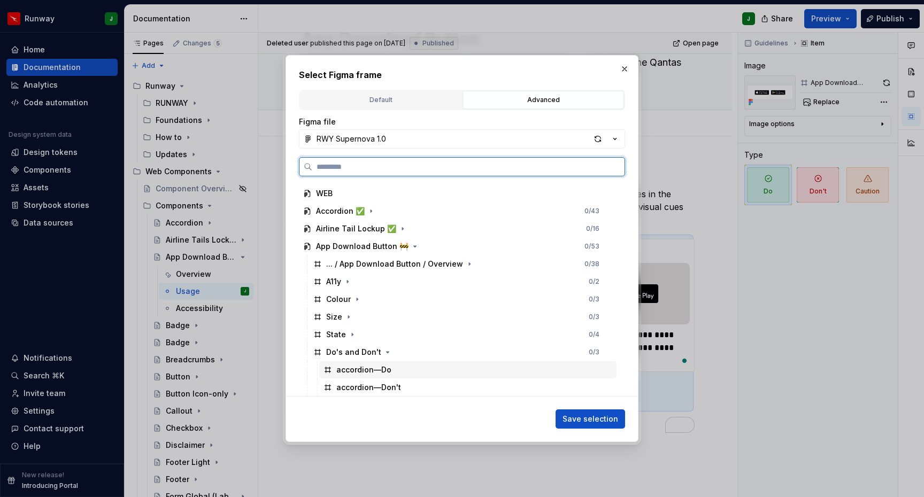
click at [379, 372] on div "accordion—Do" at bounding box center [363, 370] width 55 height 11
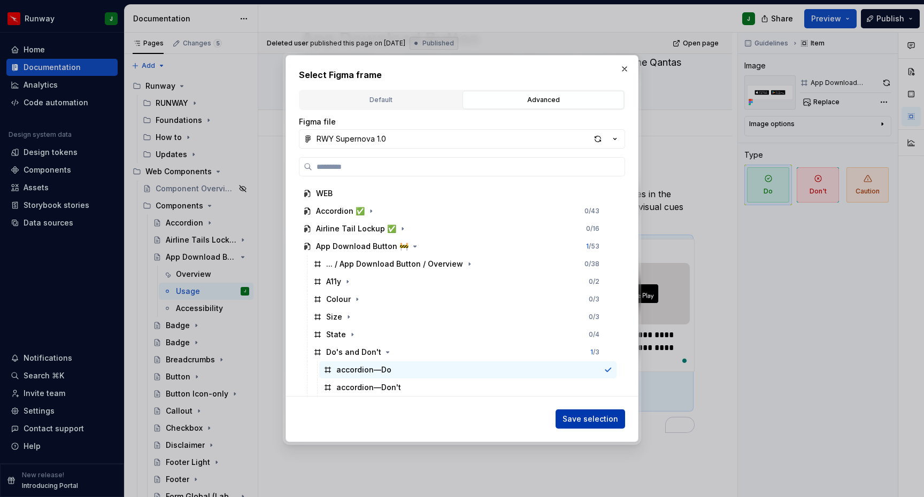
click at [597, 422] on span "Save selection" at bounding box center [590, 419] width 56 height 11
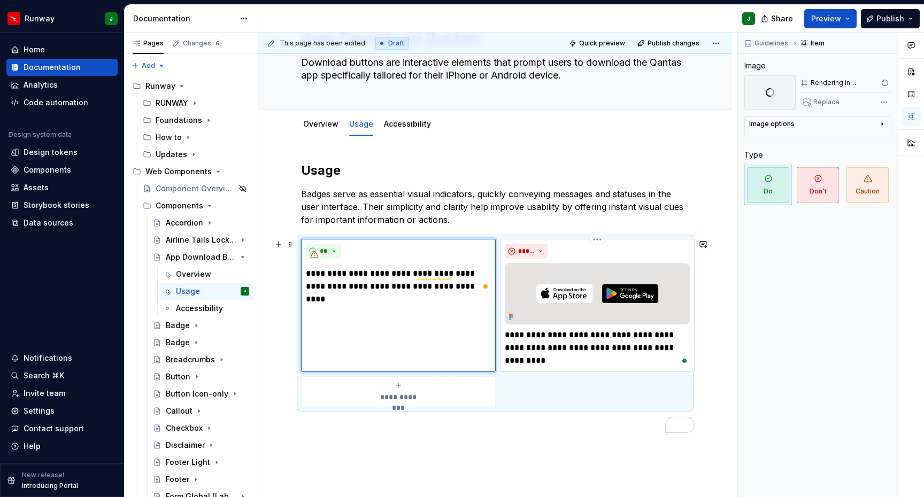
click at [604, 257] on div "*****" at bounding box center [597, 251] width 185 height 15
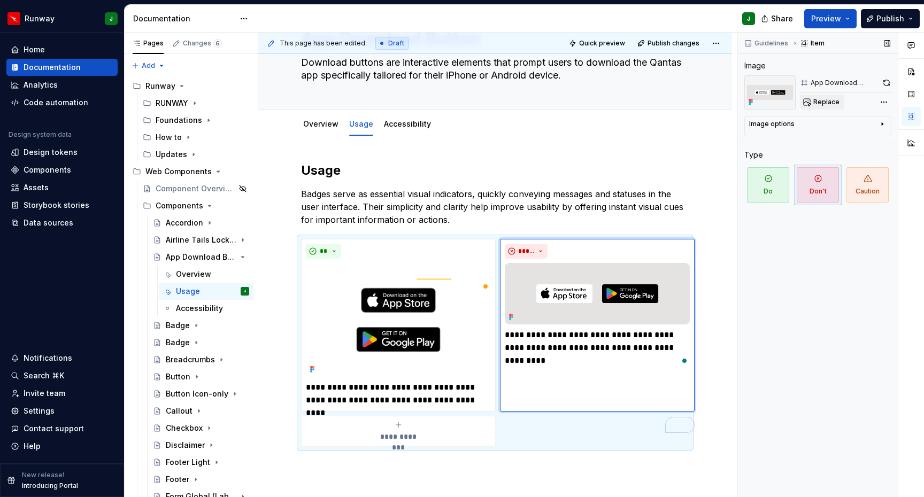
click at [815, 107] on button "Replace" at bounding box center [822, 102] width 44 height 15
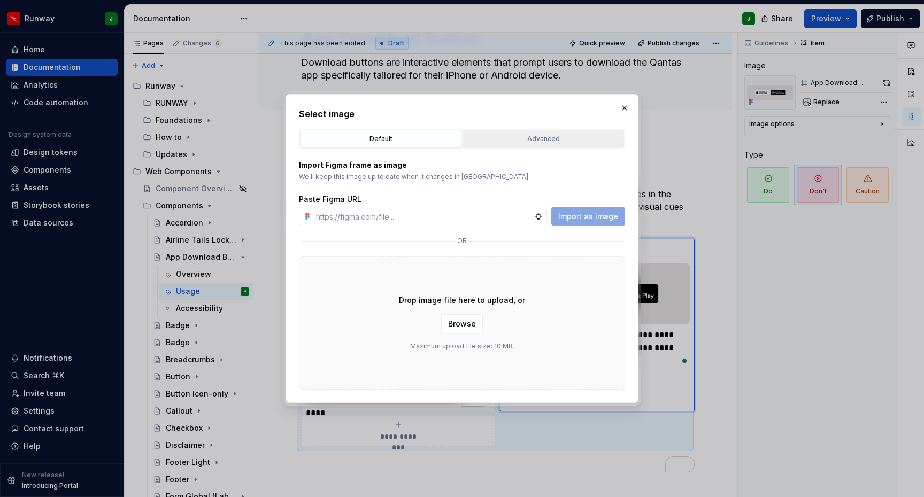
click at [583, 134] on div "Advanced" at bounding box center [543, 139] width 154 height 11
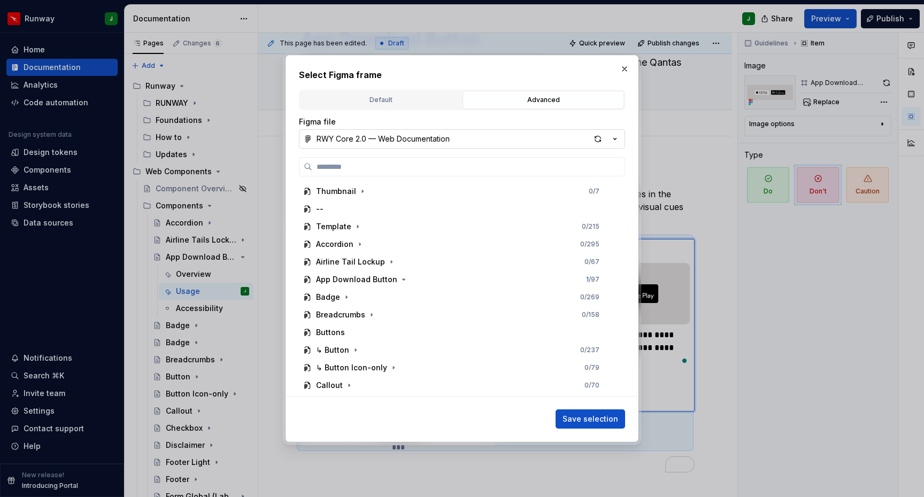
click at [448, 142] on div "RWY Core 2.0 — Web Documentation" at bounding box center [382, 139] width 133 height 11
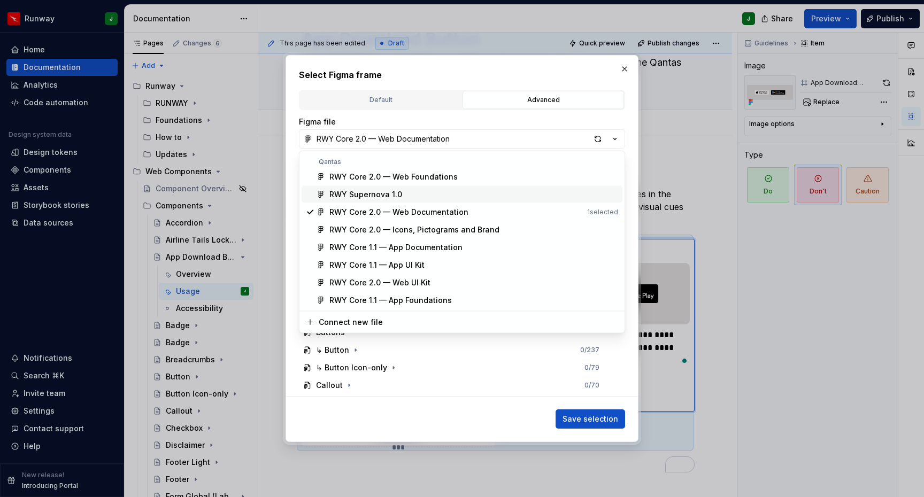
click at [383, 192] on div "RWY Supernova 1.0" at bounding box center [365, 194] width 73 height 11
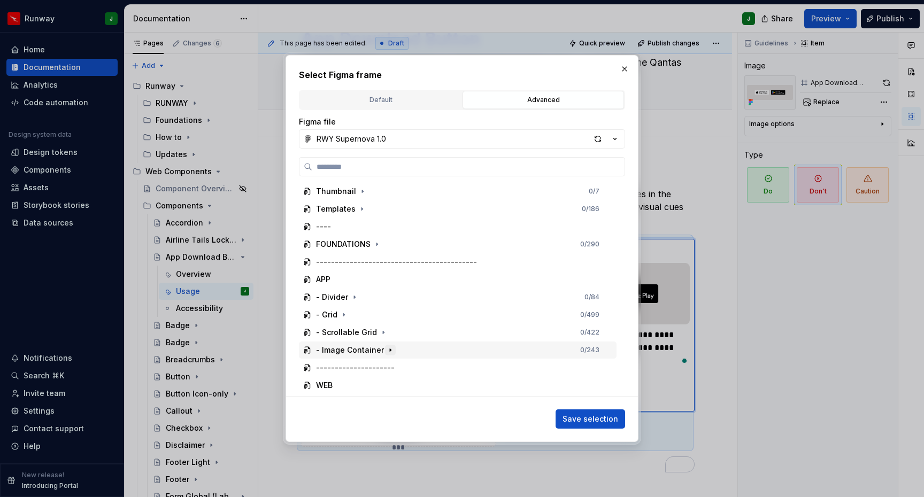
scroll to position [51, 0]
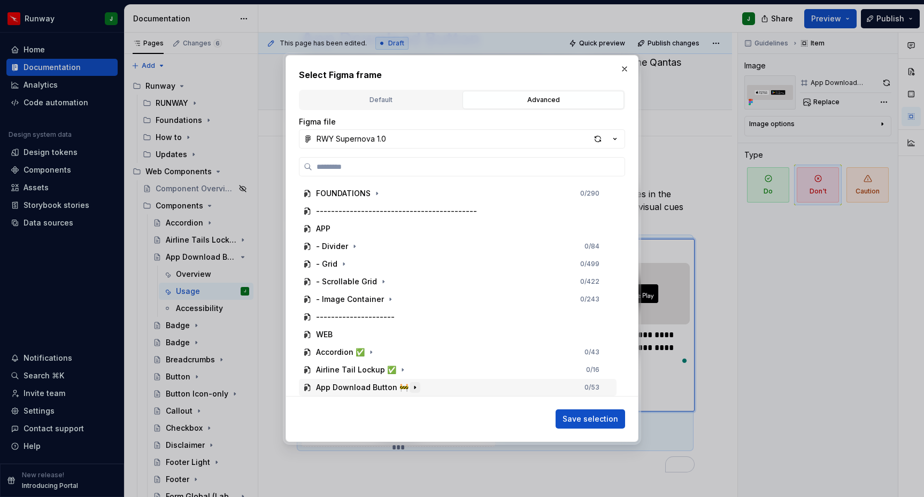
click at [411, 387] on icon "button" at bounding box center [415, 387] width 9 height 9
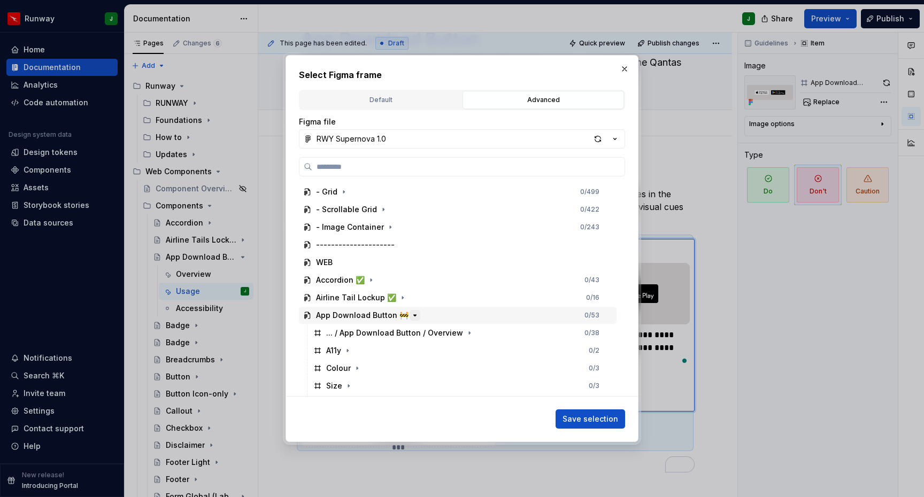
scroll to position [157, 0]
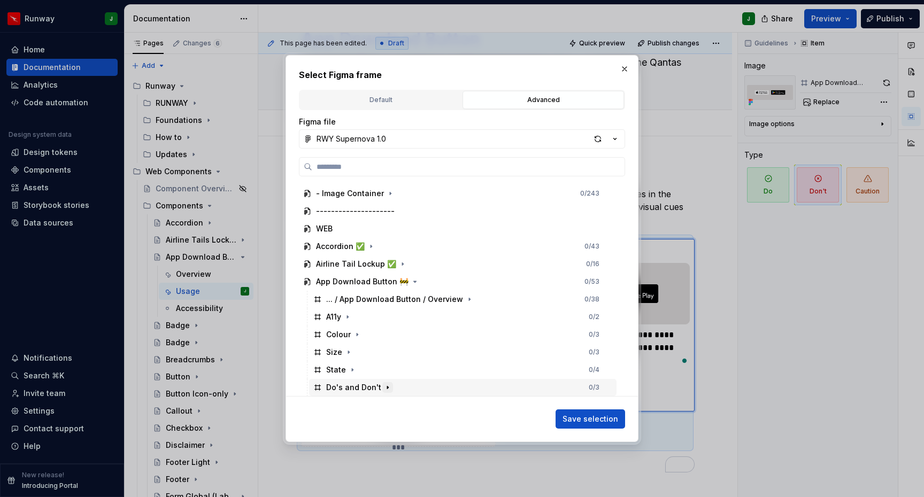
click at [383, 388] on icon "button" at bounding box center [387, 387] width 9 height 9
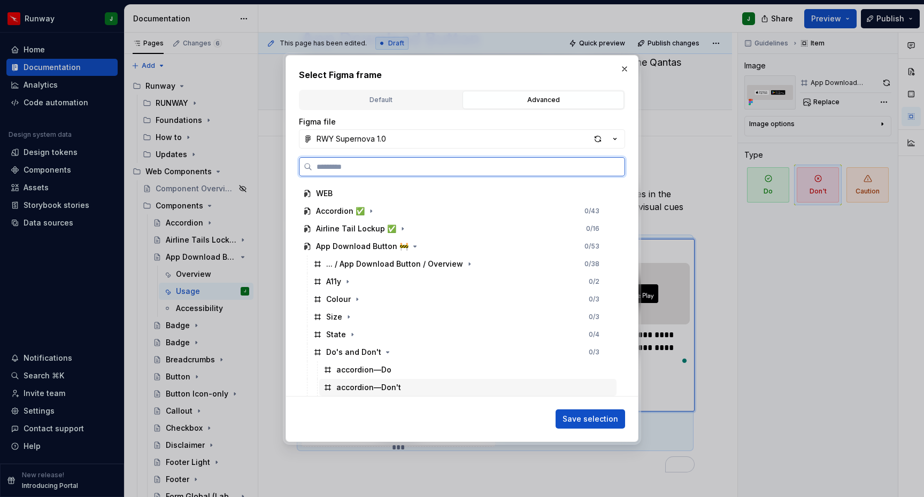
click at [413, 388] on div "accordion—Don't" at bounding box center [467, 387] width 297 height 17
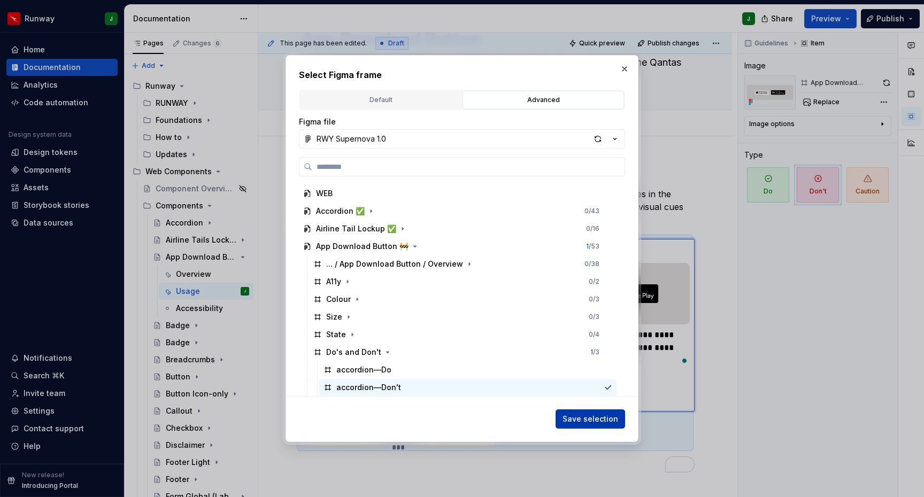
click at [612, 422] on span "Save selection" at bounding box center [590, 419] width 56 height 11
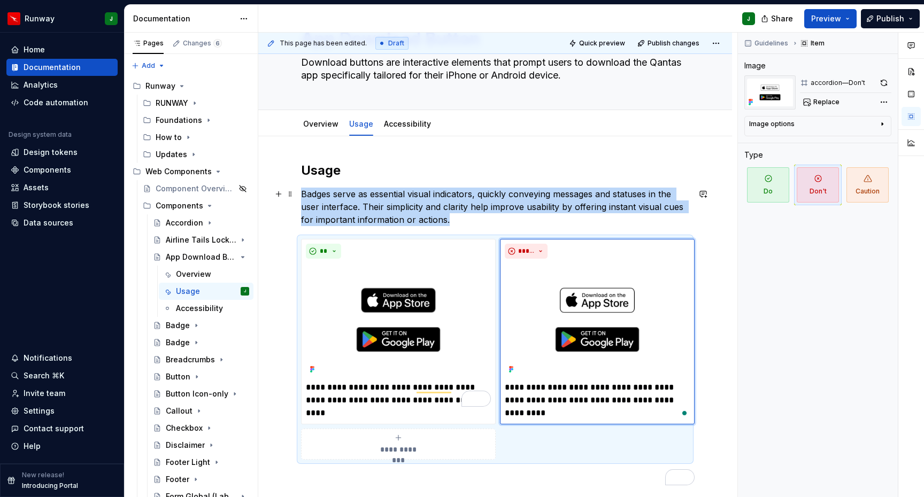
click at [391, 196] on p "Badges serve as essential visual indicators, quickly conveying messages and sta…" at bounding box center [495, 207] width 388 height 38
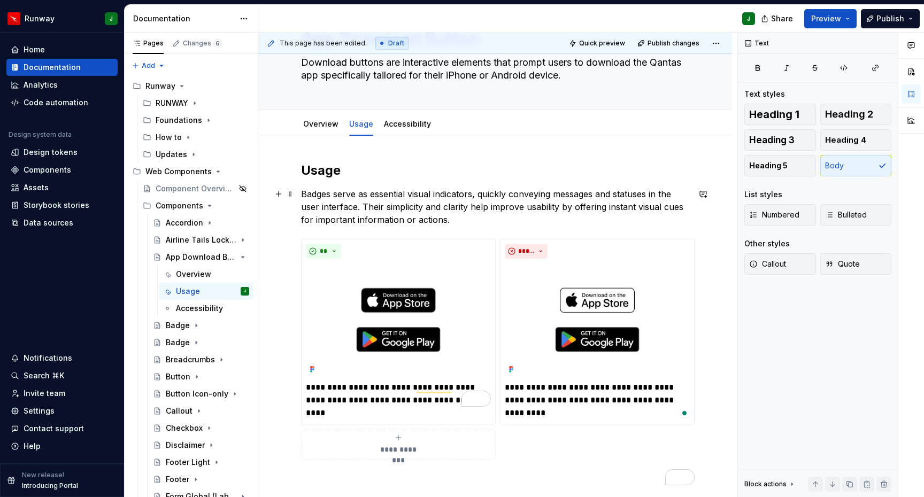
click at [391, 196] on p "Badges serve as essential visual indicators, quickly conveying messages and sta…" at bounding box center [495, 207] width 388 height 38
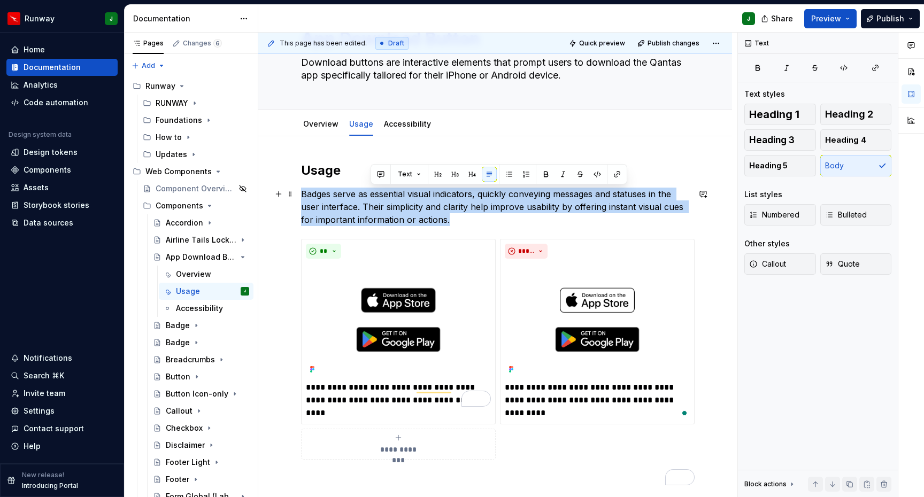
click at [391, 196] on p "Badges serve as essential visual indicators, quickly conveying messages and sta…" at bounding box center [495, 207] width 388 height 38
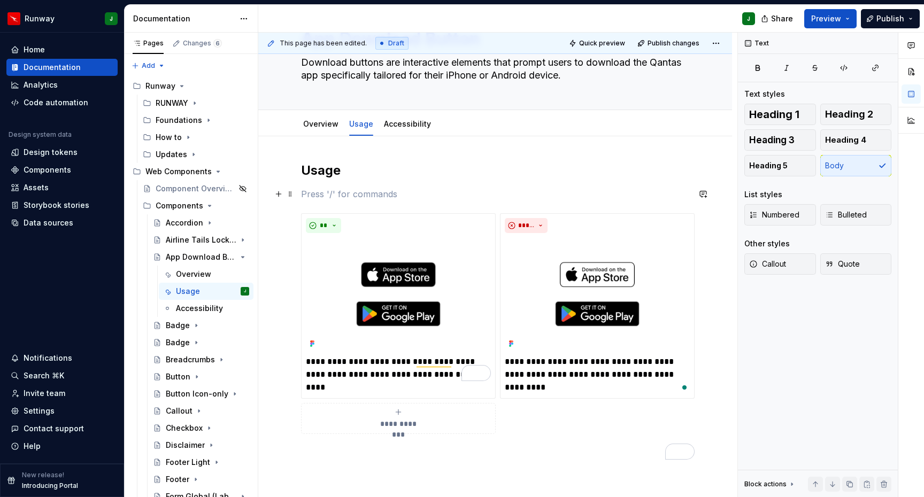
click at [290, 195] on span at bounding box center [290, 194] width 9 height 15
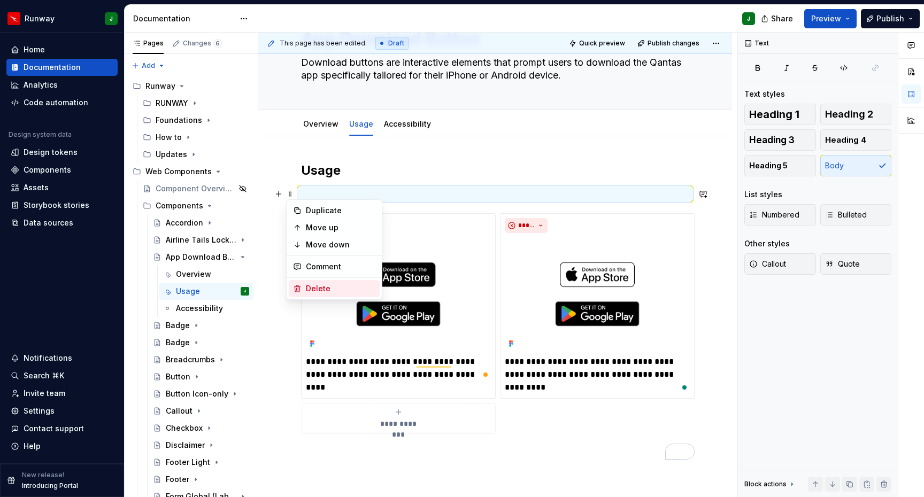
click at [320, 295] on div "Delete" at bounding box center [334, 288] width 91 height 17
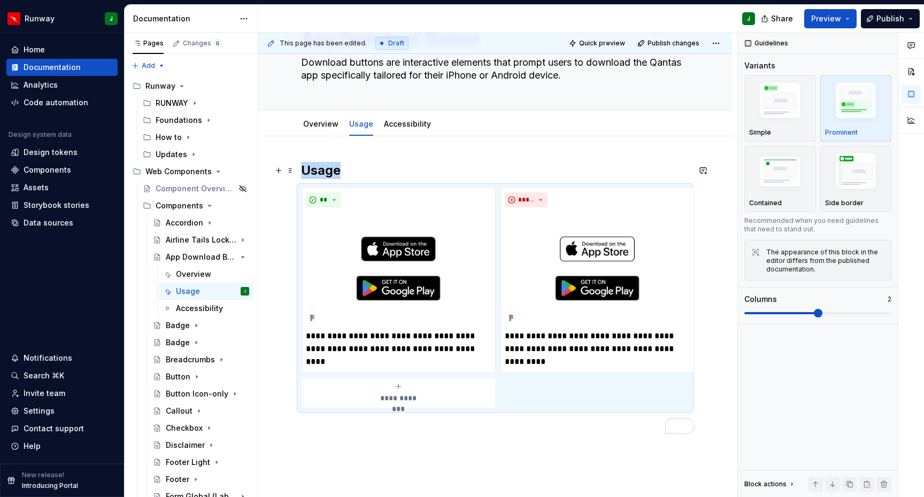
click at [322, 170] on h2 "Usage" at bounding box center [495, 170] width 388 height 17
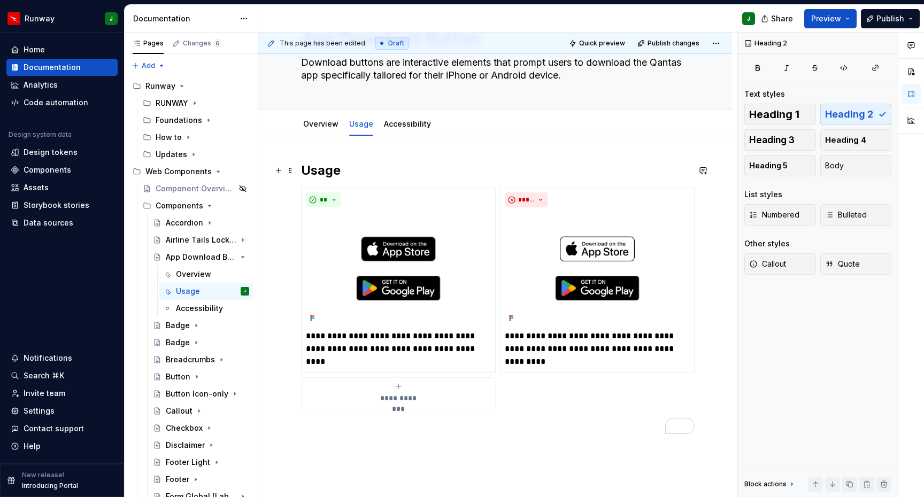
click at [322, 170] on h2 "Usage" at bounding box center [495, 170] width 388 height 17
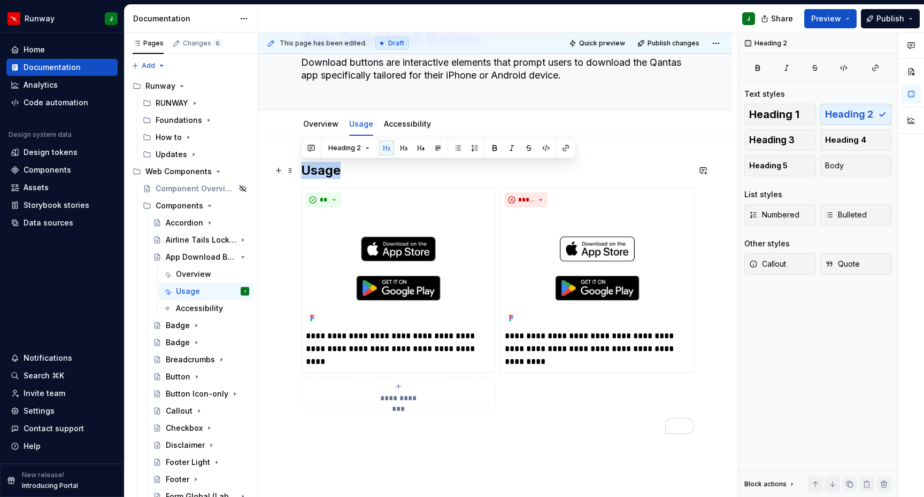
click at [322, 170] on h2 "Usage" at bounding box center [495, 170] width 388 height 17
click at [387, 148] on button "button" at bounding box center [386, 148] width 15 height 15
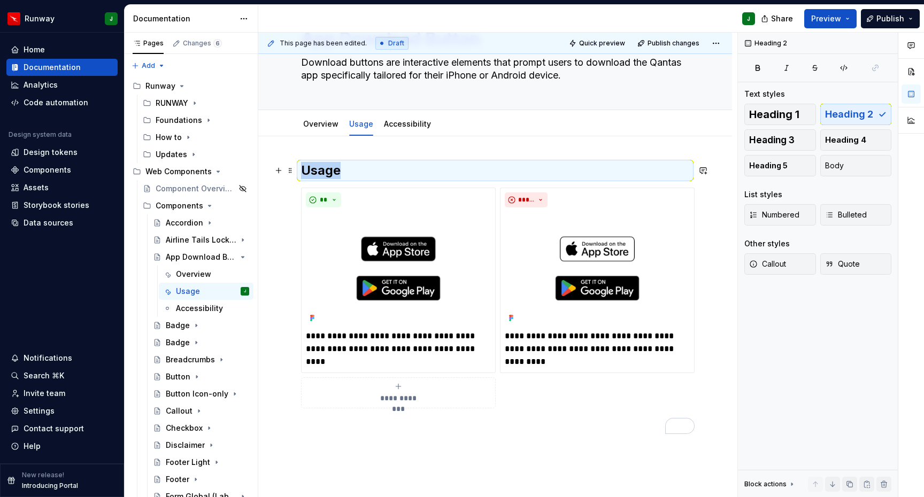
click at [387, 173] on h2 "Usage" at bounding box center [495, 170] width 388 height 17
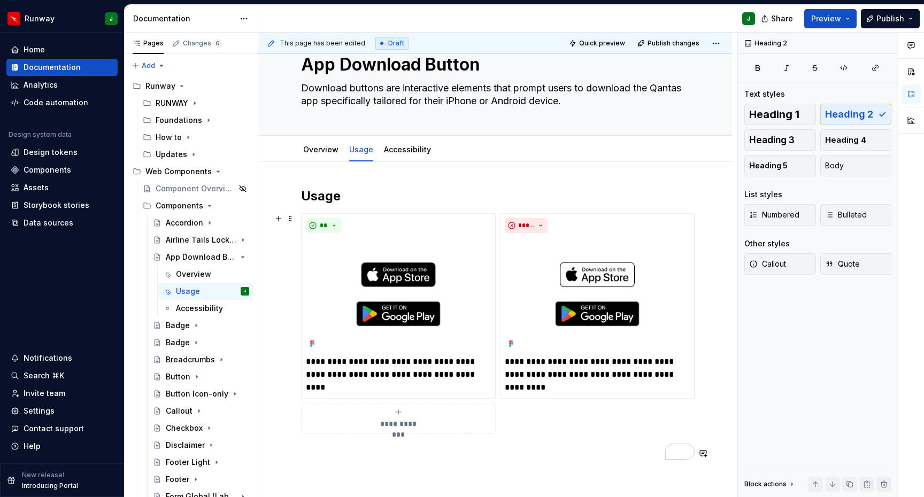
scroll to position [0, 0]
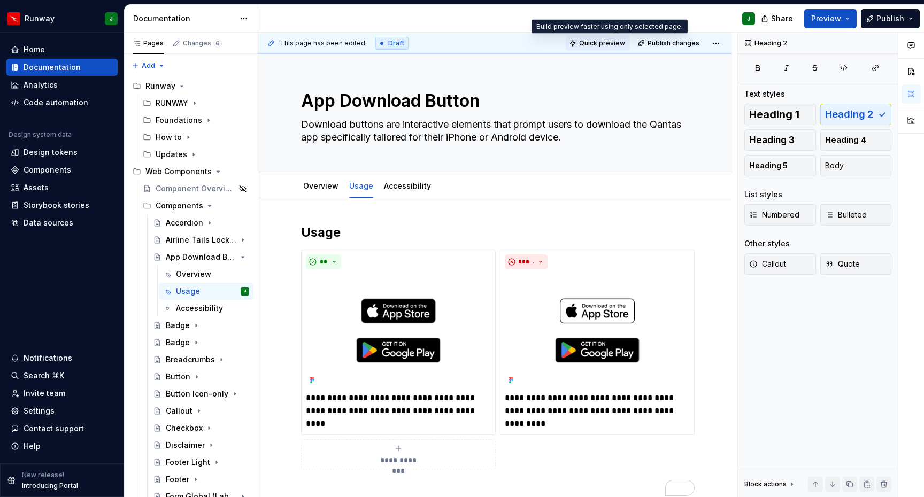
click at [606, 42] on span "Quick preview" at bounding box center [602, 43] width 46 height 9
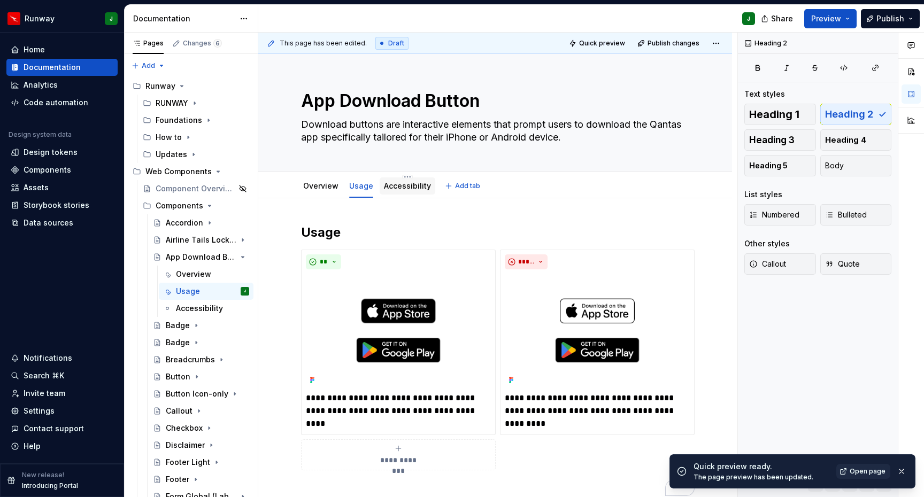
click at [396, 186] on link "Accessibility" at bounding box center [407, 185] width 47 height 9
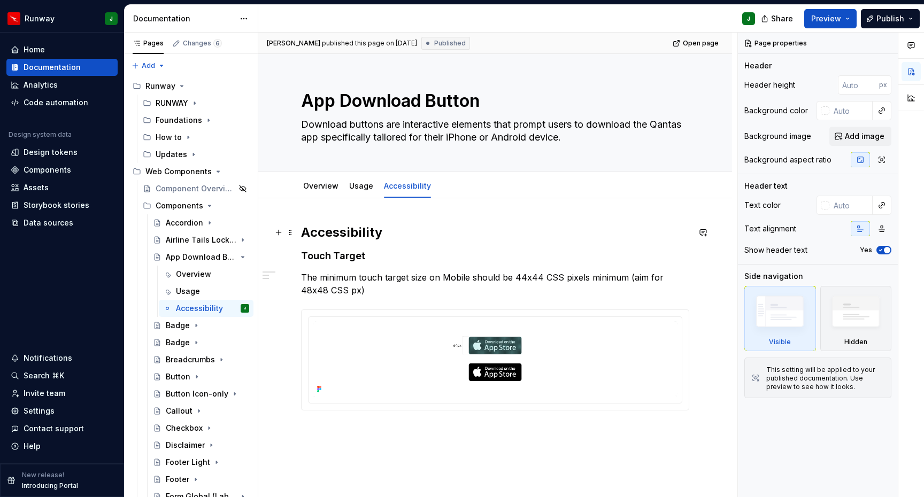
click at [345, 233] on h2 "Accessibility" at bounding box center [495, 232] width 388 height 17
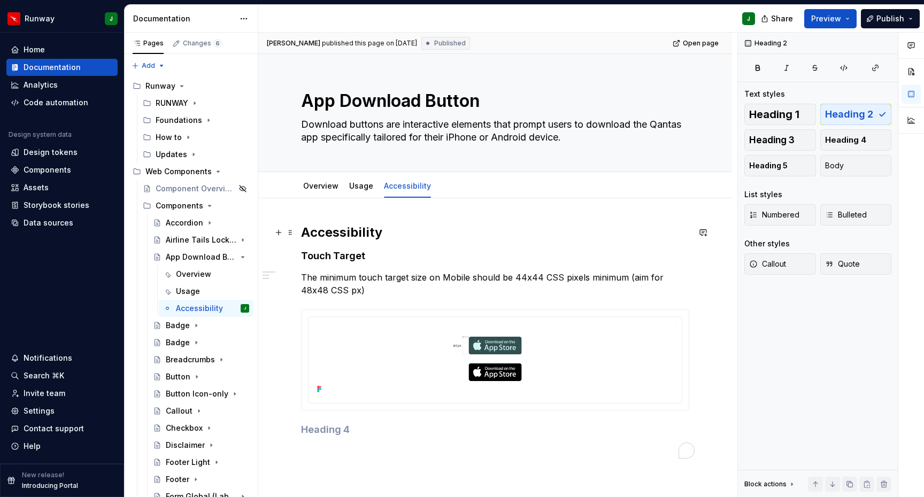
click at [345, 233] on h2 "Accessibility" at bounding box center [495, 232] width 388 height 17
click at [332, 254] on h4 "Touch Target" at bounding box center [495, 256] width 388 height 13
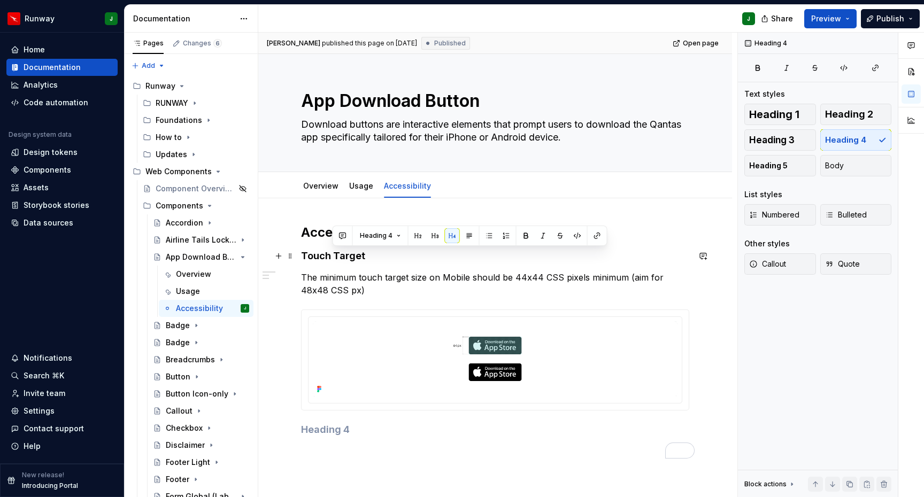
click at [336, 254] on h4 "Touch Target" at bounding box center [495, 256] width 388 height 13
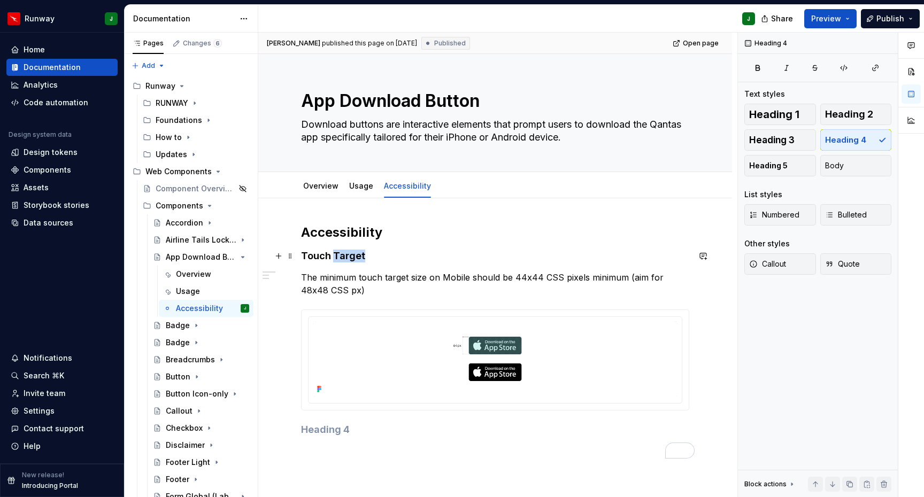
click at [335, 255] on h4 "Touch Target" at bounding box center [495, 256] width 388 height 13
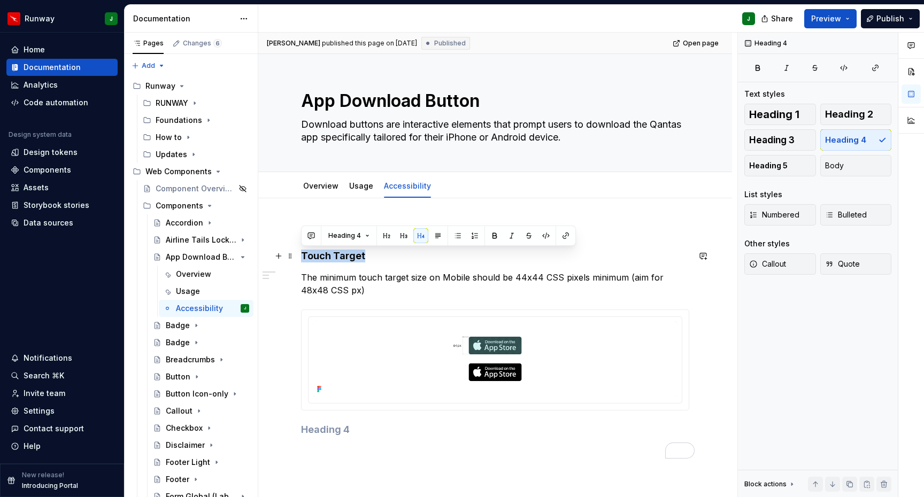
click at [335, 255] on h4 "Touch Target" at bounding box center [495, 256] width 388 height 13
click at [399, 236] on button "button" at bounding box center [403, 235] width 15 height 15
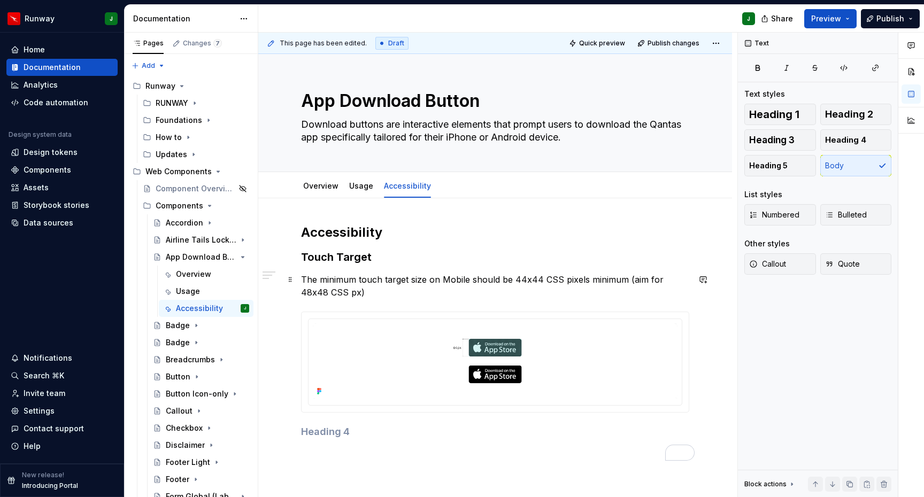
click at [329, 284] on p "The minimum touch target size on Mobile should be 44x44 CSS pixels minimum (aim…" at bounding box center [495, 286] width 388 height 26
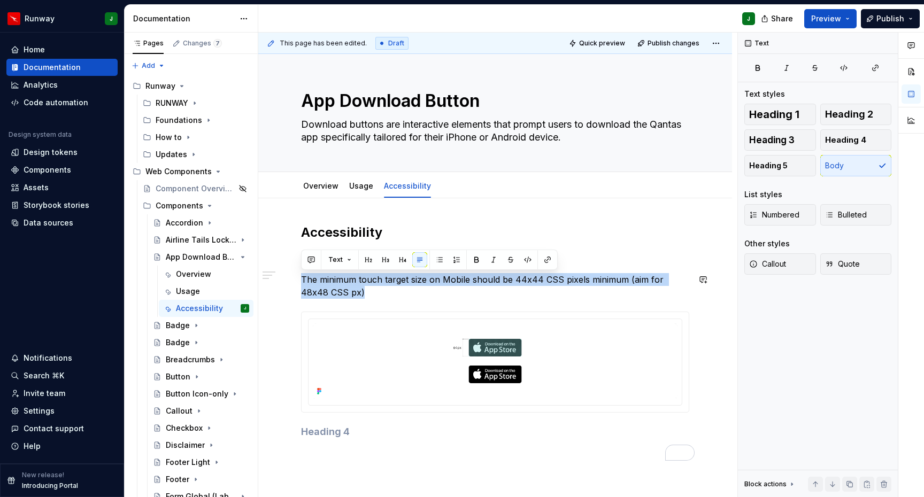
paste div "To enrich screen reader interactions, please activate Accessibility in Grammarl…"
type textarea "*"
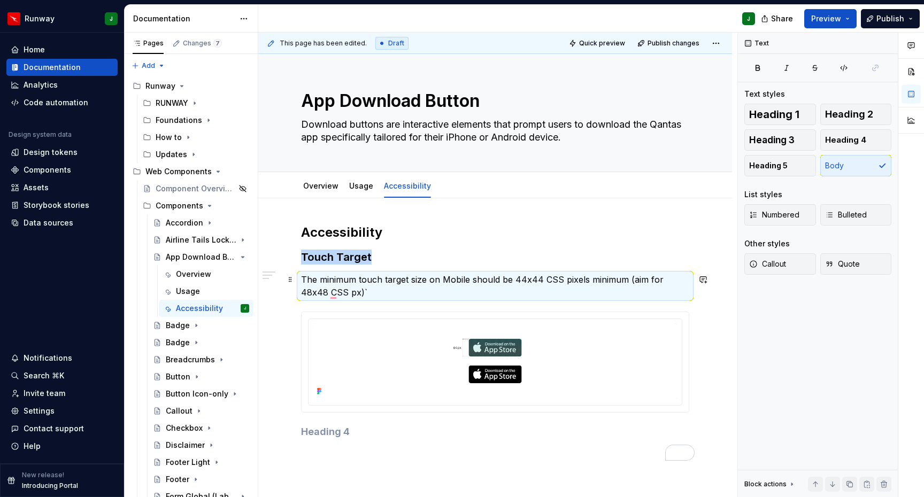
click at [368, 282] on p "The minimum touch target size on Mobile should be 44x44 CSS pixels minimum (aim…" at bounding box center [495, 286] width 388 height 26
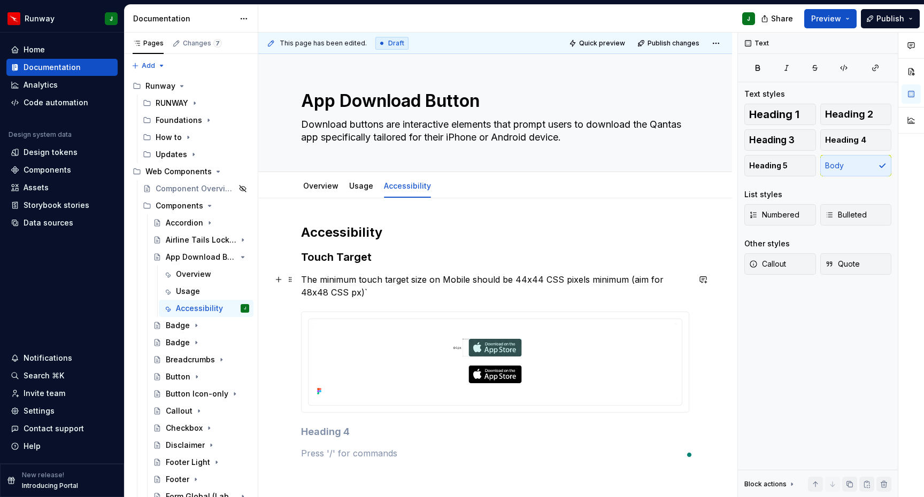
click at [352, 281] on p "The minimum touch target size on Mobile should be 44x44 CSS pixels minimum (aim…" at bounding box center [495, 286] width 388 height 26
click at [352, 280] on p "The minimum touch target size on Mobile should be 44x44 CSS pixels minimum (aim…" at bounding box center [495, 286] width 388 height 26
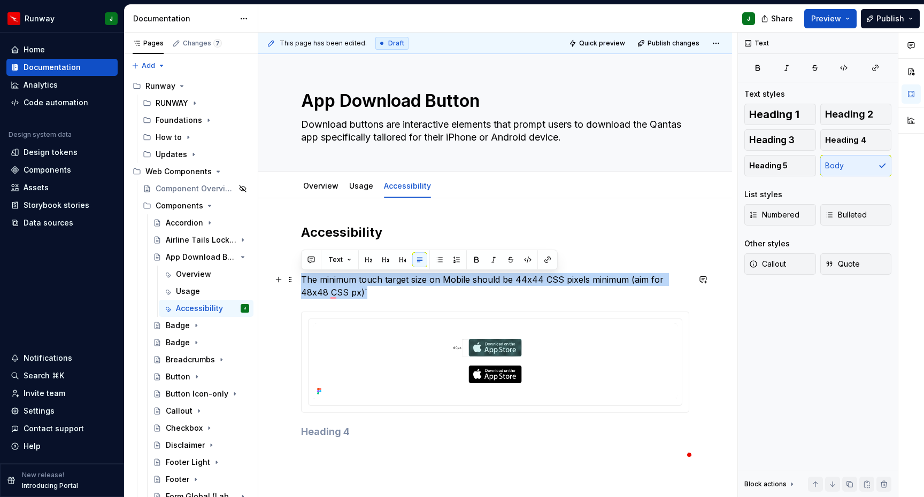
click at [352, 280] on p "The minimum touch target size on Mobile should be 44x44 CSS pixels minimum (aim…" at bounding box center [495, 286] width 388 height 26
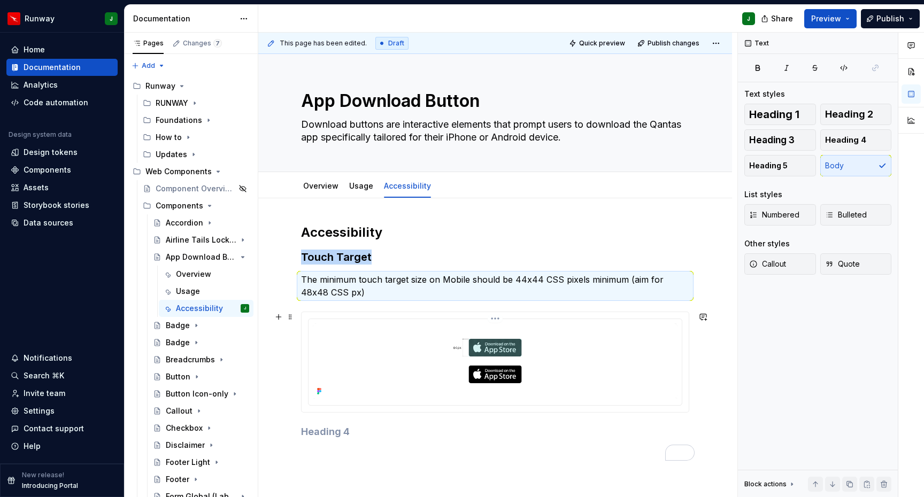
click at [544, 341] on img "To enrich screen reader interactions, please activate Accessibility in Grammarl…" at bounding box center [495, 360] width 365 height 75
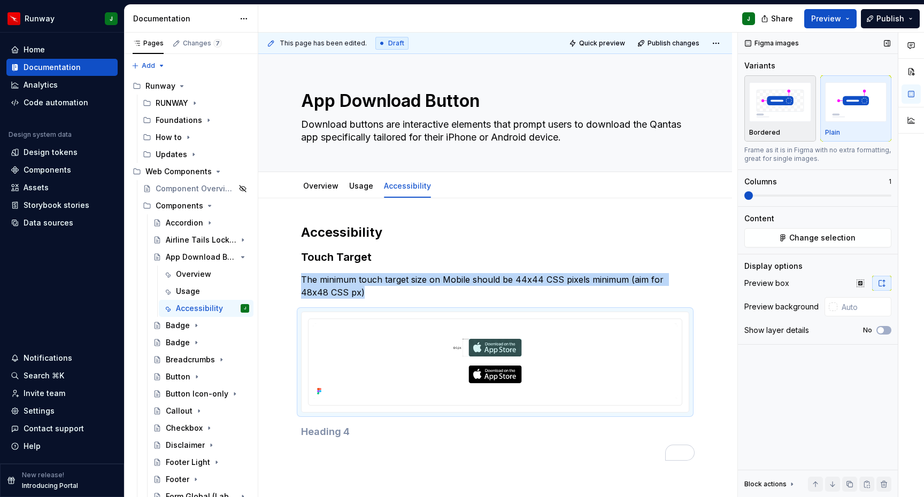
click at [801, 129] on div "Bordered" at bounding box center [780, 132] width 62 height 9
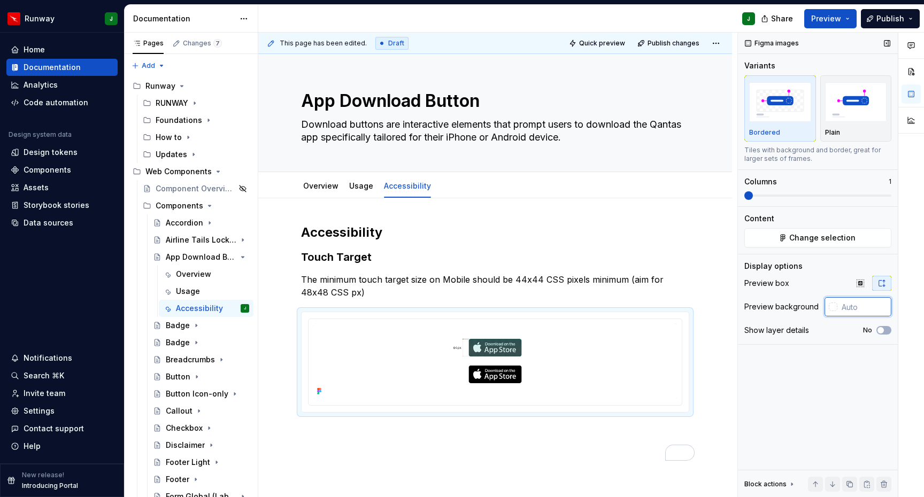
click at [844, 310] on input "text" at bounding box center [864, 306] width 54 height 19
type input "#FFFFFF"
click at [805, 238] on span "Change selection" at bounding box center [822, 238] width 66 height 11
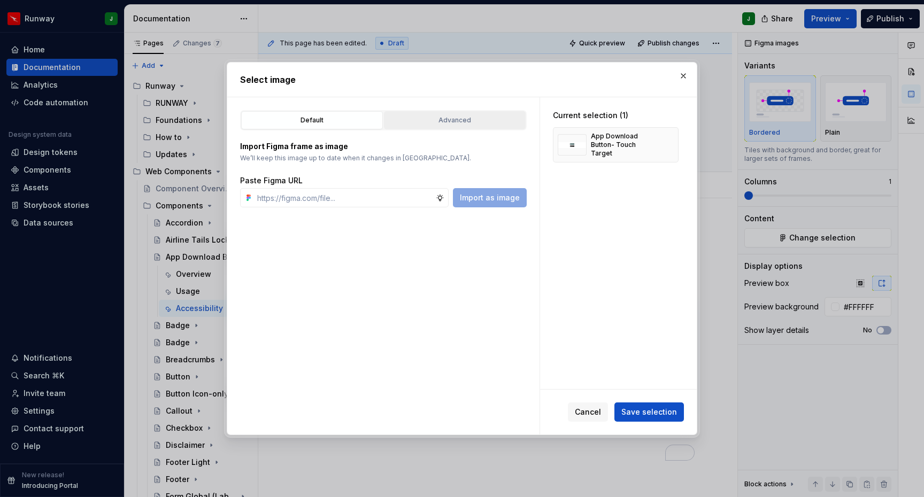
click at [445, 120] on div "Advanced" at bounding box center [455, 120] width 134 height 11
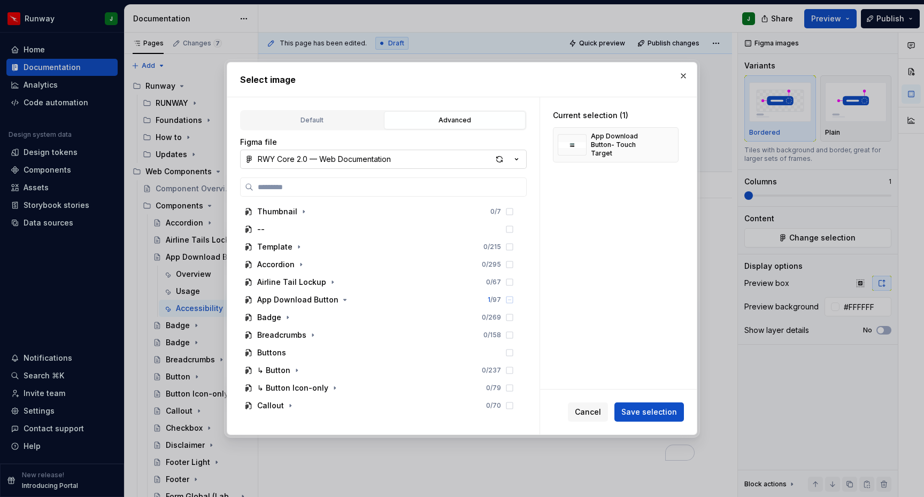
click at [423, 161] on button "RWY Core 2.0 — Web Documentation" at bounding box center [383, 159] width 287 height 19
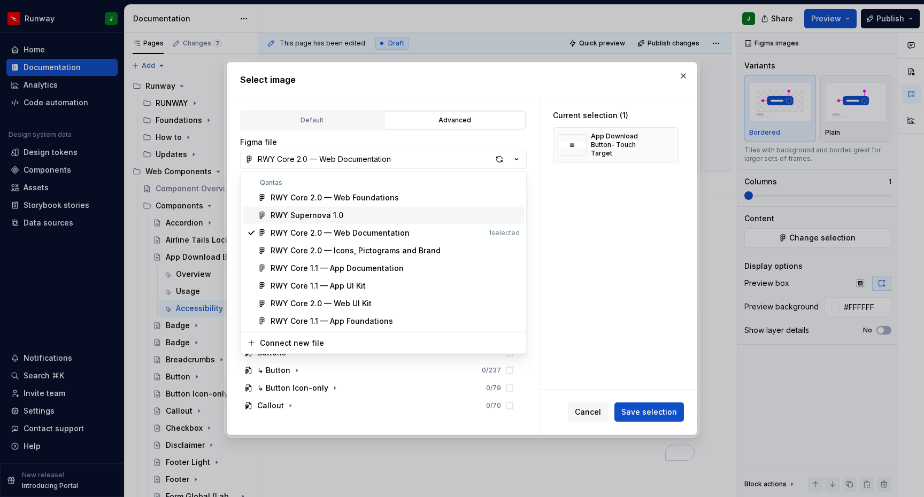
click at [320, 212] on div "RWY Supernova 1.0" at bounding box center [307, 215] width 73 height 11
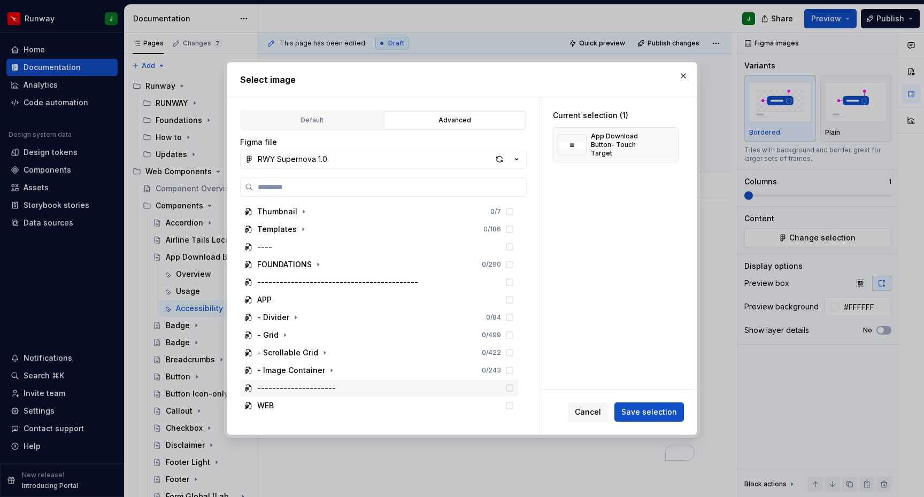
scroll to position [51, 0]
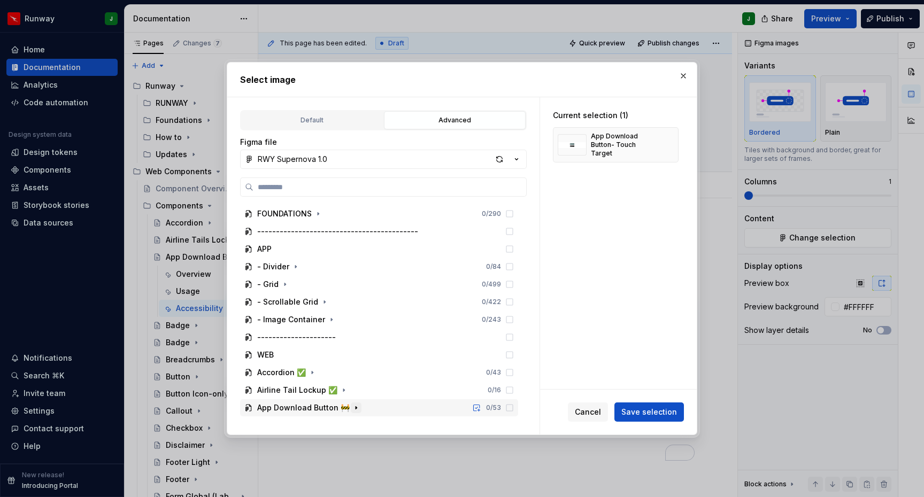
click at [352, 408] on icon "button" at bounding box center [356, 408] width 9 height 9
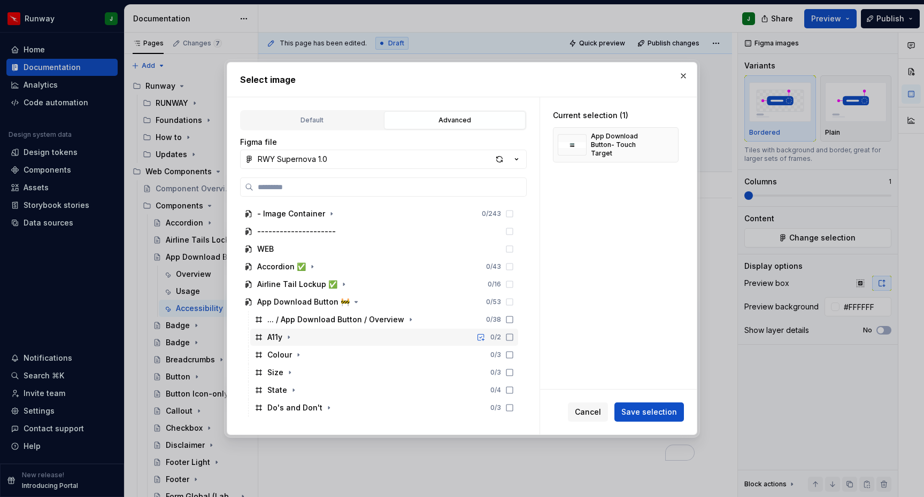
click at [291, 335] on icon "button" at bounding box center [288, 337] width 9 height 9
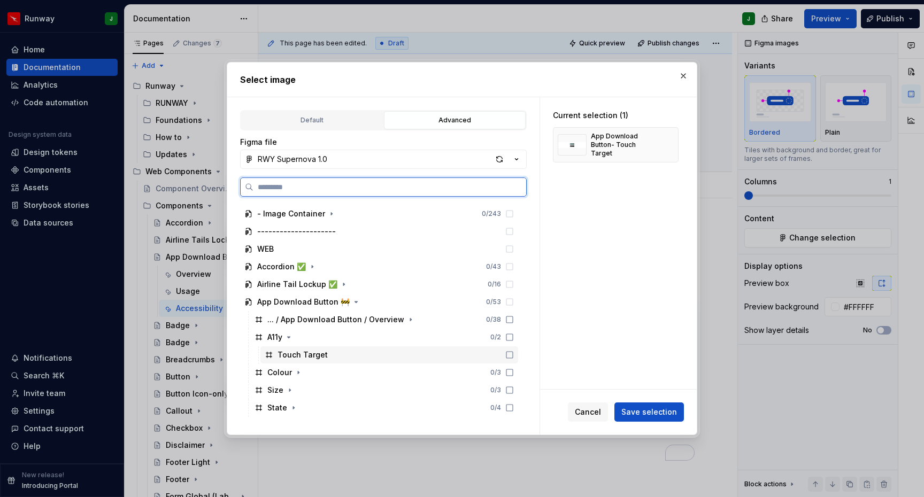
scroll to position [174, 0]
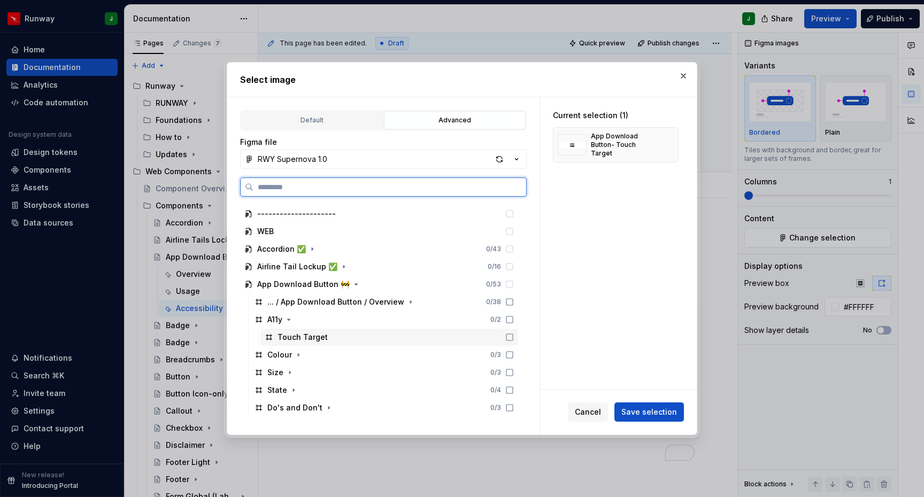
click at [344, 335] on div "Touch Target" at bounding box center [389, 337] width 258 height 17
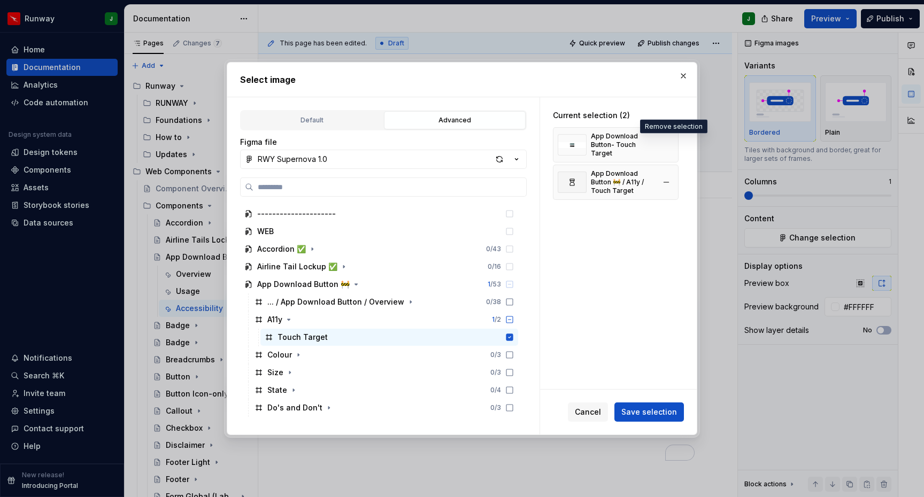
click at [672, 142] on button "button" at bounding box center [666, 144] width 15 height 15
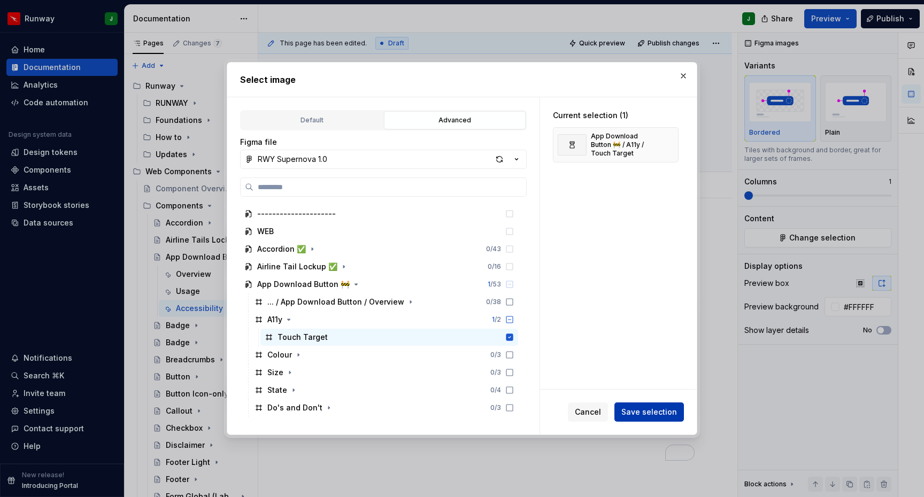
click at [651, 415] on span "Save selection" at bounding box center [649, 412] width 56 height 11
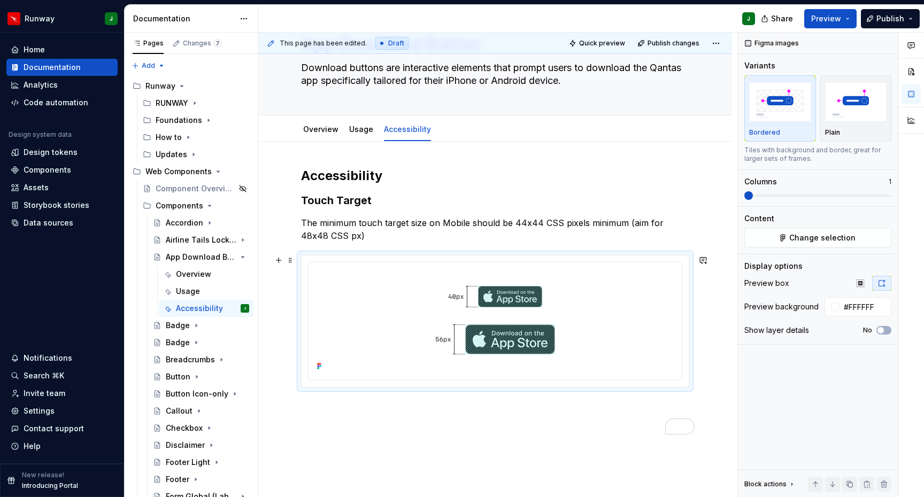
scroll to position [0, 0]
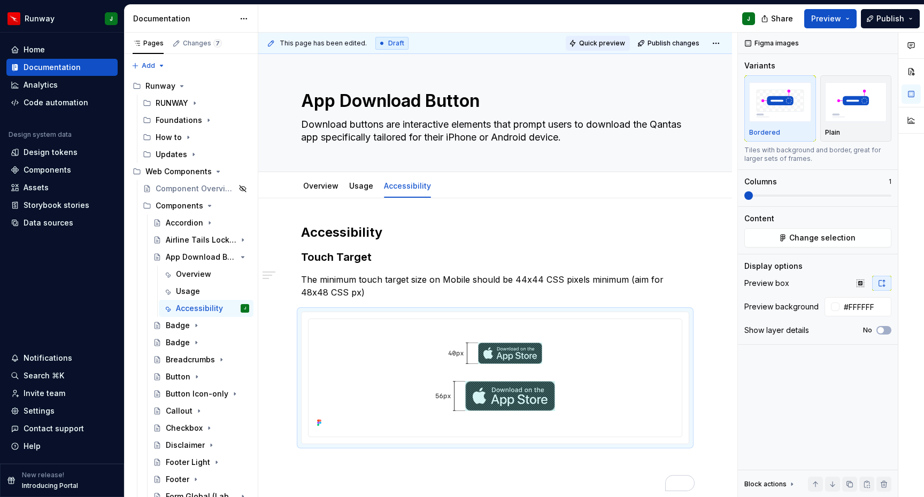
click at [601, 41] on span "Quick preview" at bounding box center [602, 43] width 46 height 9
click at [194, 288] on div "Usage" at bounding box center [188, 291] width 24 height 11
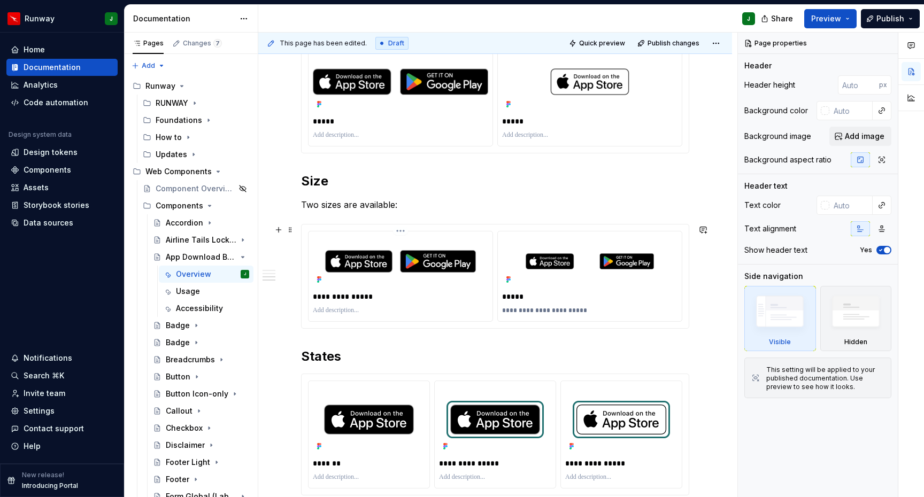
scroll to position [321, 0]
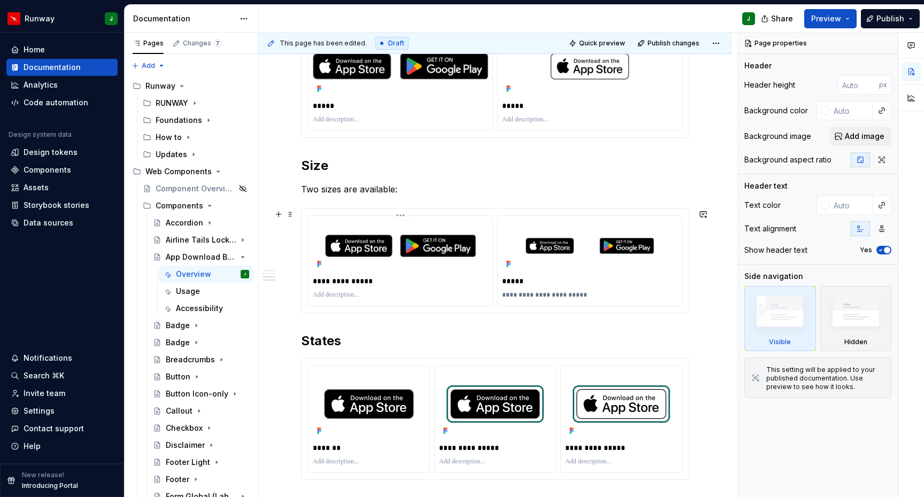
click at [484, 224] on img at bounding box center [400, 245] width 175 height 51
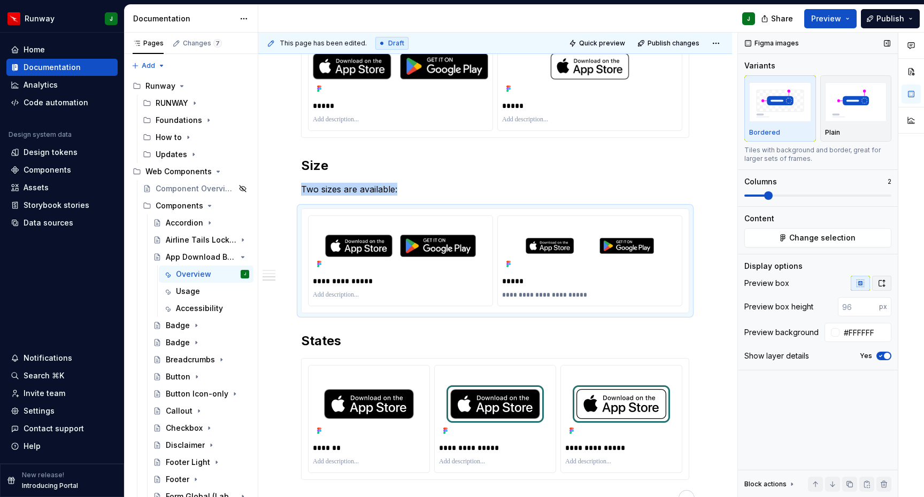
click at [881, 281] on icon "button" at bounding box center [881, 283] width 9 height 9
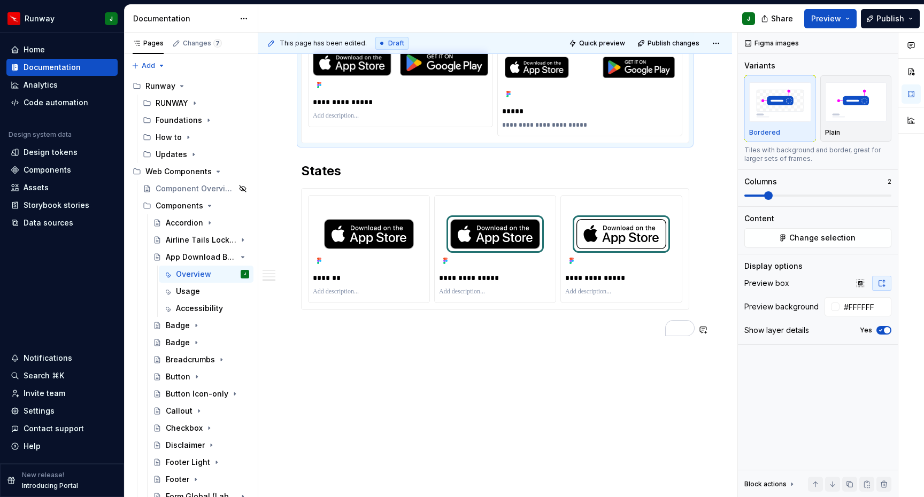
scroll to position [509, 0]
click at [602, 43] on span "Quick preview" at bounding box center [602, 43] width 46 height 9
type textarea "*"
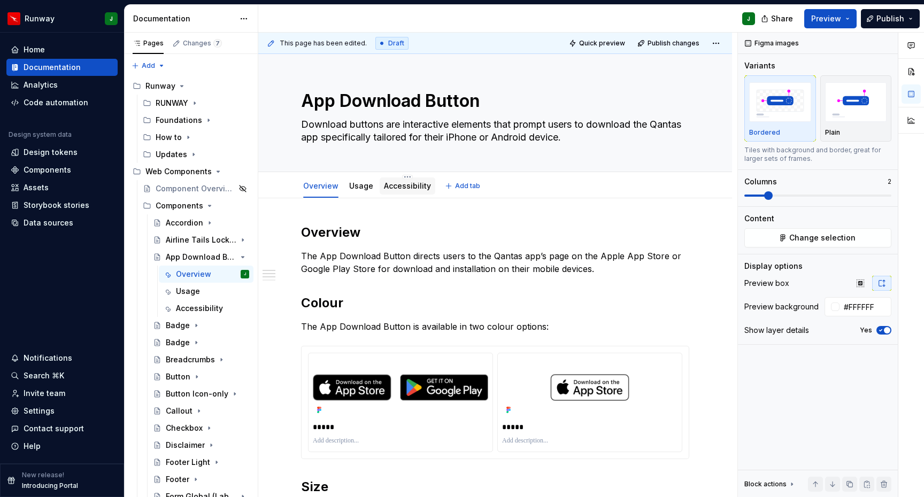
click at [412, 188] on link "Accessibility" at bounding box center [407, 185] width 47 height 9
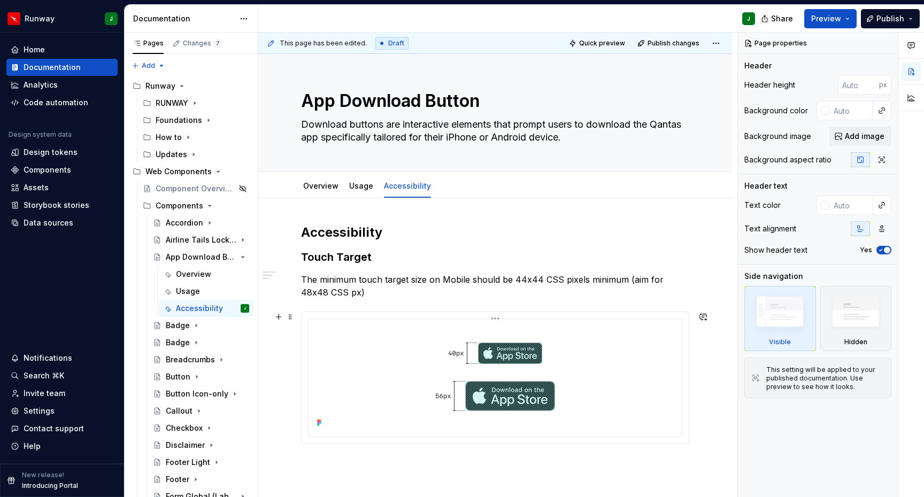
click at [574, 351] on div at bounding box center [495, 376] width 365 height 107
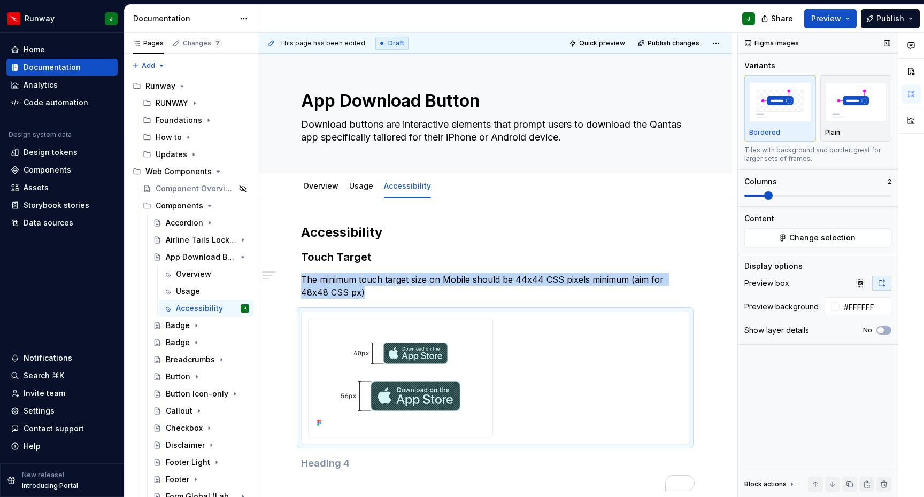
click at [774, 192] on span at bounding box center [817, 195] width 147 height 9
click at [792, 238] on span "Change selection" at bounding box center [822, 238] width 66 height 11
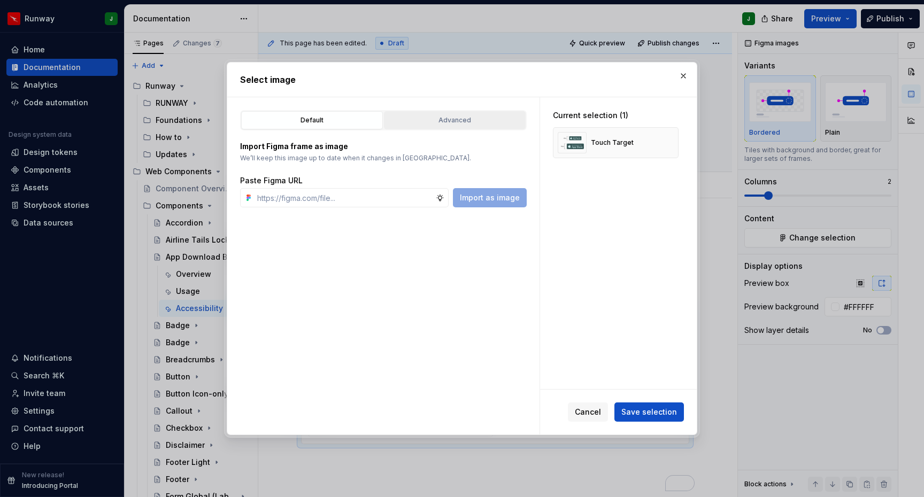
click at [452, 122] on div "Advanced" at bounding box center [455, 120] width 134 height 11
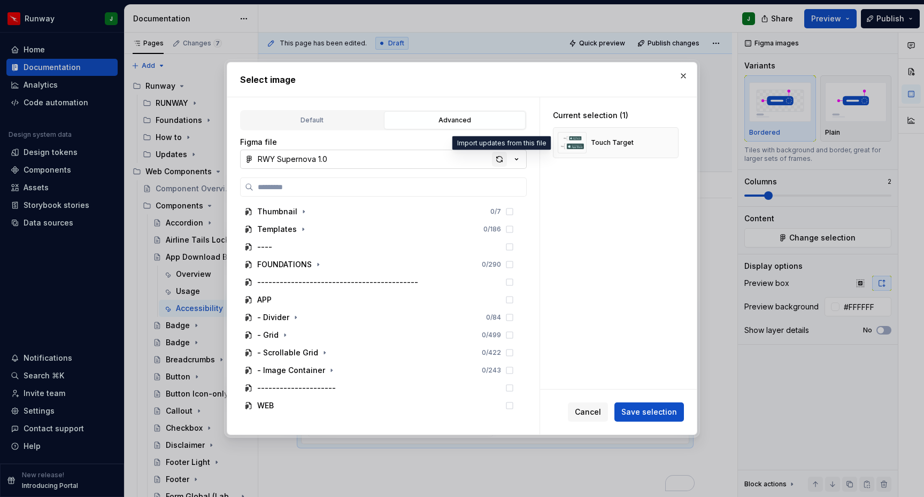
click at [497, 161] on div "button" at bounding box center [499, 159] width 15 height 15
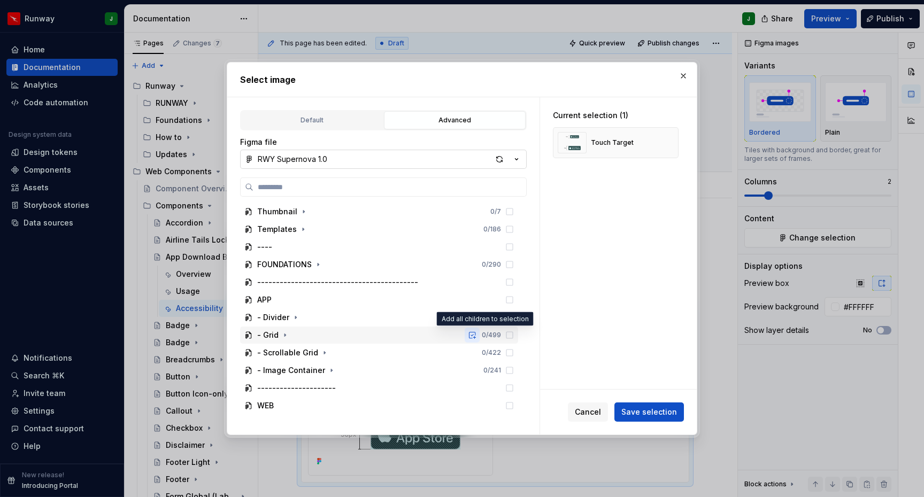
scroll to position [51, 0]
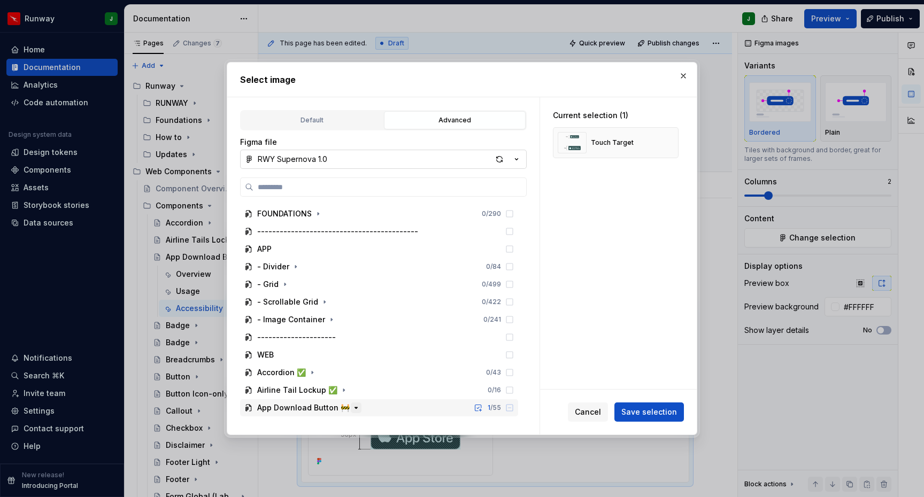
click at [352, 407] on icon "button" at bounding box center [356, 408] width 9 height 9
click at [355, 407] on icon "button" at bounding box center [356, 407] width 3 height 1
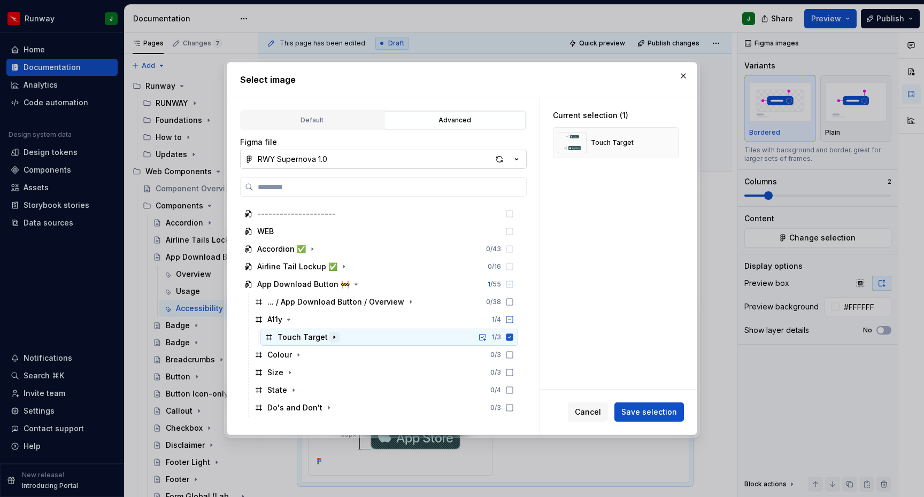
click at [333, 337] on icon "button" at bounding box center [334, 337] width 9 height 9
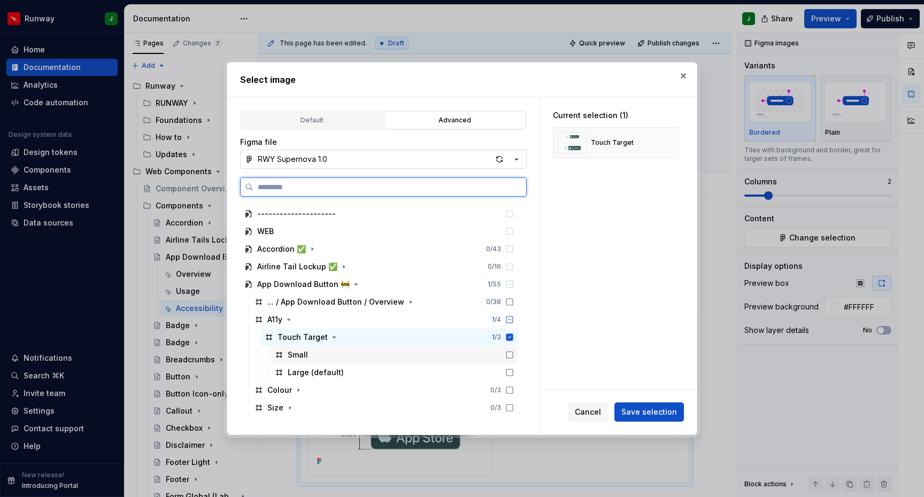
click at [514, 353] on icon at bounding box center [509, 355] width 9 height 9
click at [514, 372] on icon at bounding box center [509, 372] width 9 height 9
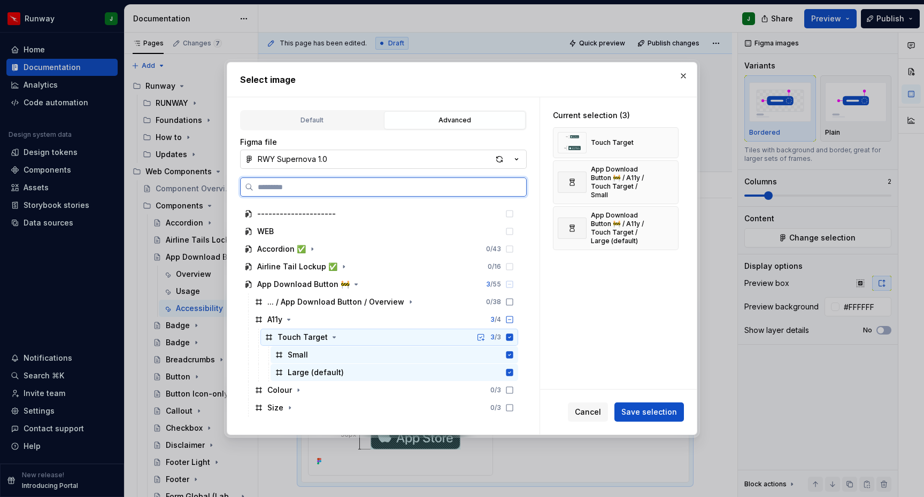
click at [518, 342] on div "Touch Target 3 / 3" at bounding box center [389, 337] width 258 height 17
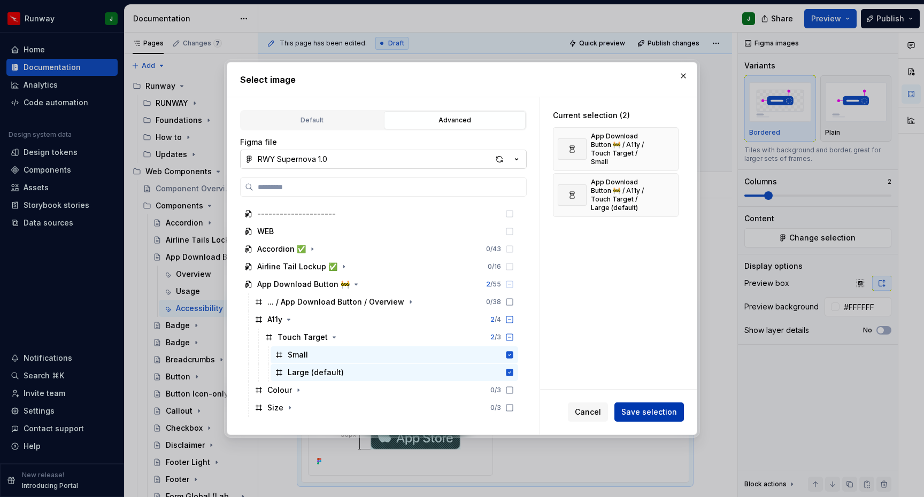
click at [653, 412] on span "Save selection" at bounding box center [649, 412] width 56 height 11
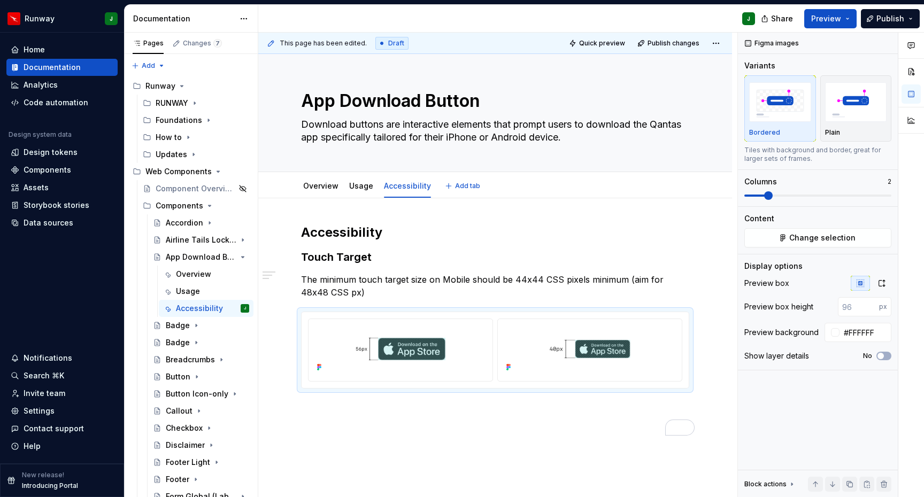
type textarea "*"
click at [880, 283] on icon "button" at bounding box center [881, 283] width 9 height 9
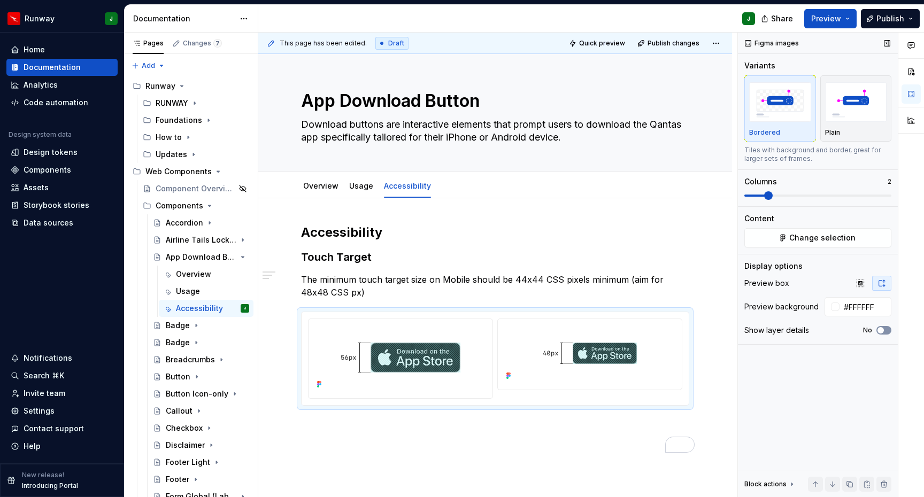
click at [885, 330] on button "No" at bounding box center [883, 330] width 15 height 9
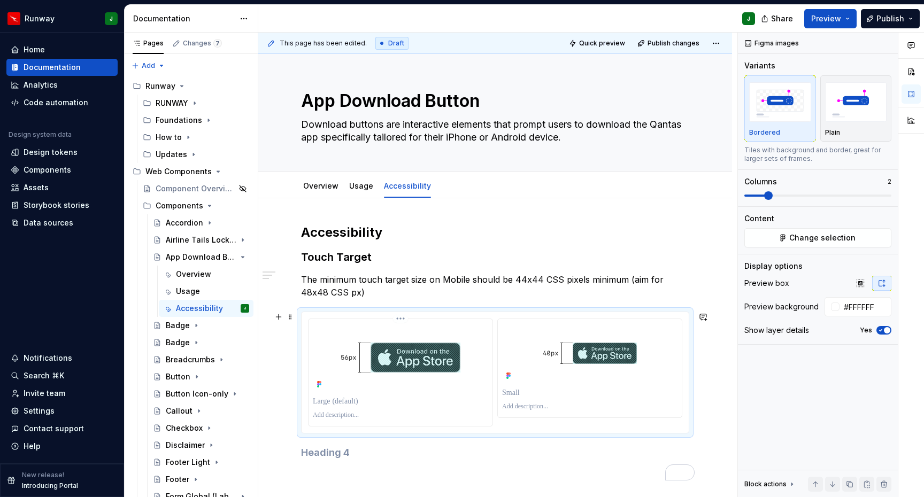
click at [358, 404] on p "To enrich screen reader interactions, please activate Accessibility in Grammarl…" at bounding box center [400, 401] width 175 height 11
click at [522, 394] on p "To enrich screen reader interactions, please activate Accessibility in Grammarl…" at bounding box center [589, 393] width 175 height 11
click at [514, 391] on p "***" at bounding box center [591, 393] width 178 height 11
drag, startPoint x: 512, startPoint y: 393, endPoint x: 551, endPoint y: 393, distance: 39.6
click at [547, 393] on p "***" at bounding box center [591, 393] width 178 height 11
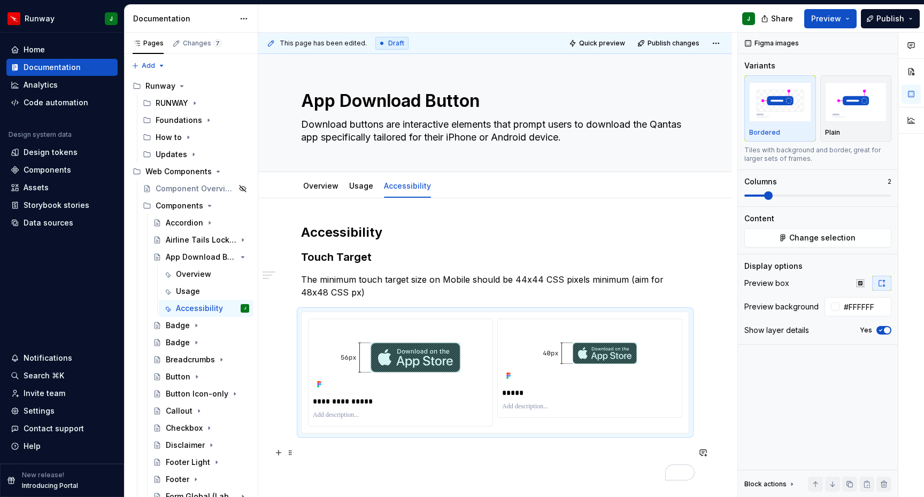
click at [562, 458] on div "**********" at bounding box center [495, 352] width 388 height 257
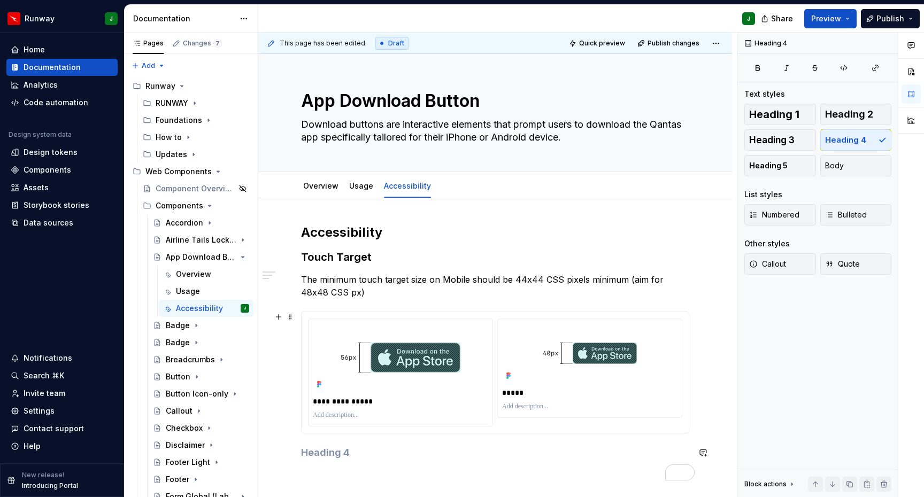
scroll to position [14, 0]
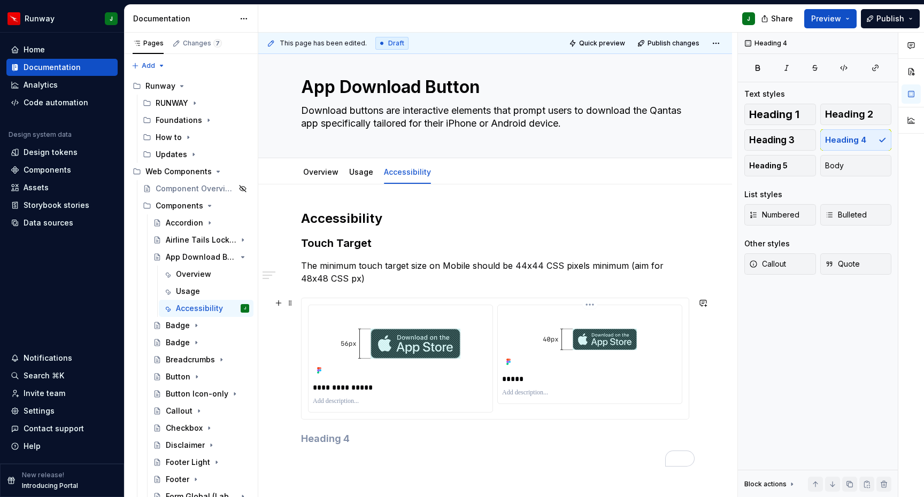
click at [594, 307] on html "Runway J Home Documentation Analytics Code automation Design system data Design…" at bounding box center [462, 248] width 924 height 497
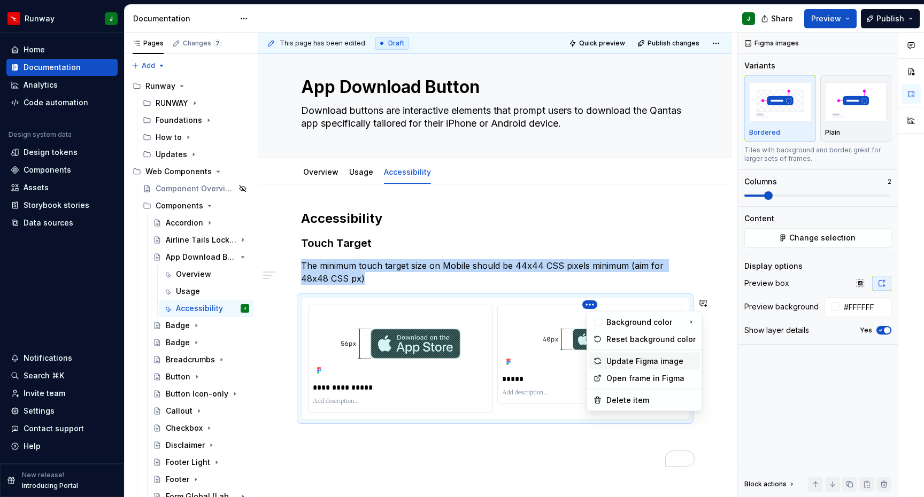
click at [628, 362] on div "Update Figma image" at bounding box center [650, 361] width 89 height 11
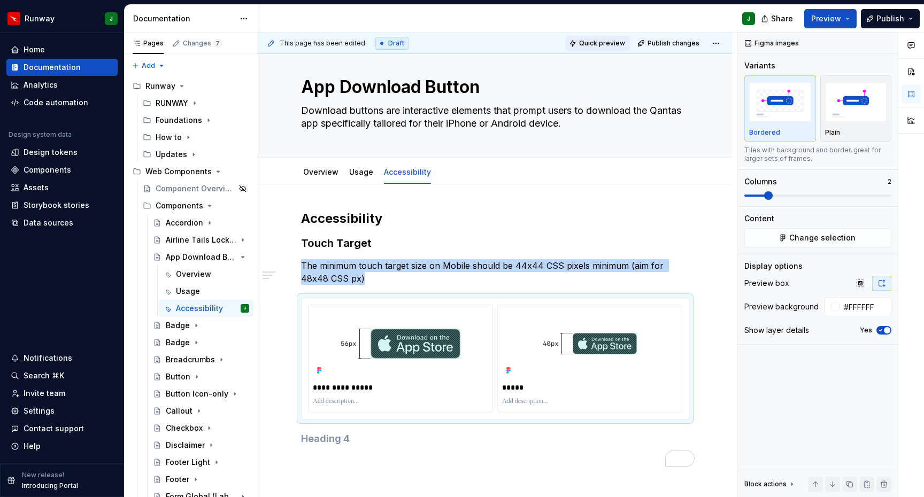
click at [596, 43] on span "Quick preview" at bounding box center [602, 43] width 46 height 9
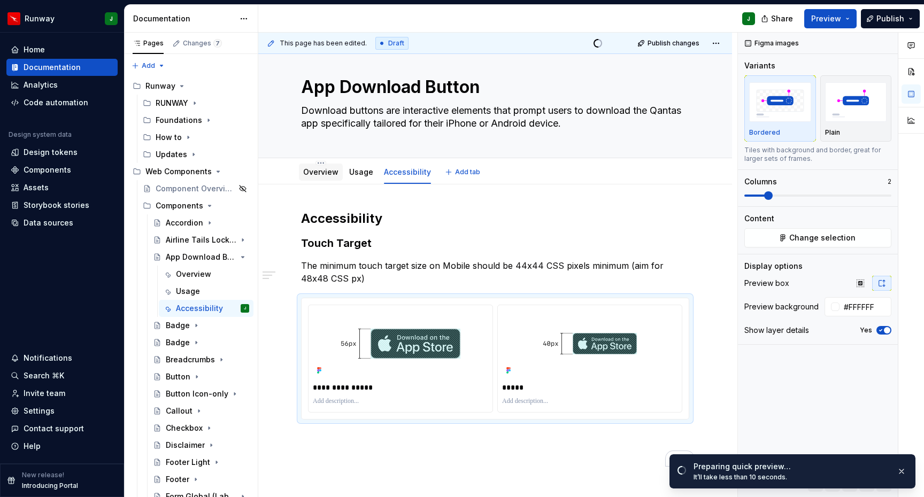
click at [318, 177] on div "Overview" at bounding box center [320, 172] width 35 height 13
click at [319, 175] on link "Overview" at bounding box center [320, 171] width 35 height 9
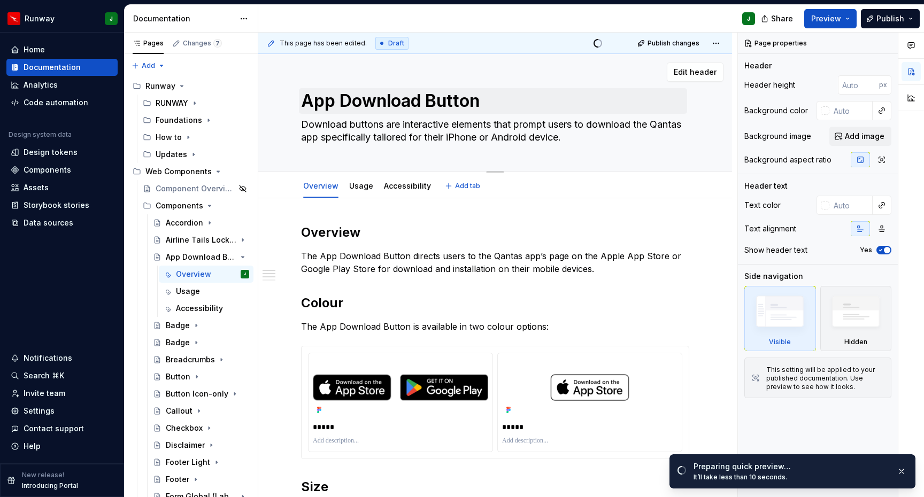
drag, startPoint x: 573, startPoint y: 115, endPoint x: 573, endPoint y: 109, distance: 6.4
click at [573, 109] on div "App Download Button Download buttons are interactive elements that prompt users…" at bounding box center [495, 113] width 388 height 118
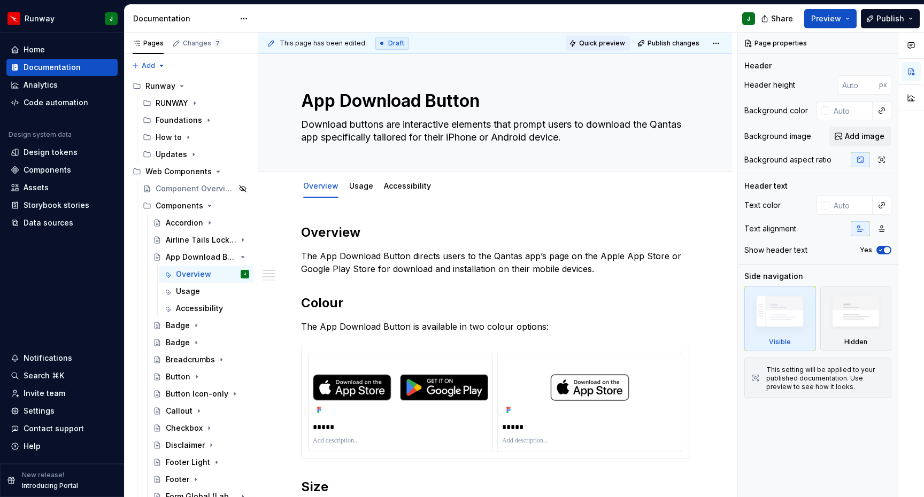
click at [593, 45] on span "Quick preview" at bounding box center [602, 43] width 46 height 9
click at [408, 186] on link "Accessibility" at bounding box center [407, 185] width 47 height 9
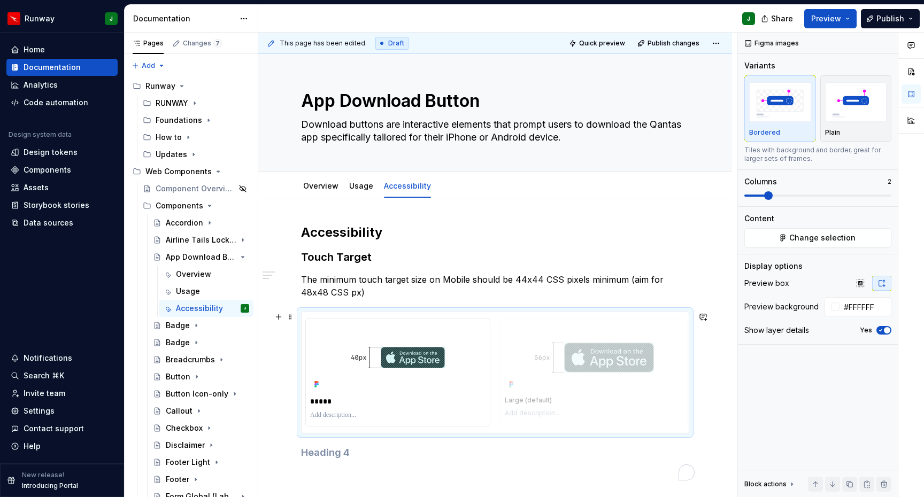
drag, startPoint x: 490, startPoint y: 349, endPoint x: 608, endPoint y: 348, distance: 118.1
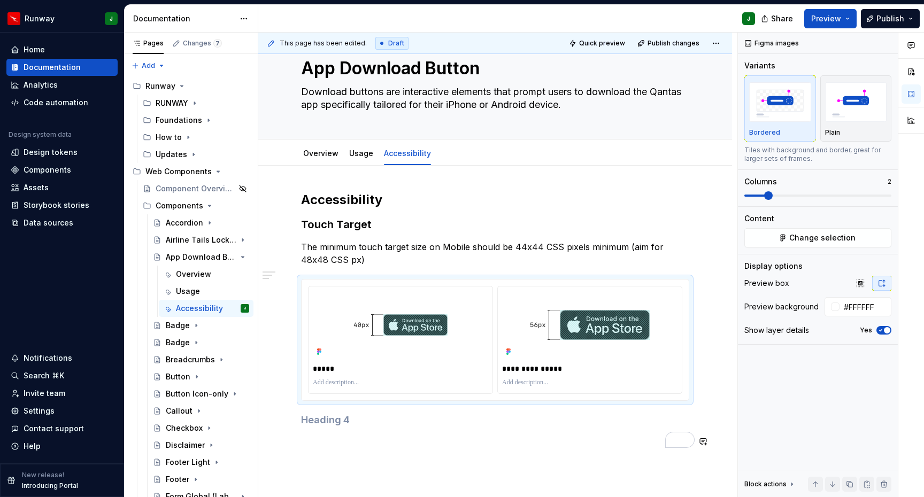
scroll to position [33, 0]
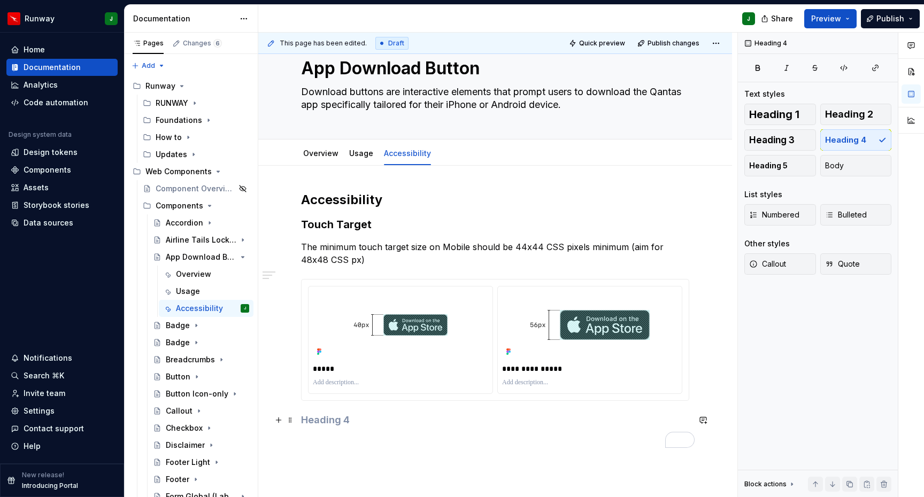
click at [363, 423] on h4 "To enrich screen reader interactions, please activate Accessibility in Grammarl…" at bounding box center [495, 420] width 388 height 13
click at [571, 189] on div "**********" at bounding box center [495, 388] width 474 height 444
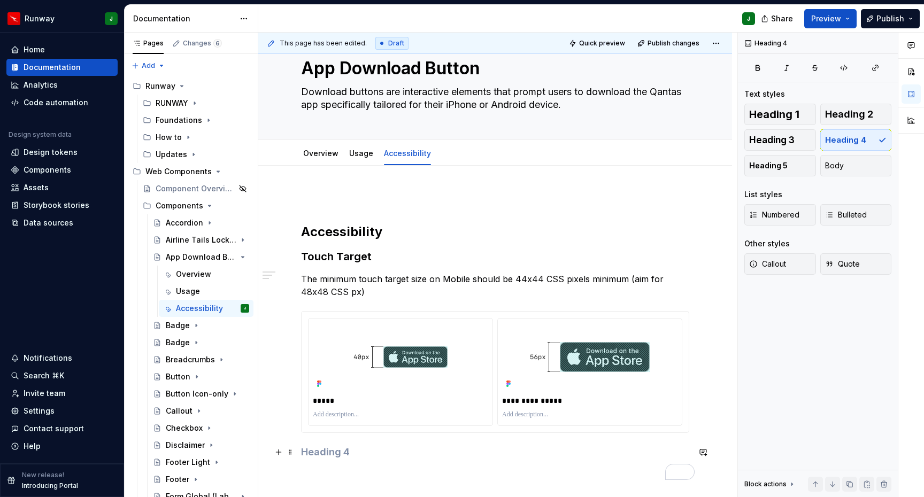
click at [368, 448] on h4 "To enrich screen reader interactions, please activate Accessibility in Grammarl…" at bounding box center [495, 452] width 388 height 13
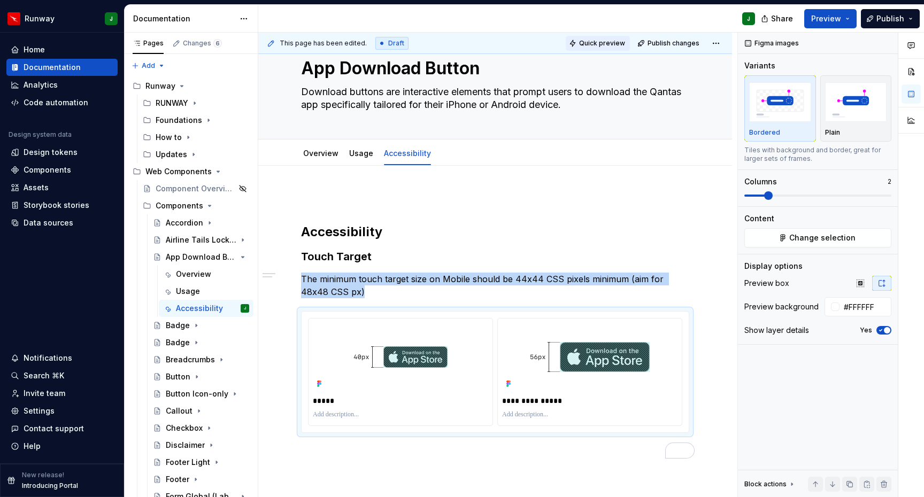
click at [614, 41] on span "Quick preview" at bounding box center [602, 43] width 46 height 9
click at [686, 43] on span "Publish changes" at bounding box center [673, 43] width 52 height 9
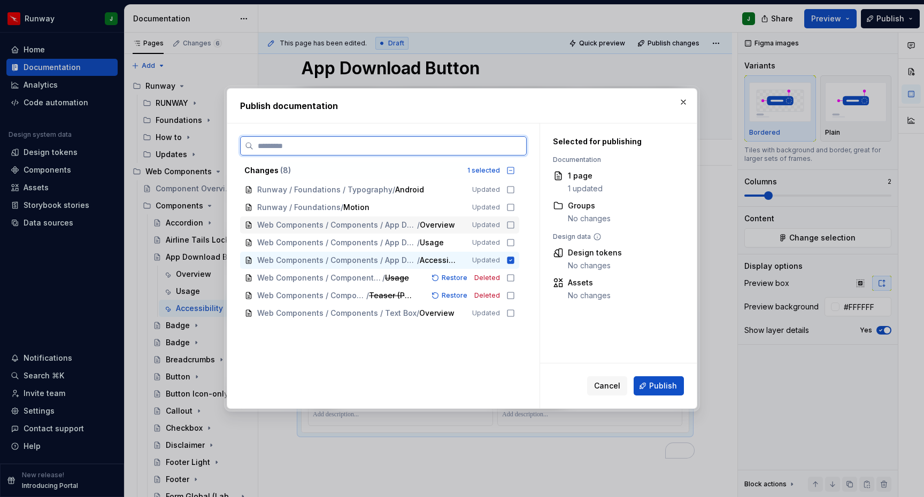
click at [515, 226] on icon at bounding box center [510, 225] width 9 height 9
click at [515, 245] on icon at bounding box center [510, 242] width 9 height 9
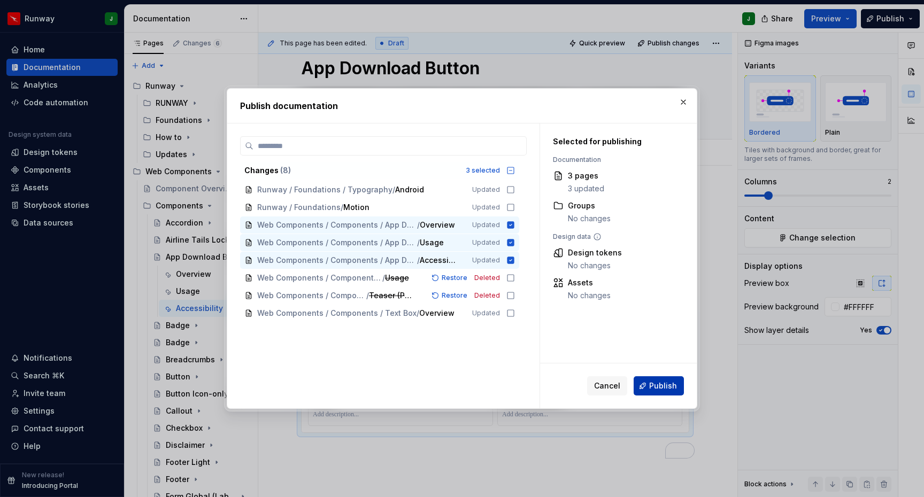
click at [663, 386] on span "Publish" at bounding box center [663, 386] width 28 height 11
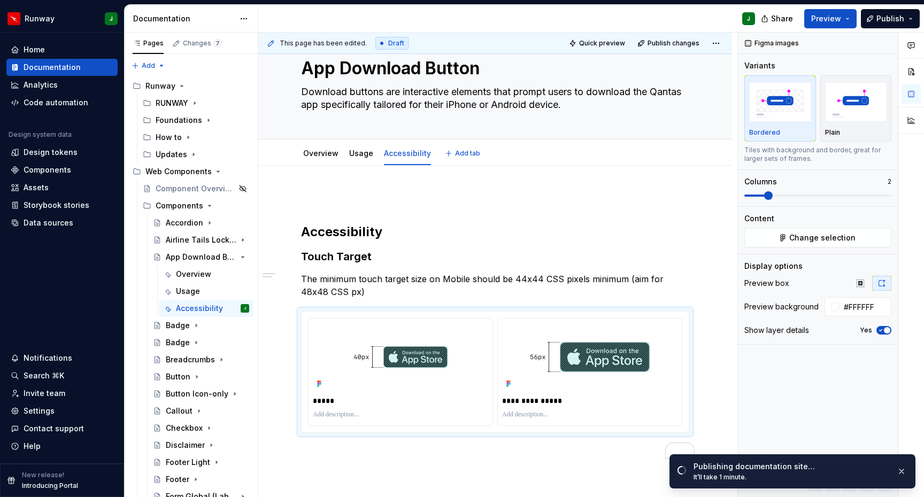
type textarea "*"
